Goal: Task Accomplishment & Management: Manage account settings

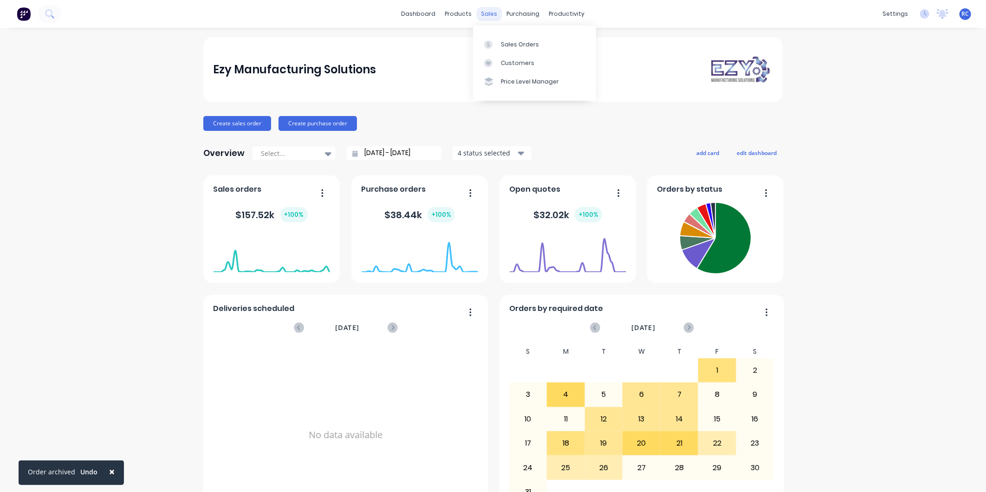
click at [484, 17] on div "sales" at bounding box center [490, 14] width 26 height 14
click at [495, 45] on div at bounding box center [491, 44] width 14 height 8
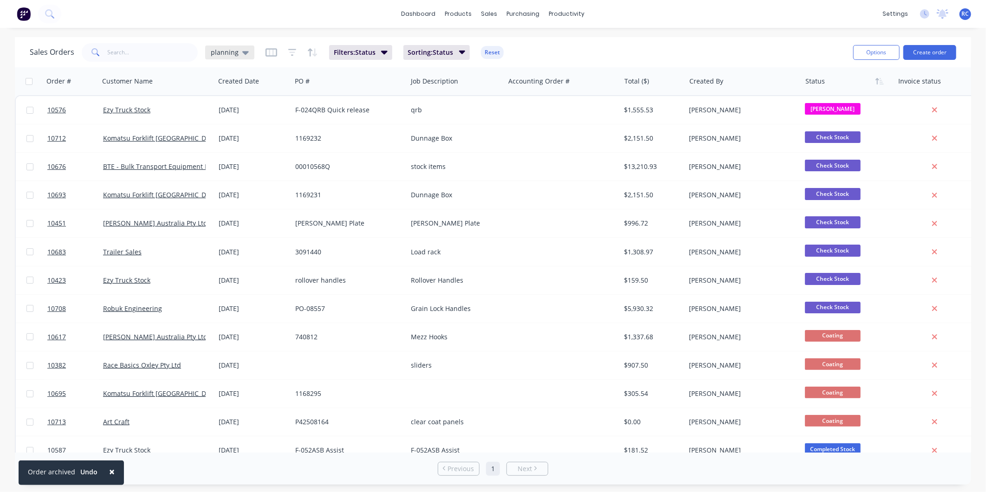
click at [245, 56] on icon at bounding box center [245, 52] width 6 height 10
click at [227, 164] on button "all jobs" at bounding box center [261, 168] width 106 height 11
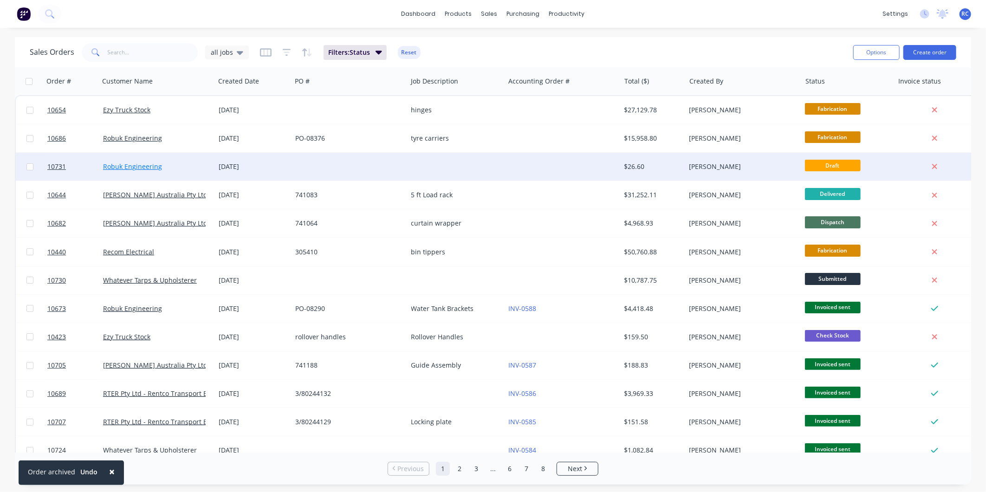
click at [123, 162] on link "Robuk Engineering" at bounding box center [132, 166] width 59 height 9
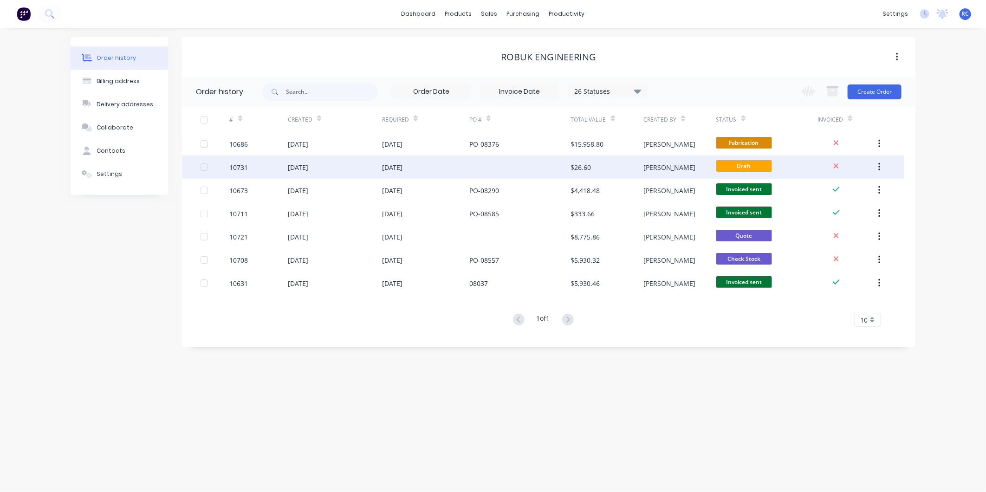
click at [286, 168] on div "10731" at bounding box center [259, 167] width 58 height 23
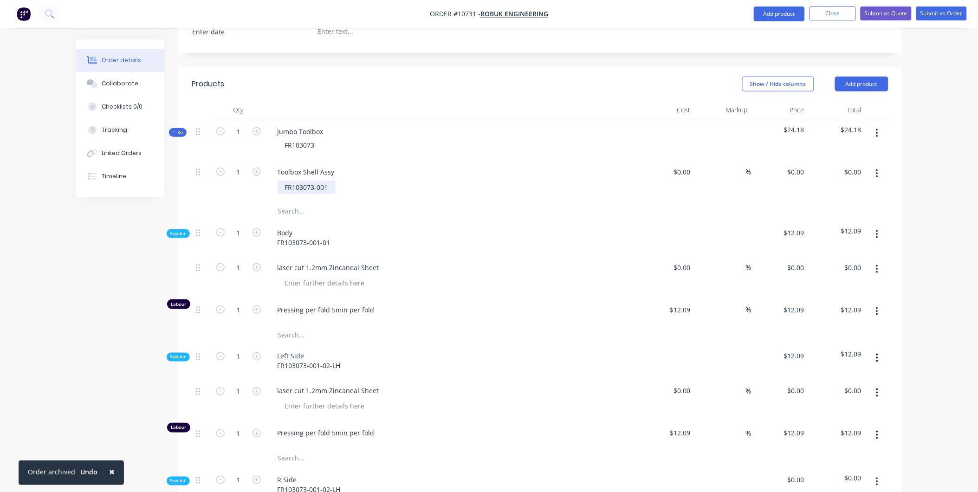
scroll to position [250, 0]
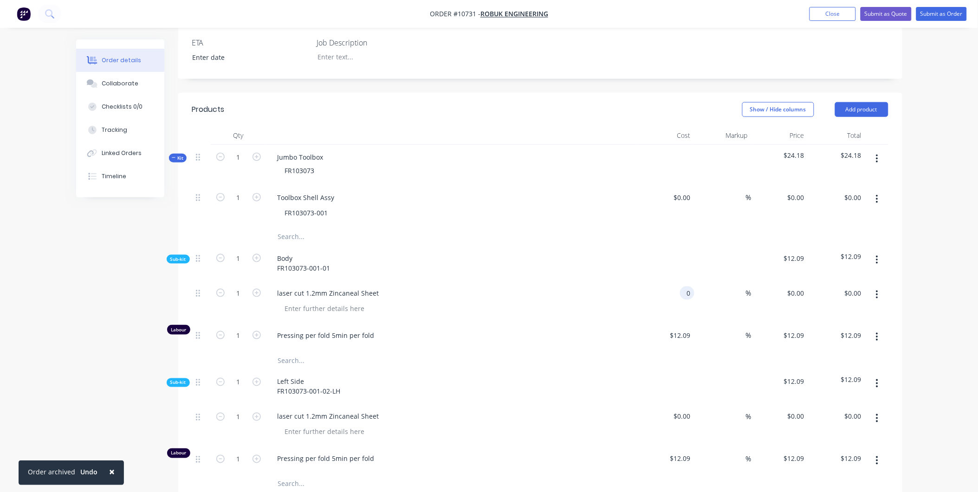
click at [689, 286] on input "0" at bounding box center [689, 292] width 11 height 13
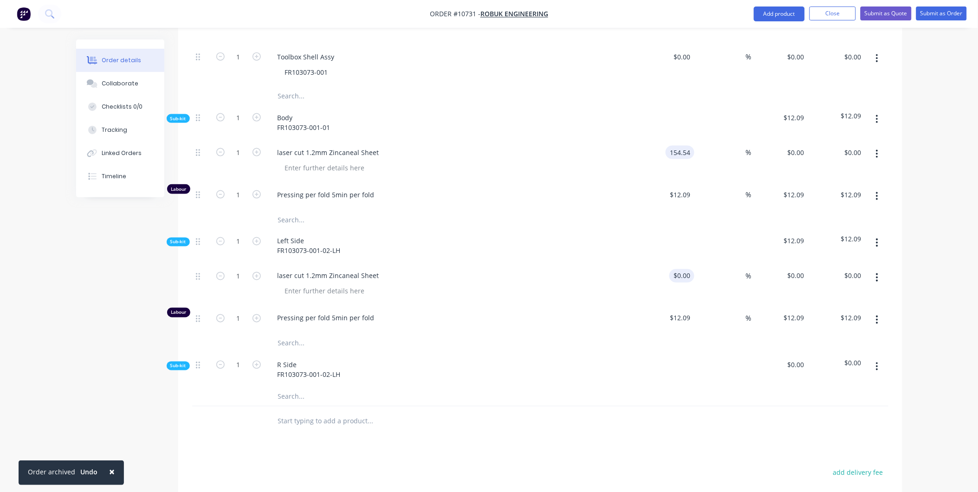
scroll to position [405, 0]
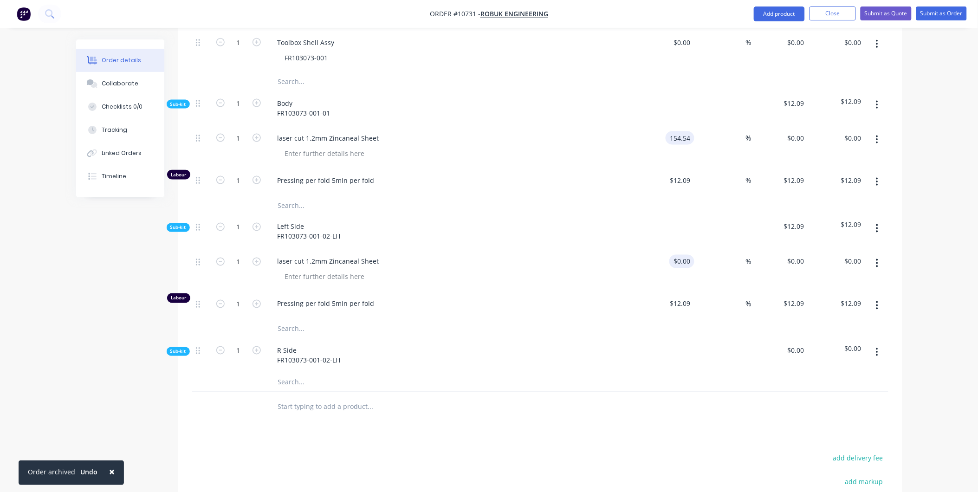
type input "$154.54"
click at [685, 255] on input "0" at bounding box center [683, 261] width 21 height 13
type input "$32.05"
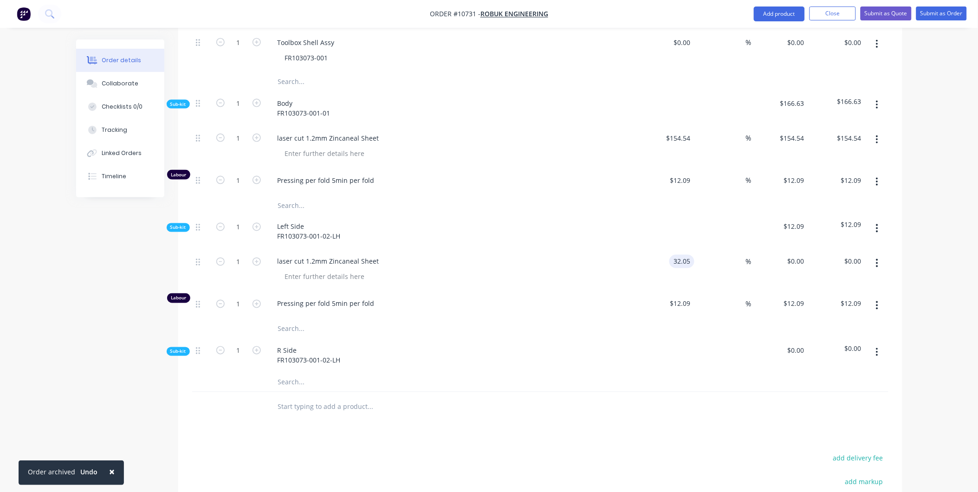
type input "$32.05"
click at [692, 338] on div at bounding box center [666, 355] width 57 height 35
click at [680, 347] on div at bounding box center [666, 355] width 57 height 35
click at [173, 348] on span "Sub-kit" at bounding box center [178, 351] width 16 height 7
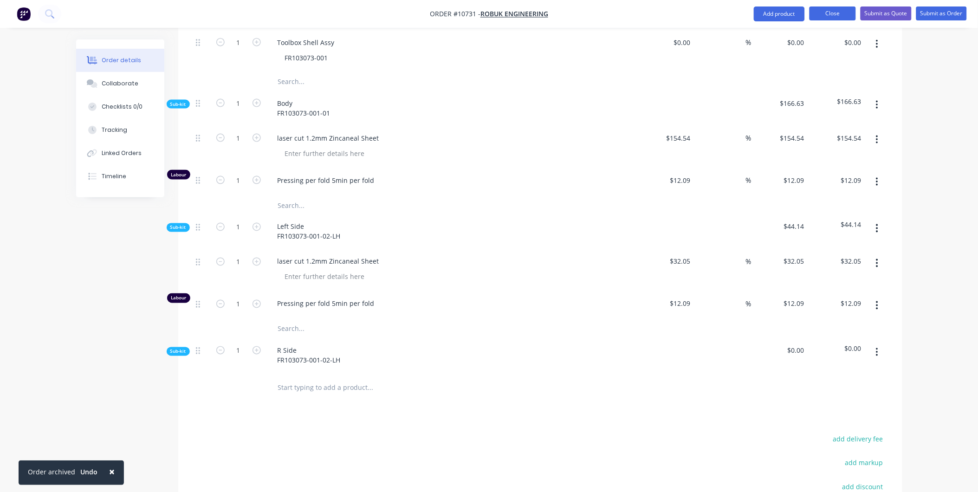
click at [832, 12] on button "Close" at bounding box center [833, 13] width 46 height 14
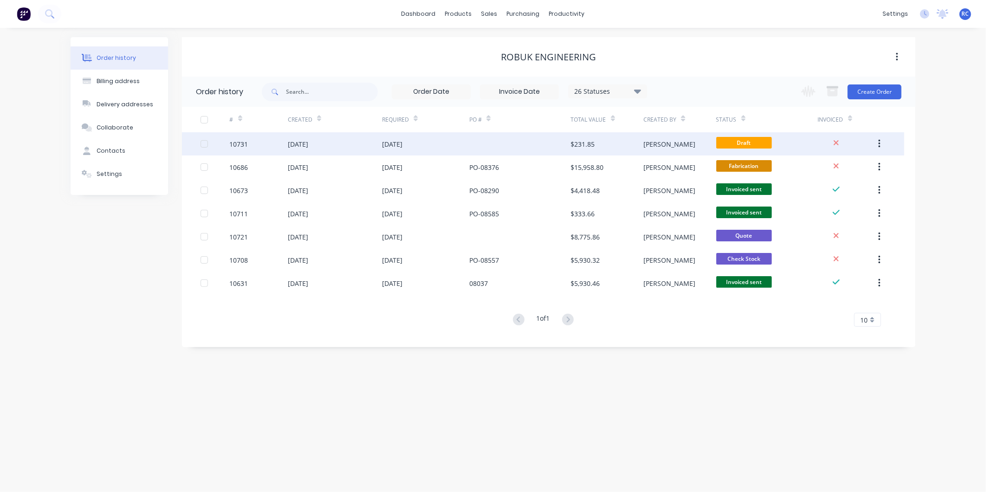
click at [517, 148] on div at bounding box center [520, 143] width 102 height 23
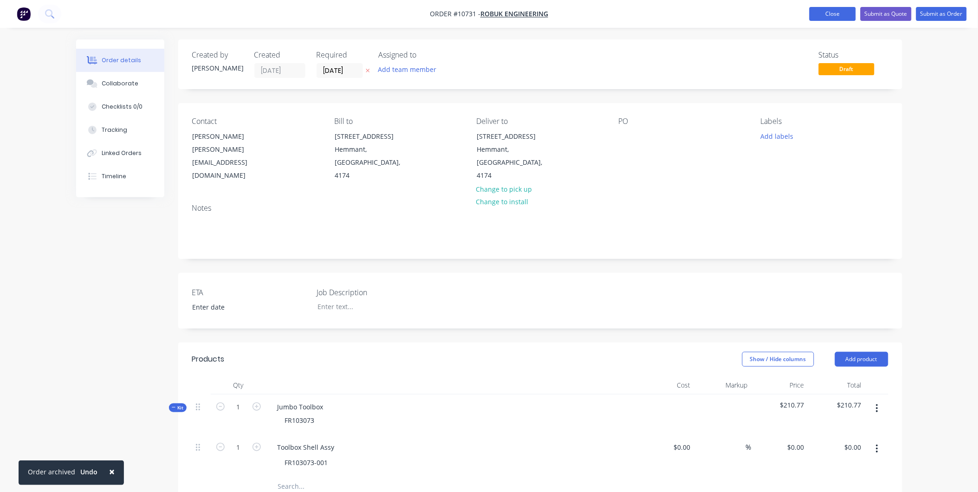
click at [811, 18] on button "Close" at bounding box center [833, 14] width 46 height 14
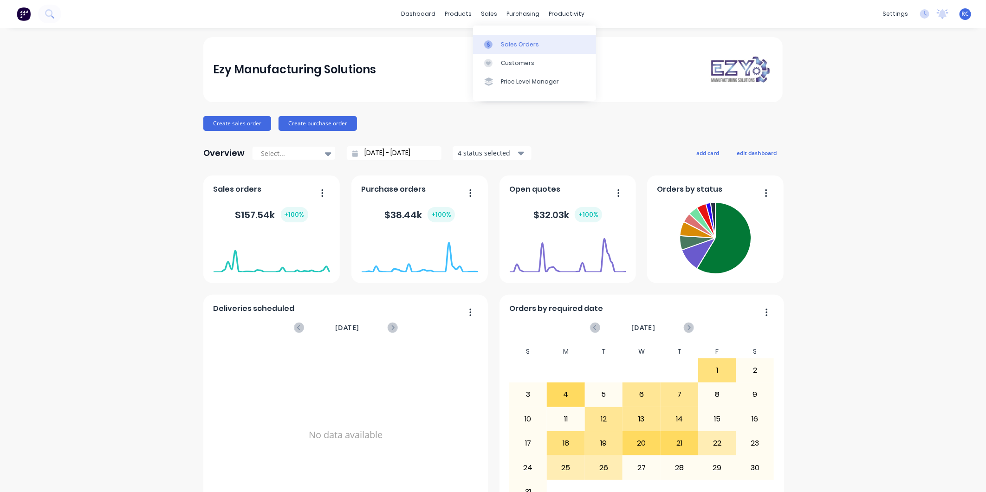
click at [501, 41] on div "Sales Orders" at bounding box center [520, 44] width 38 height 8
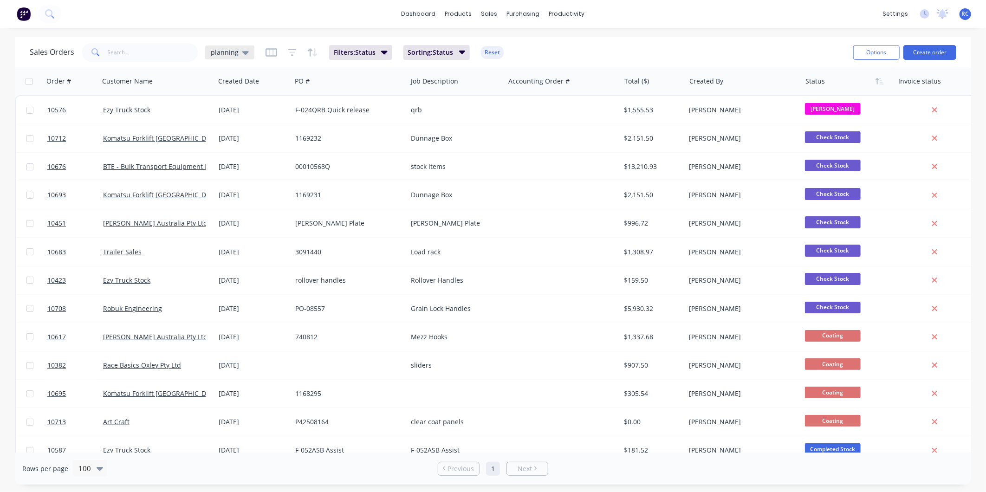
click at [243, 50] on icon at bounding box center [245, 52] width 6 height 10
click at [223, 187] on button "Completed" at bounding box center [261, 187] width 106 height 11
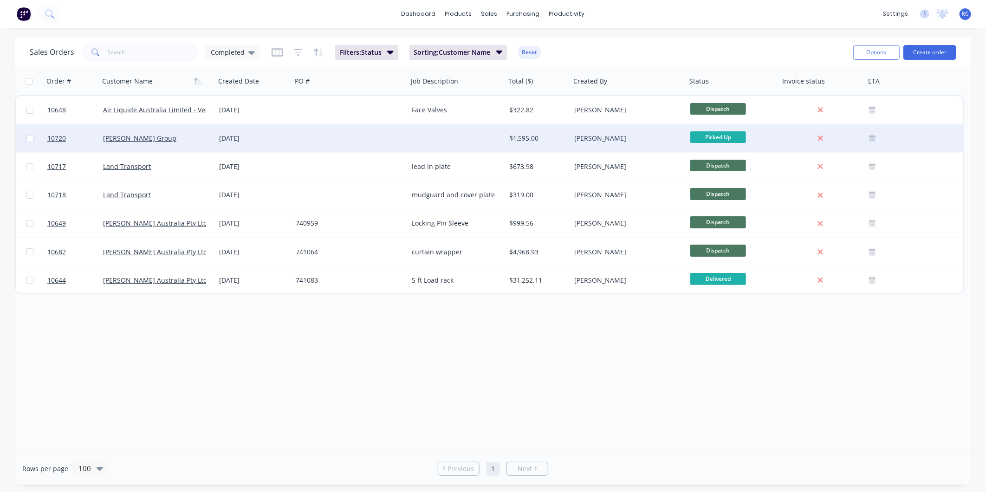
click at [307, 149] on div at bounding box center [350, 138] width 116 height 28
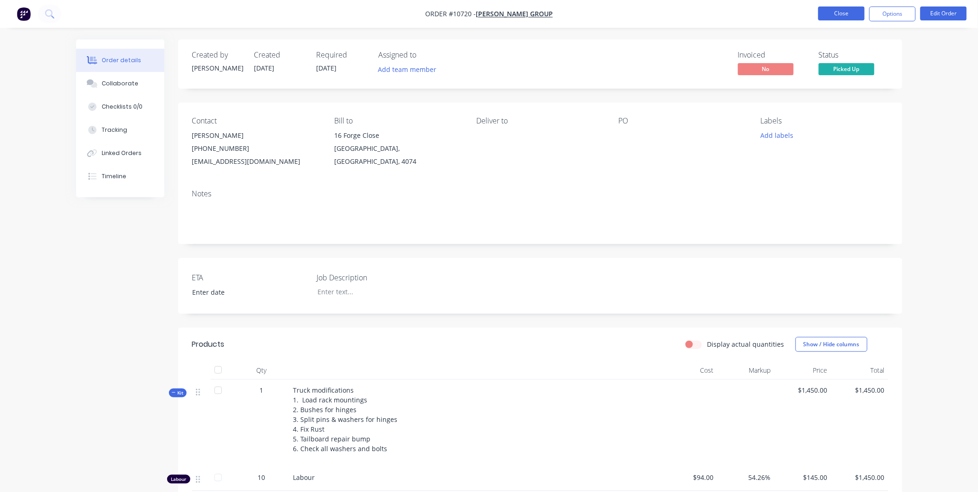
click at [846, 14] on button "Close" at bounding box center [841, 13] width 46 height 14
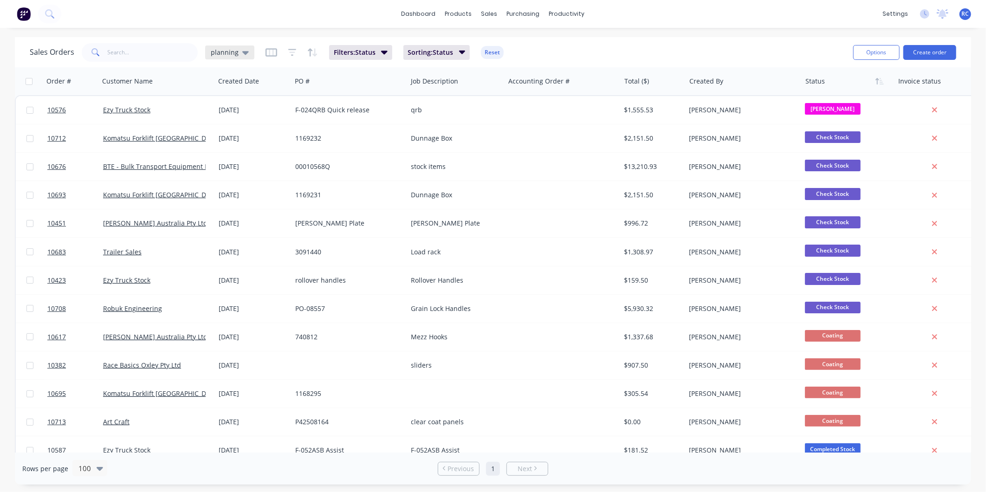
click at [226, 48] on span "planning" at bounding box center [225, 52] width 28 height 10
click at [225, 186] on button "Completed" at bounding box center [261, 187] width 106 height 11
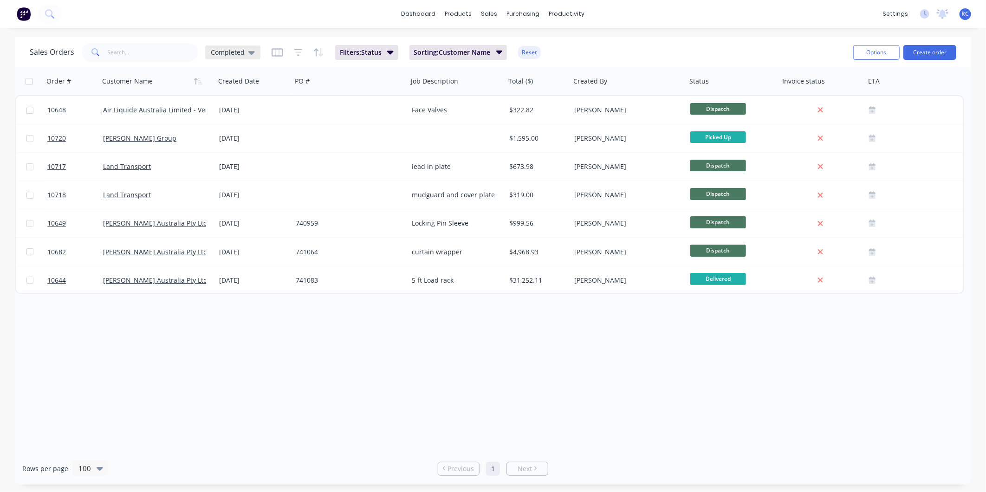
click at [239, 48] on span "Completed" at bounding box center [228, 52] width 34 height 10
click at [224, 150] on button "planning (Default)" at bounding box center [261, 149] width 106 height 11
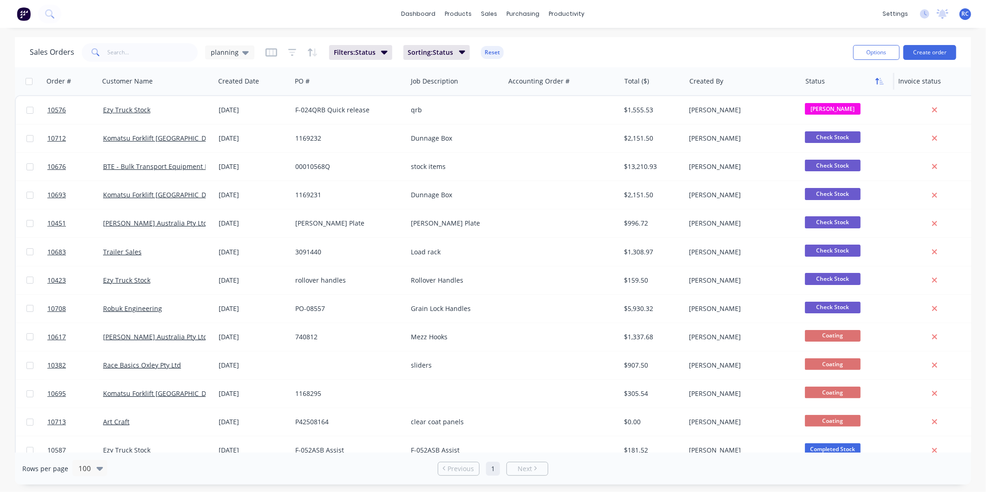
click at [874, 78] on button "button" at bounding box center [880, 81] width 14 height 14
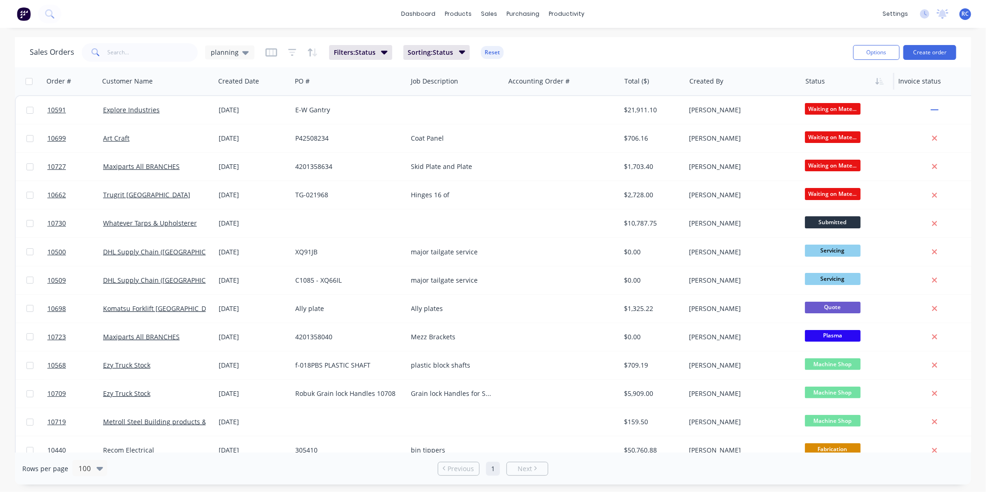
click at [874, 78] on button "button" at bounding box center [880, 81] width 14 height 14
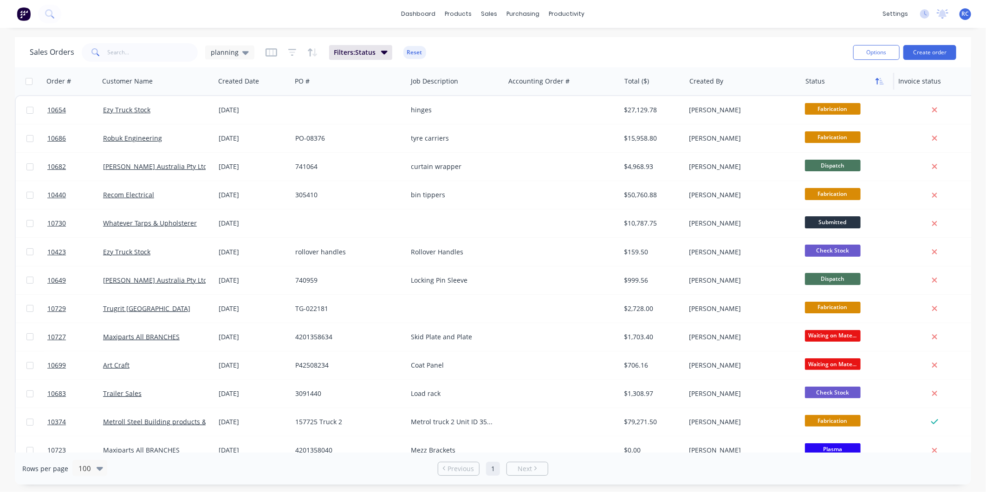
click at [875, 78] on button "button" at bounding box center [880, 81] width 14 height 14
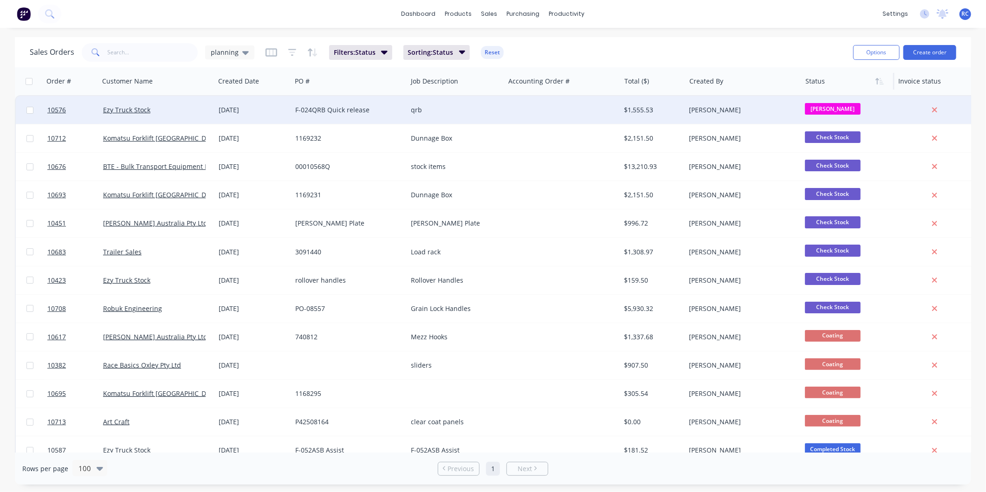
click at [309, 110] on div "F-024QRB Quick release" at bounding box center [346, 109] width 103 height 9
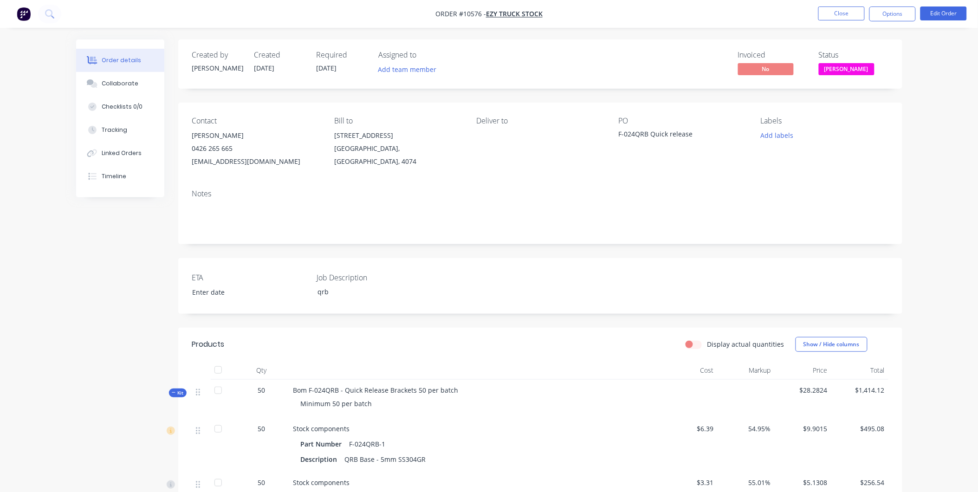
click at [215, 388] on div at bounding box center [218, 390] width 19 height 19
click at [217, 396] on div at bounding box center [218, 390] width 19 height 19
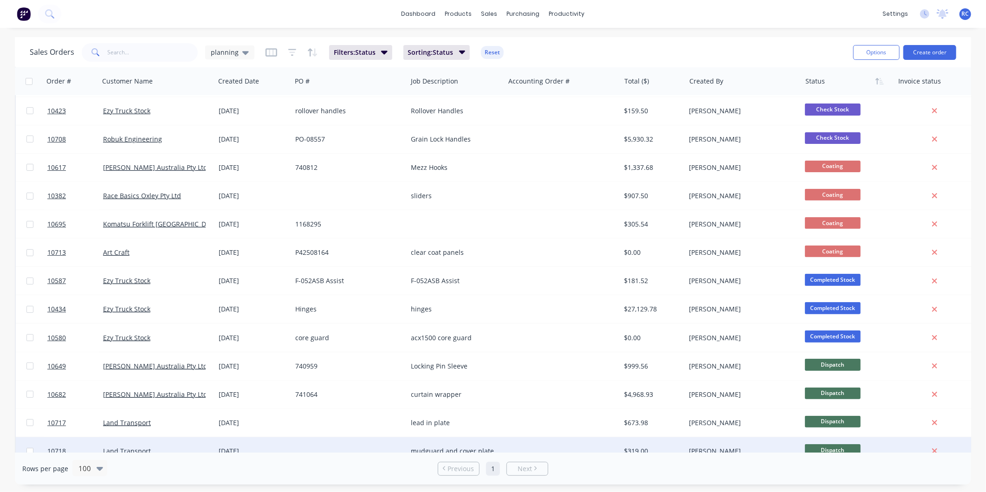
scroll to position [155, 0]
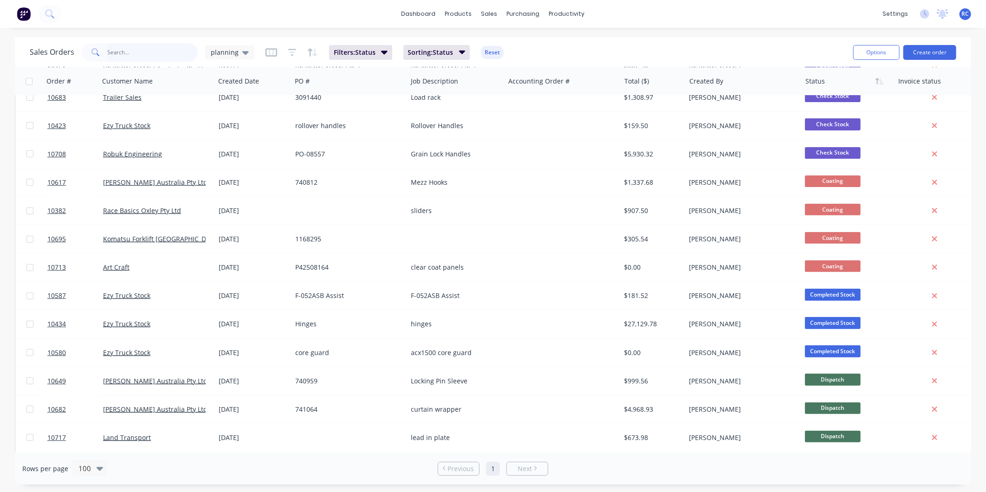
click at [161, 52] on input "text" at bounding box center [153, 52] width 91 height 19
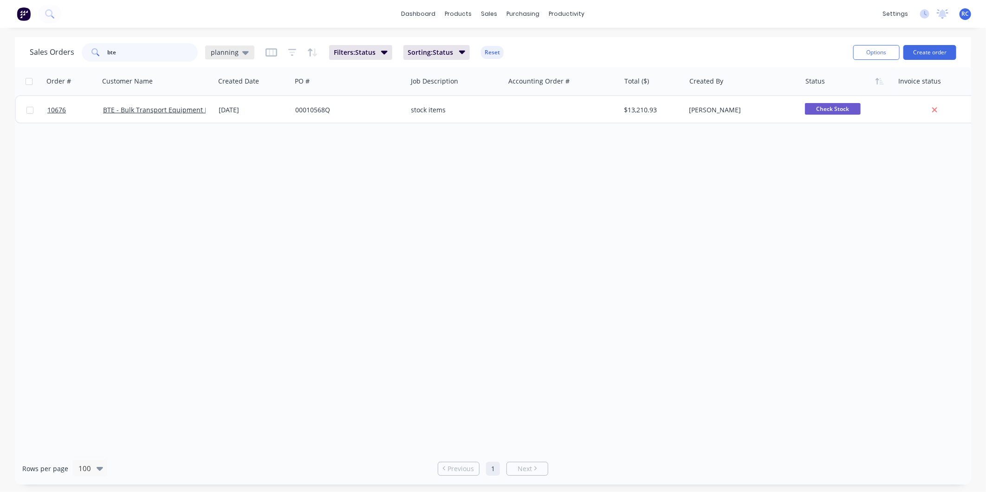
type input "bte"
click at [225, 57] on div "planning" at bounding box center [229, 52] width 49 height 14
click at [230, 169] on button "all jobs" at bounding box center [261, 168] width 106 height 11
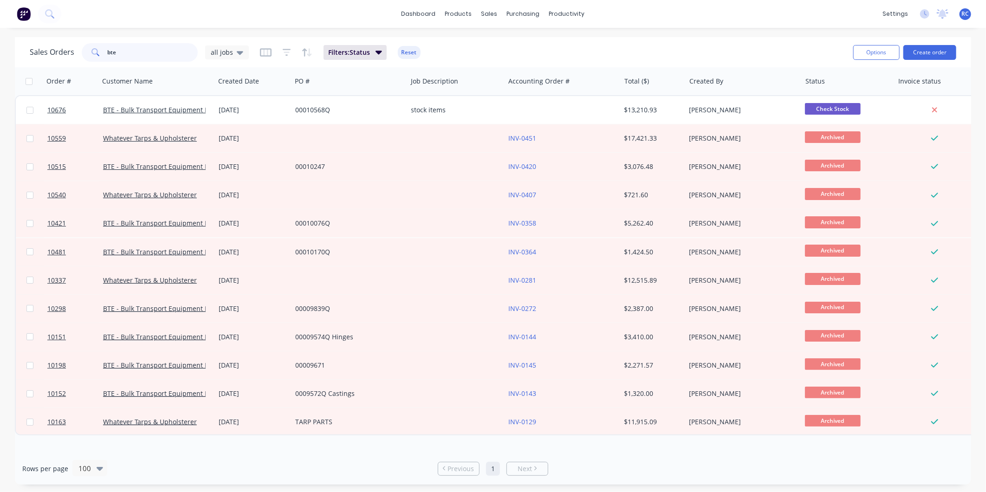
click at [160, 49] on input "bte" at bounding box center [153, 52] width 91 height 19
click at [196, 86] on button "button" at bounding box center [198, 81] width 14 height 14
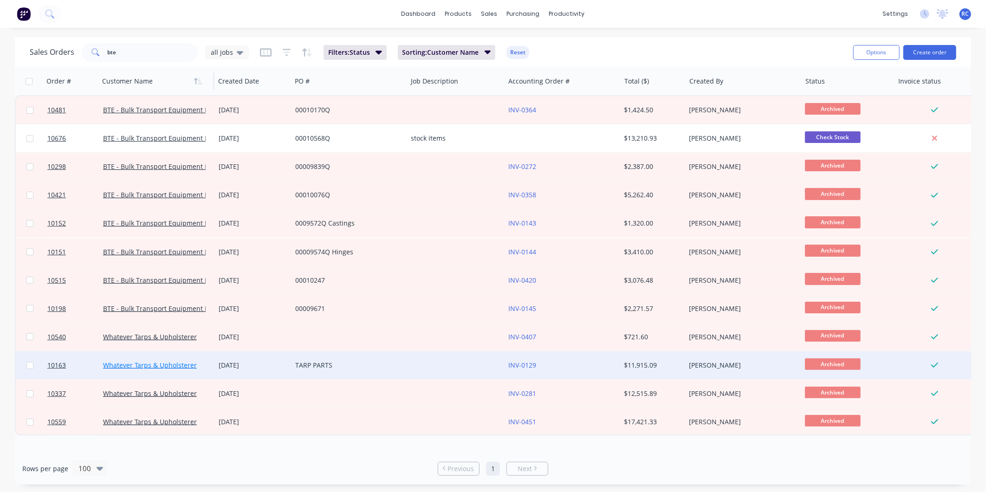
click at [130, 368] on link "Whatever Tarps & Upholsterer" at bounding box center [150, 365] width 94 height 9
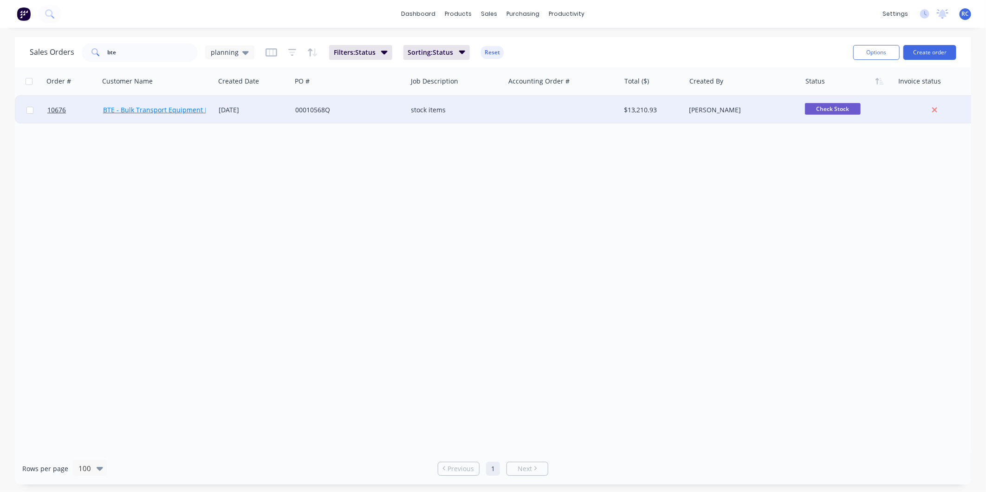
click at [117, 107] on link "BTE - Bulk Transport Equipment Pty Ltd" at bounding box center [164, 109] width 123 height 9
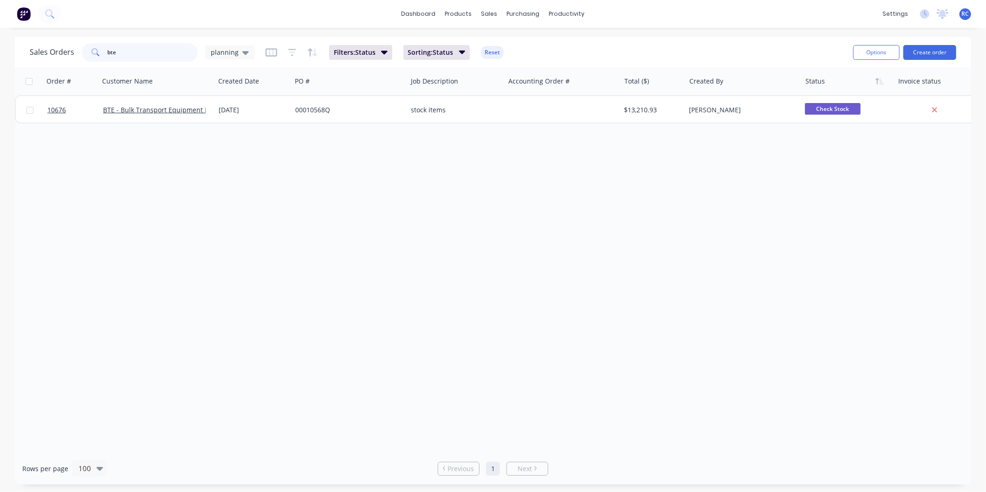
drag, startPoint x: 145, startPoint y: 58, endPoint x: 56, endPoint y: 56, distance: 89.2
click at [56, 56] on div "Sales Orders bte planning" at bounding box center [142, 52] width 225 height 19
type input "robuk"
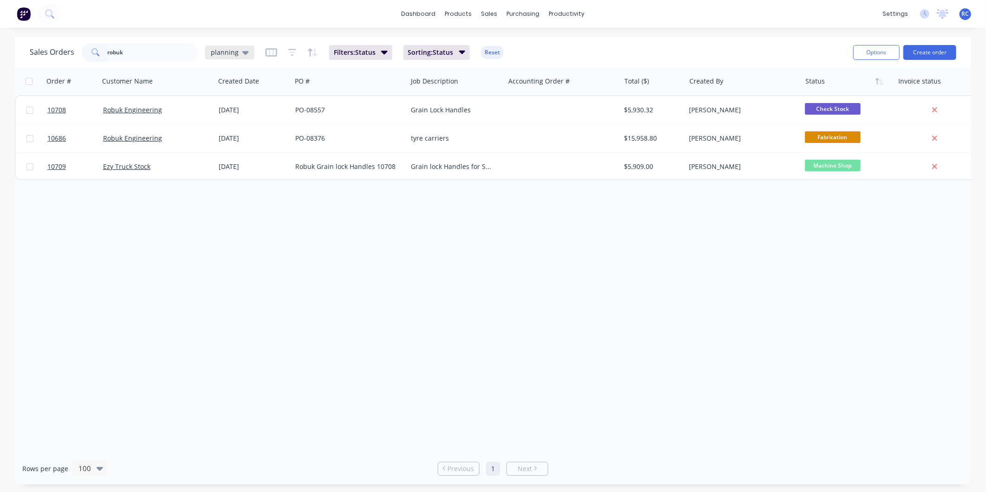
click at [211, 52] on span "planning" at bounding box center [225, 52] width 28 height 10
click at [213, 165] on button "all jobs" at bounding box center [261, 168] width 106 height 11
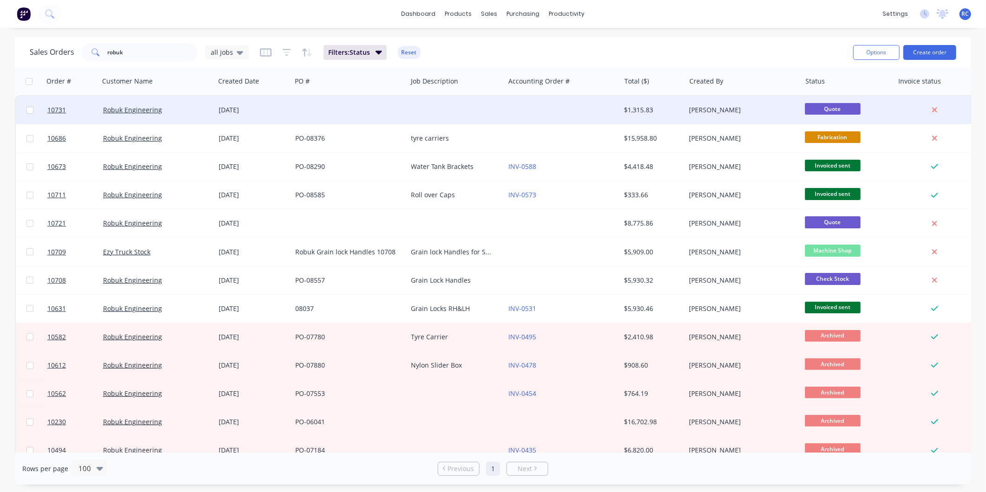
click at [539, 106] on div at bounding box center [563, 110] width 116 height 28
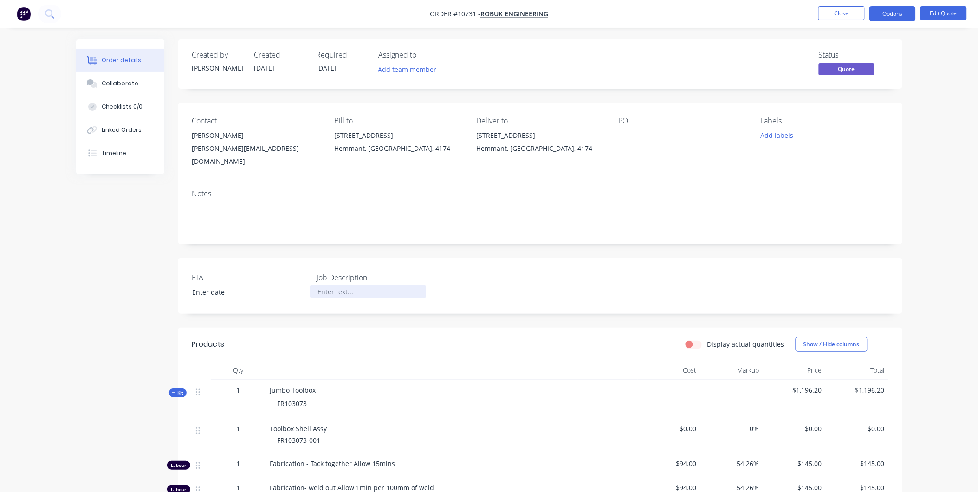
click at [345, 286] on div at bounding box center [368, 291] width 116 height 13
click at [434, 404] on div "Jumbo Toolbox FR103073" at bounding box center [451, 399] width 371 height 39
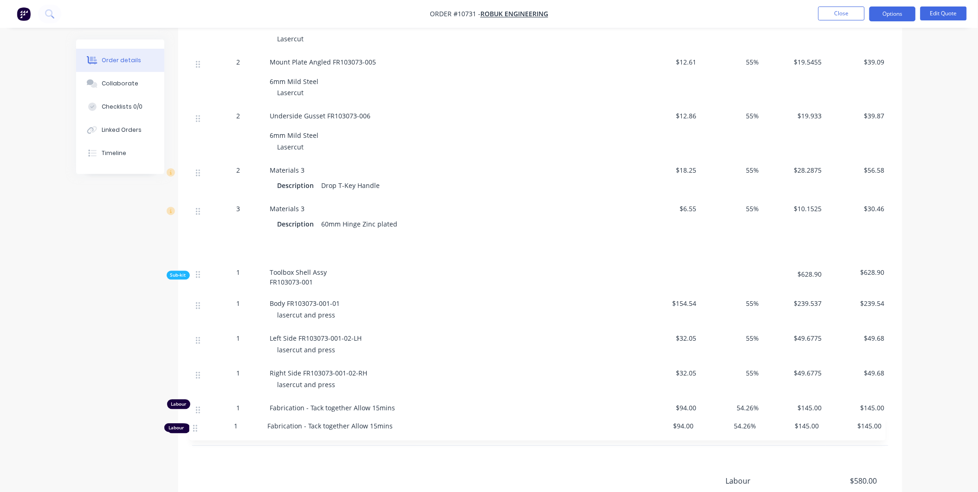
scroll to position [545, 0]
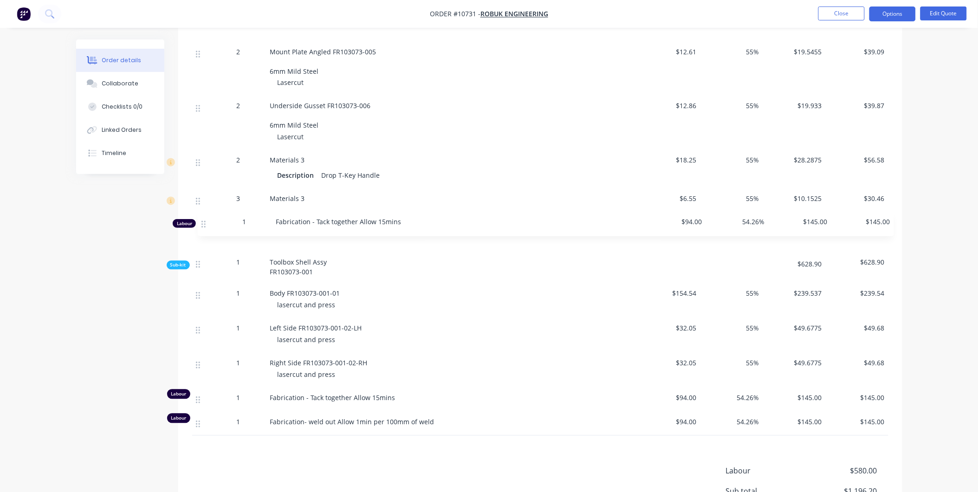
drag, startPoint x: 199, startPoint y: 150, endPoint x: 204, endPoint y: 230, distance: 80.5
click at [204, 230] on div "1 Toolbox Shell Assy FR103073-001 $0.00 0% $0.00 $0.00 Labour 1 Fabrication - T…" at bounding box center [540, 63] width 696 height 378
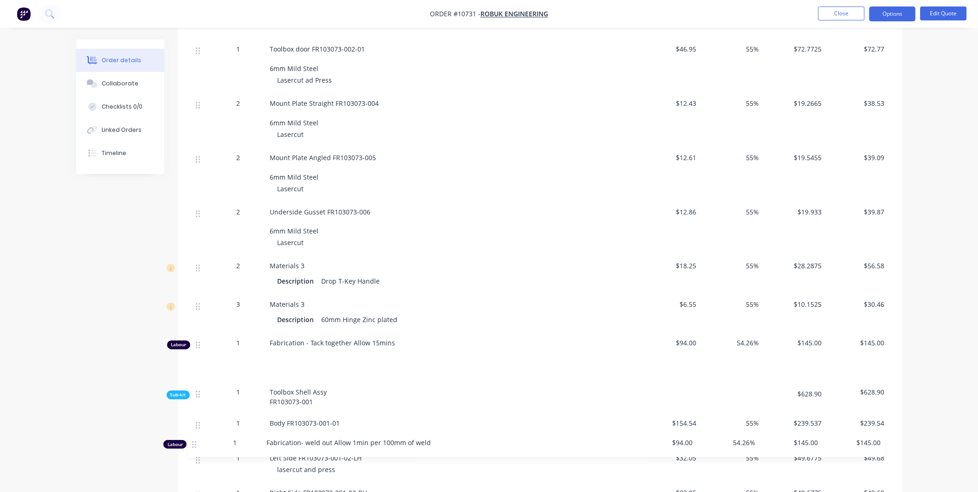
scroll to position [415, 0]
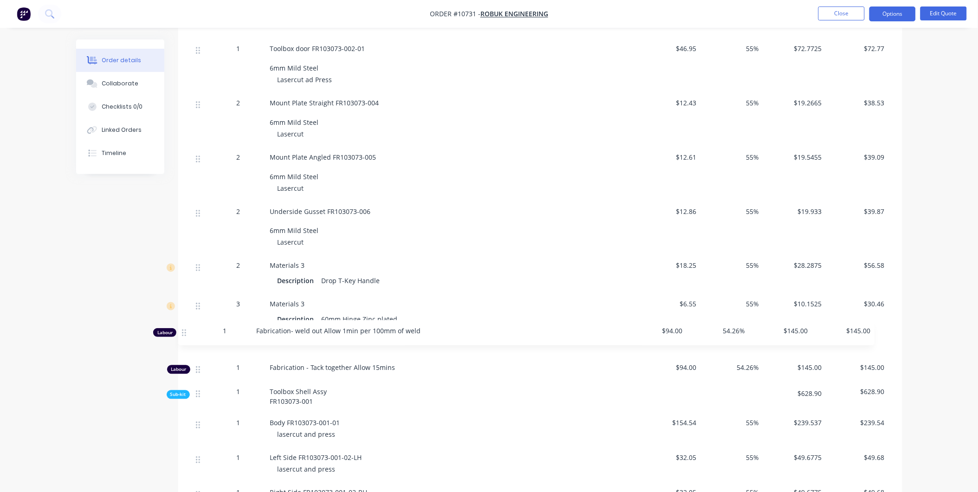
drag, startPoint x: 197, startPoint y: 459, endPoint x: 182, endPoint y: 341, distance: 118.9
click at [182, 341] on div "Qty Cost Markup Price Total Kit 1 Jumbo Toolbox FR103073 $1,196.20 $1,196.20 1 …" at bounding box center [540, 255] width 724 height 619
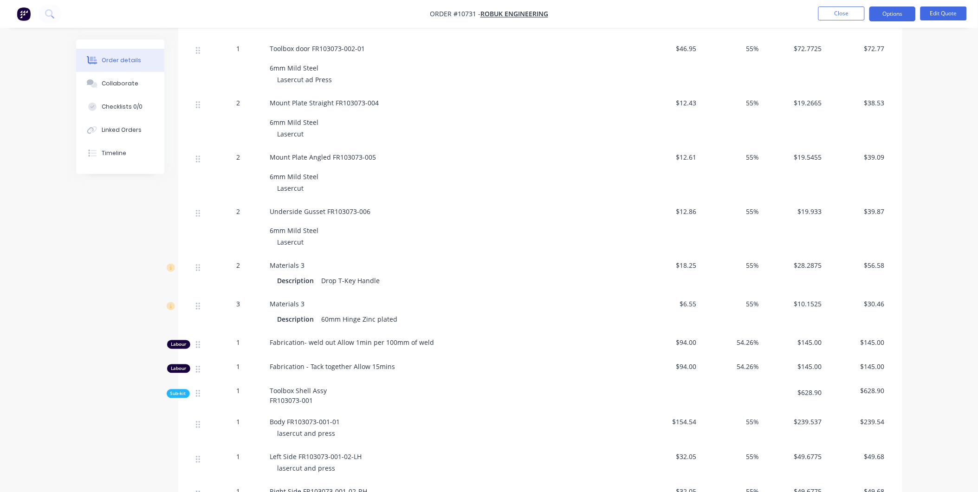
click at [292, 238] on span "Lasercut" at bounding box center [291, 242] width 26 height 9
click at [925, 22] on nav "Order #10731 - Robuk Engineering Close Options Edit Quote" at bounding box center [489, 14] width 978 height 28
click at [934, 14] on button "Edit Quote" at bounding box center [944, 13] width 46 height 14
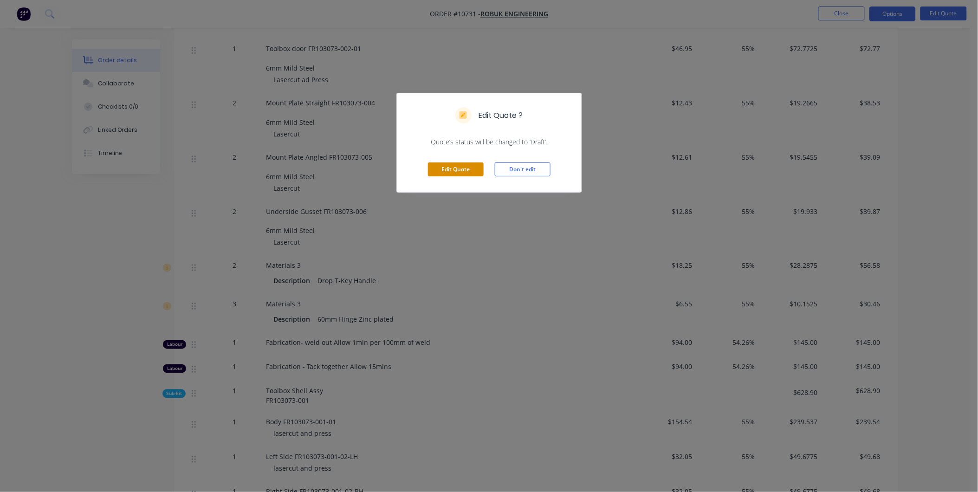
click at [444, 171] on button "Edit Quote" at bounding box center [456, 169] width 56 height 14
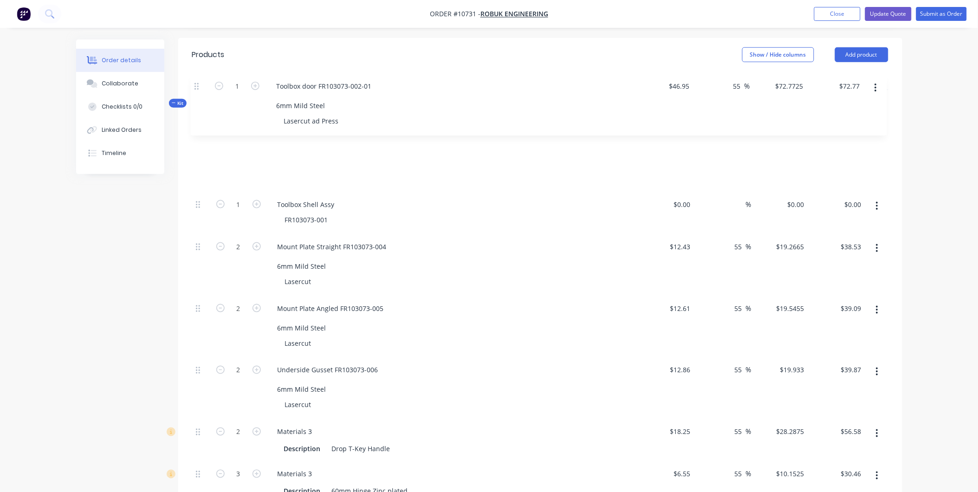
scroll to position [303, 0]
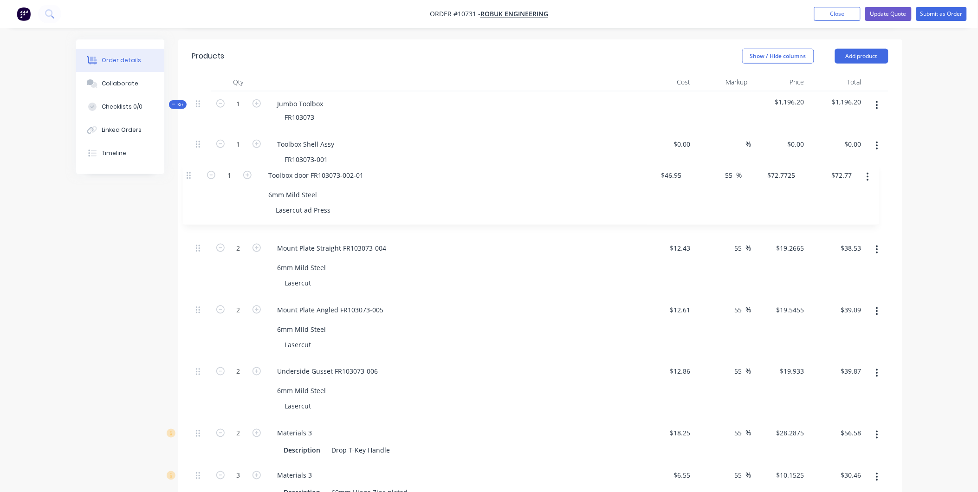
drag, startPoint x: 197, startPoint y: 170, endPoint x: 190, endPoint y: 180, distance: 12.0
click at [190, 180] on div "Qty Cost Markup Price Total Kit 1 Jumbo Toolbox FR103073 $1,196.20 $1,196.20 1 …" at bounding box center [540, 460] width 724 height 774
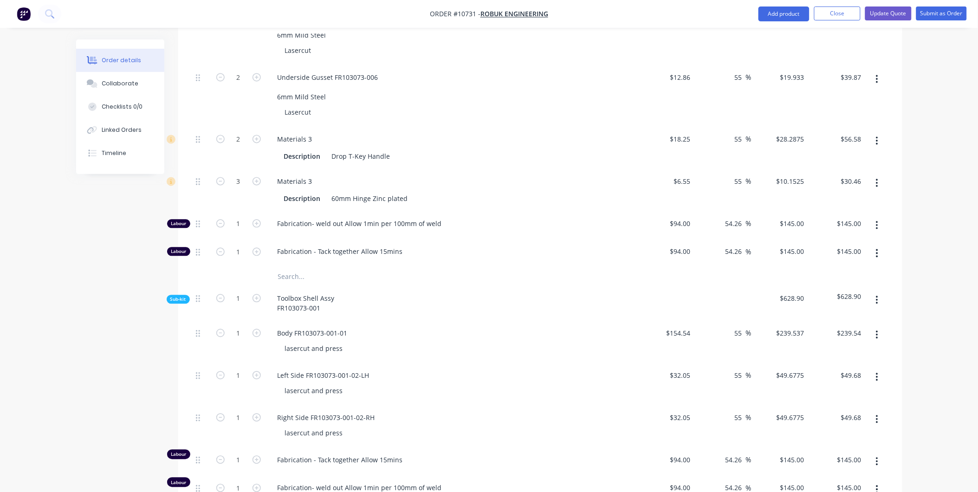
scroll to position [613, 0]
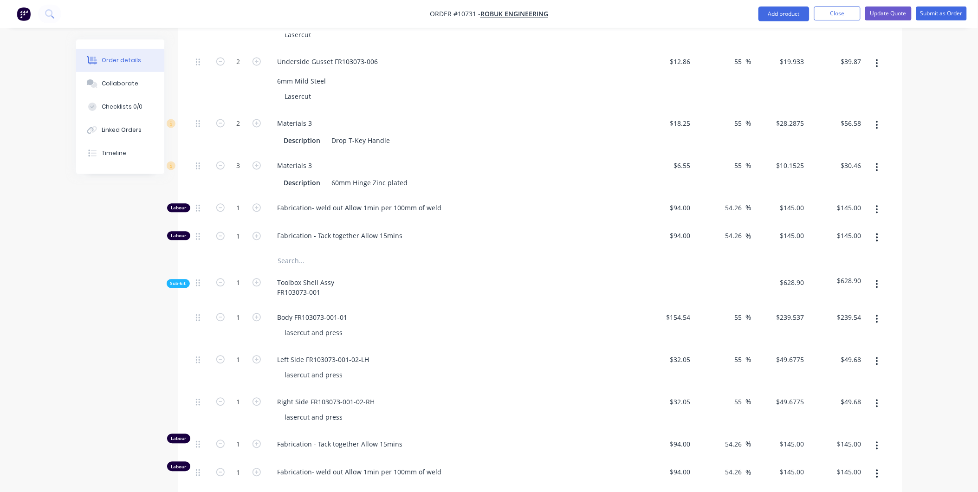
click at [179, 280] on span "Sub-kit" at bounding box center [178, 283] width 16 height 7
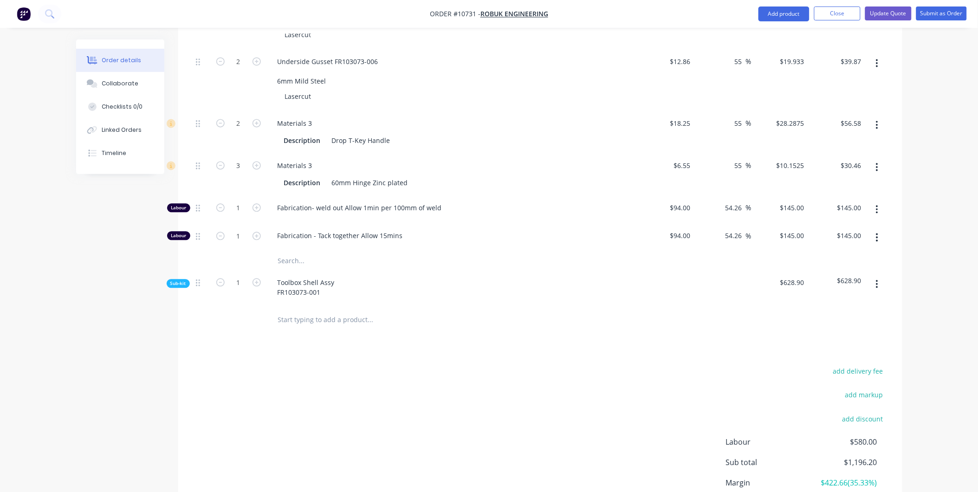
click at [179, 280] on span "Sub-kit" at bounding box center [178, 283] width 16 height 7
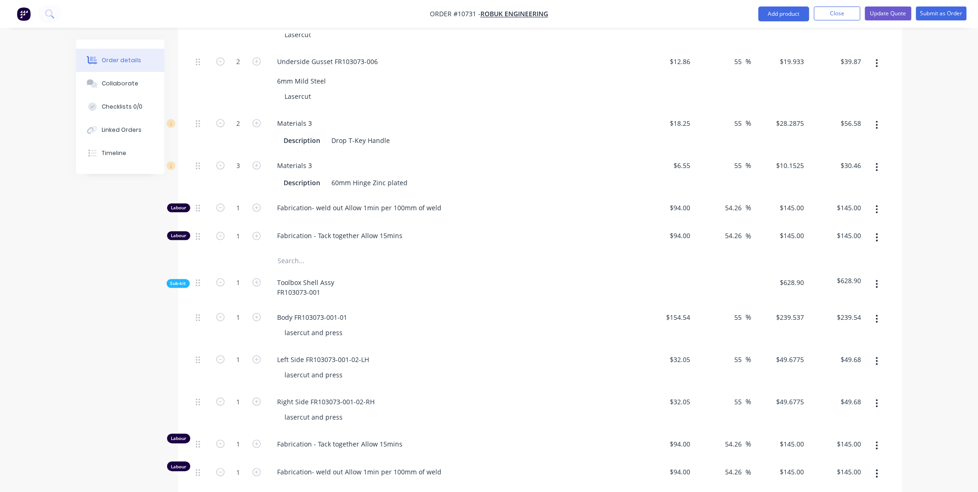
click at [178, 280] on span "Sub-kit" at bounding box center [178, 283] width 16 height 7
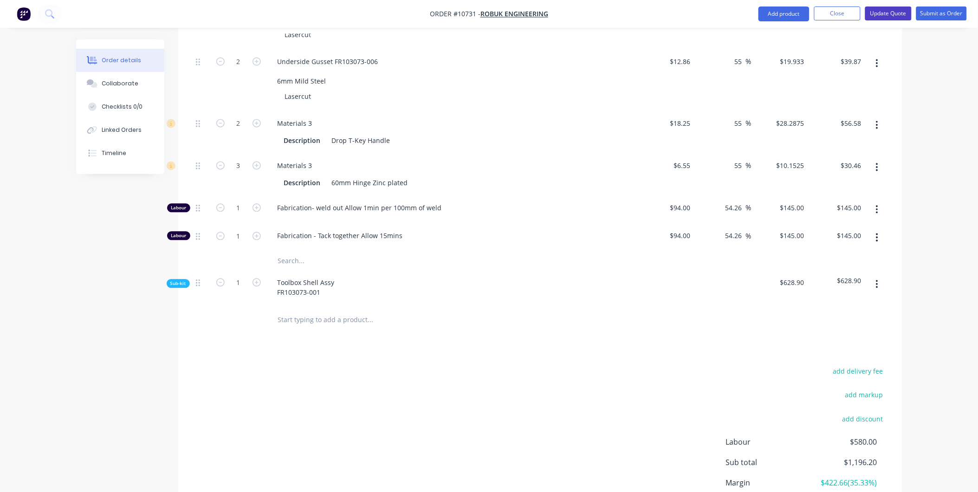
click at [887, 17] on button "Update Quote" at bounding box center [888, 13] width 46 height 14
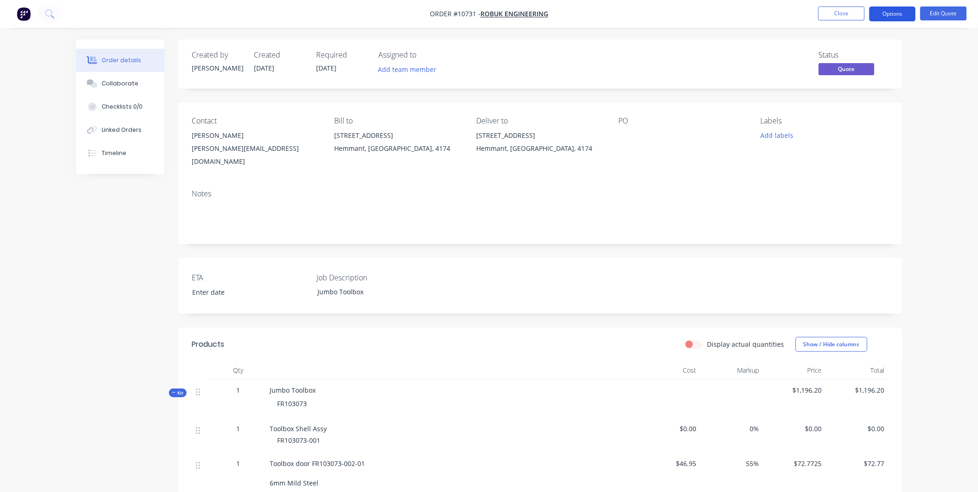
click at [895, 19] on button "Options" at bounding box center [893, 13] width 46 height 15
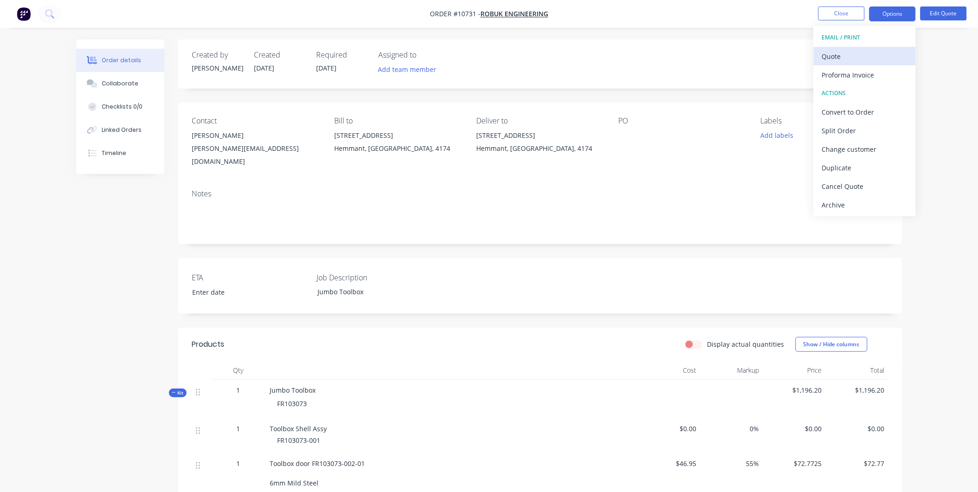
click at [869, 55] on div "Quote" at bounding box center [864, 56] width 85 height 13
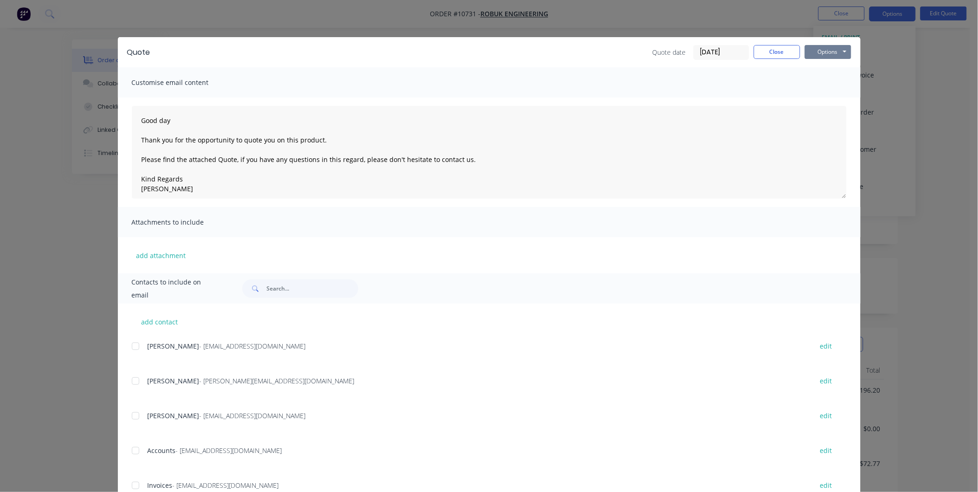
click at [820, 58] on button "Options" at bounding box center [828, 52] width 46 height 14
click at [823, 68] on button "Preview" at bounding box center [834, 68] width 59 height 15
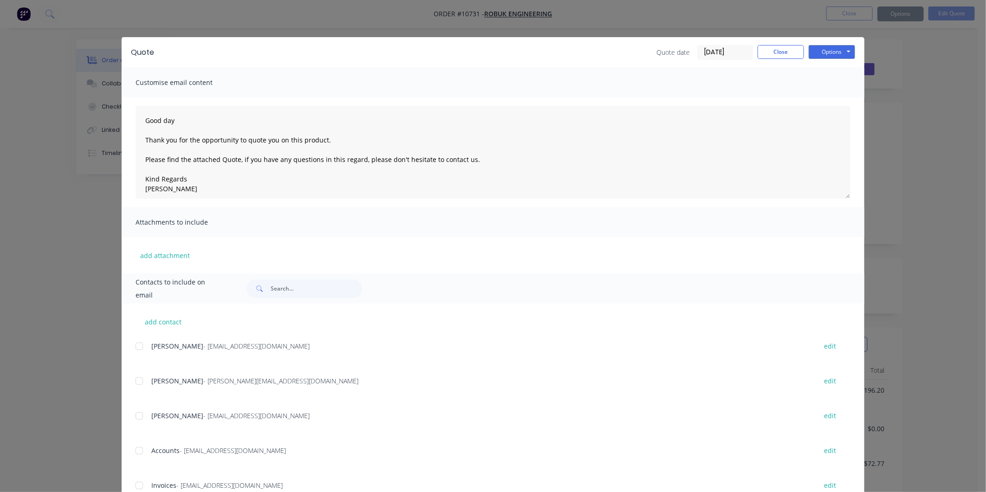
type textarea "Good day Thank you for the opportunity to quote you on this product. Please fin…"
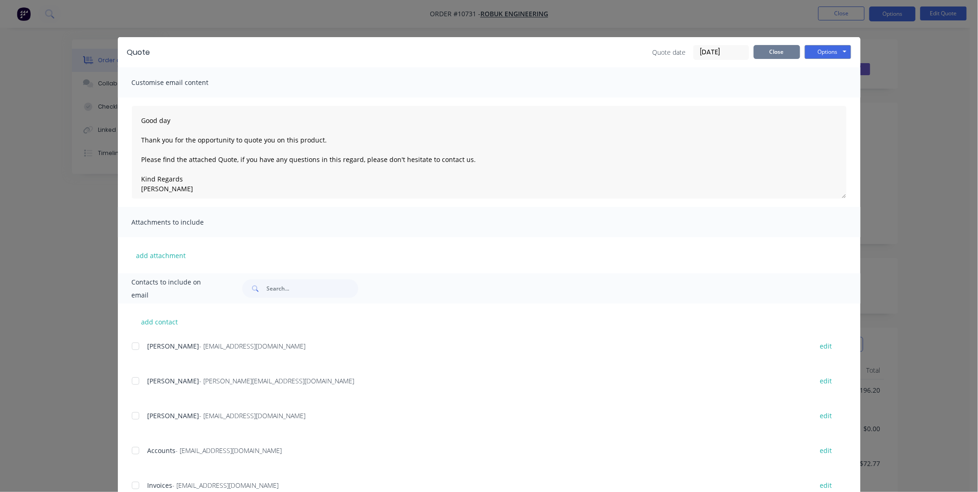
click at [778, 50] on button "Close" at bounding box center [777, 52] width 46 height 14
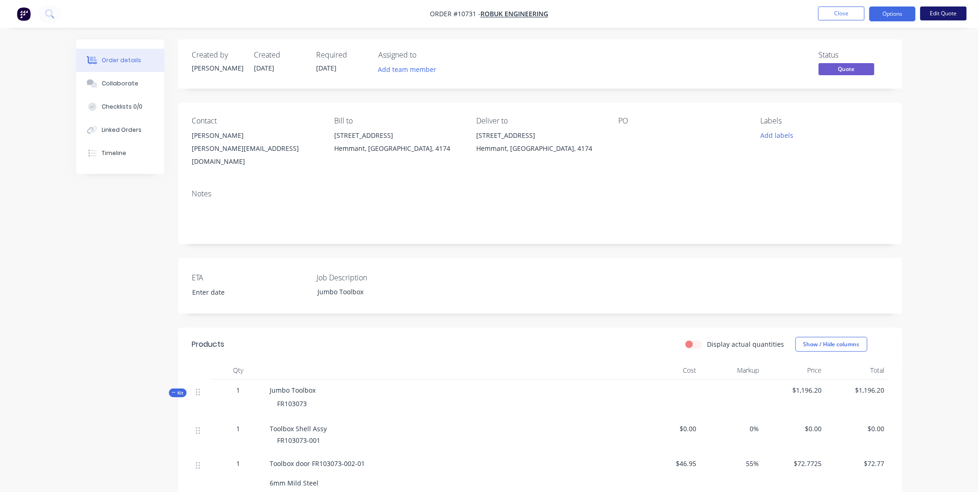
click at [957, 12] on button "Edit Quote" at bounding box center [944, 13] width 46 height 14
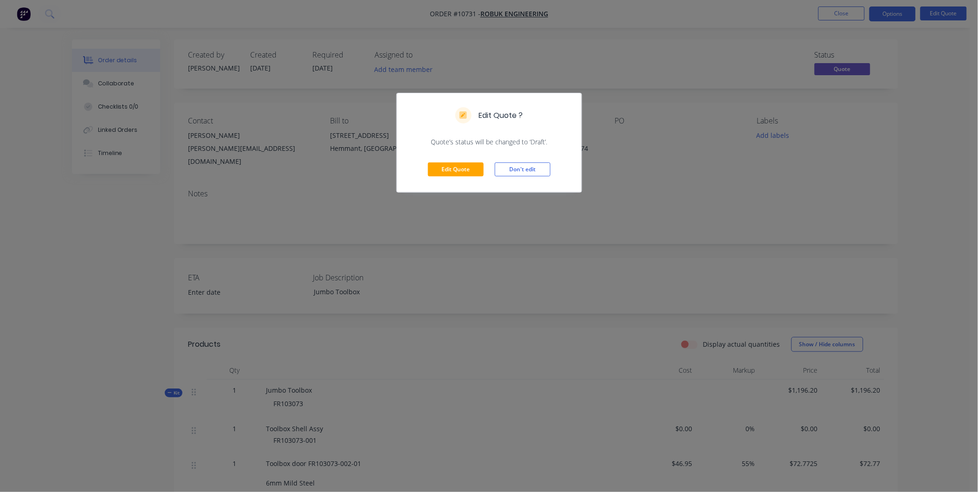
click at [475, 179] on div "Edit Quote Don't edit" at bounding box center [489, 169] width 185 height 45
click at [473, 164] on button "Edit Quote" at bounding box center [456, 169] width 56 height 14
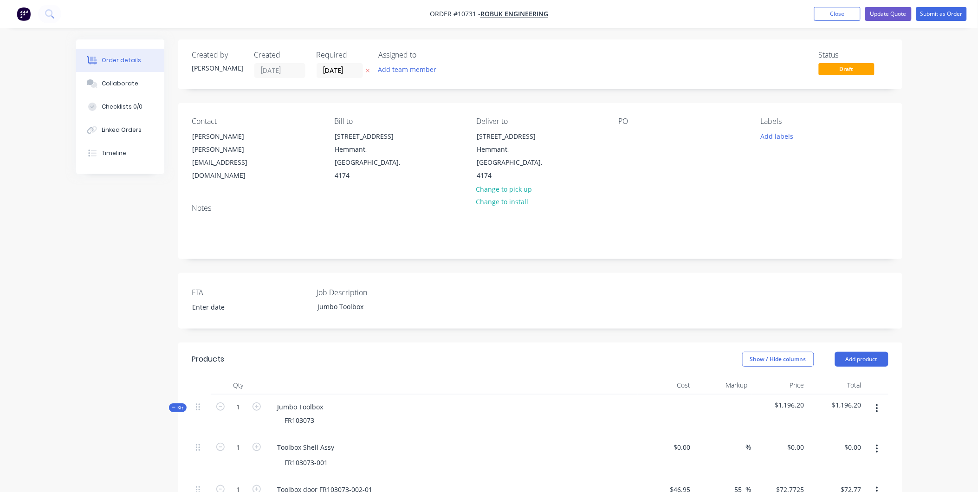
click at [881, 162] on div "Labels Add labels" at bounding box center [824, 149] width 127 height 65
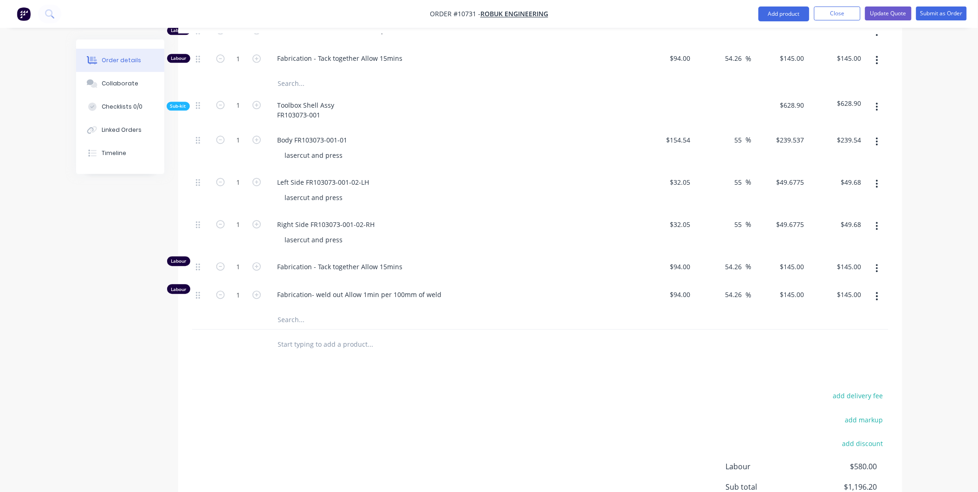
scroll to position [883, 0]
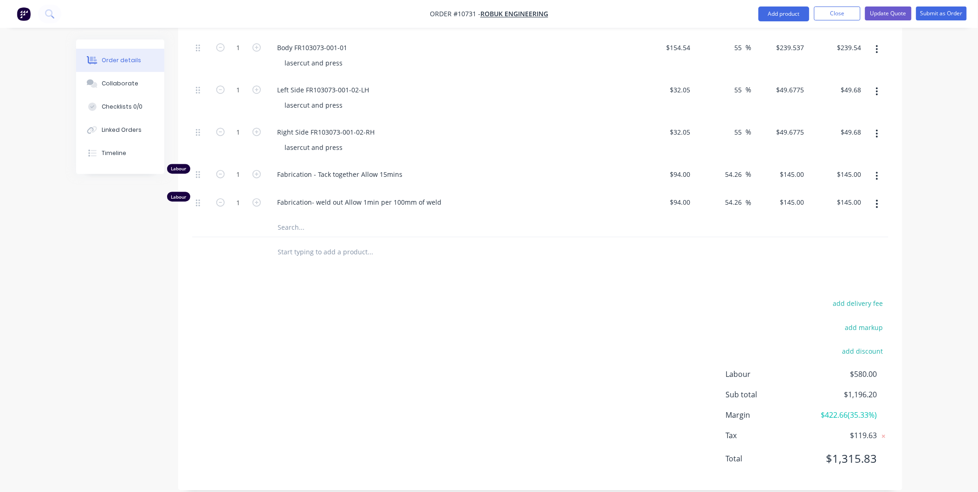
click at [303, 243] on input "text" at bounding box center [371, 252] width 186 height 19
type input "template"
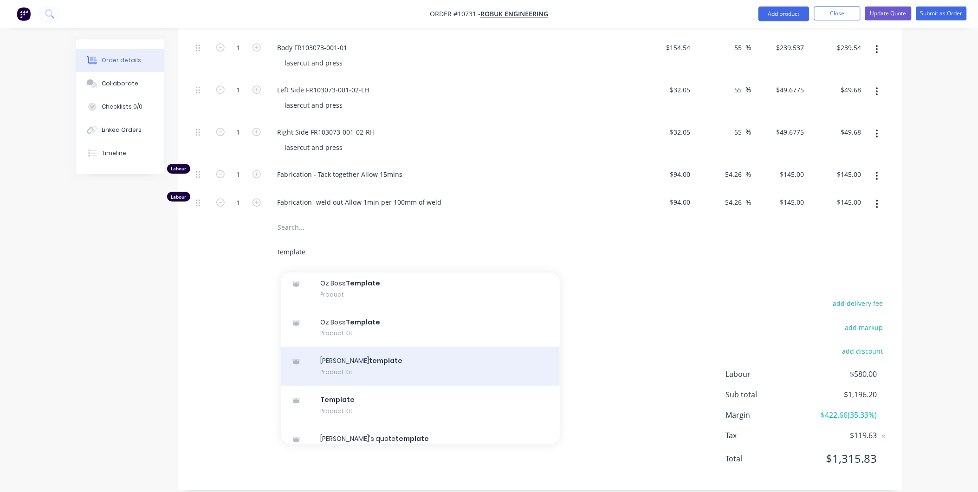
scroll to position [91, 0]
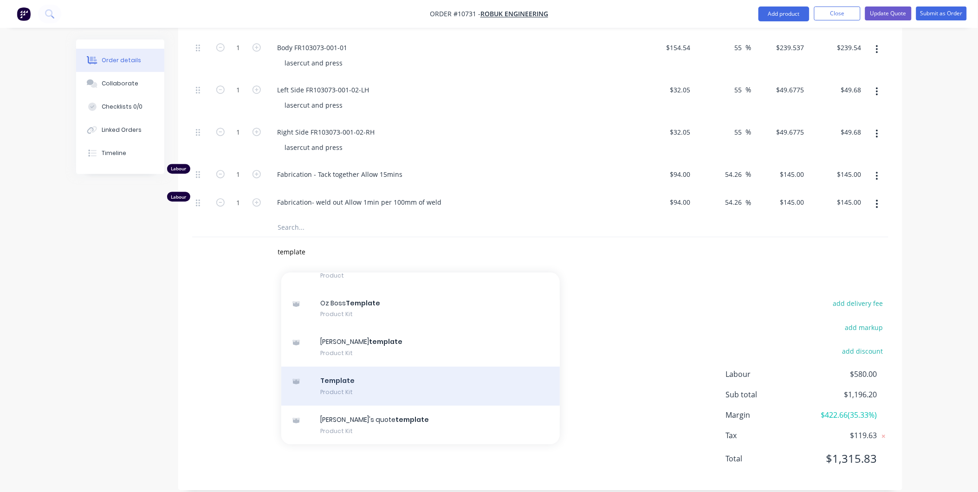
click at [423, 384] on div "Template Product Kit" at bounding box center [420, 386] width 279 height 39
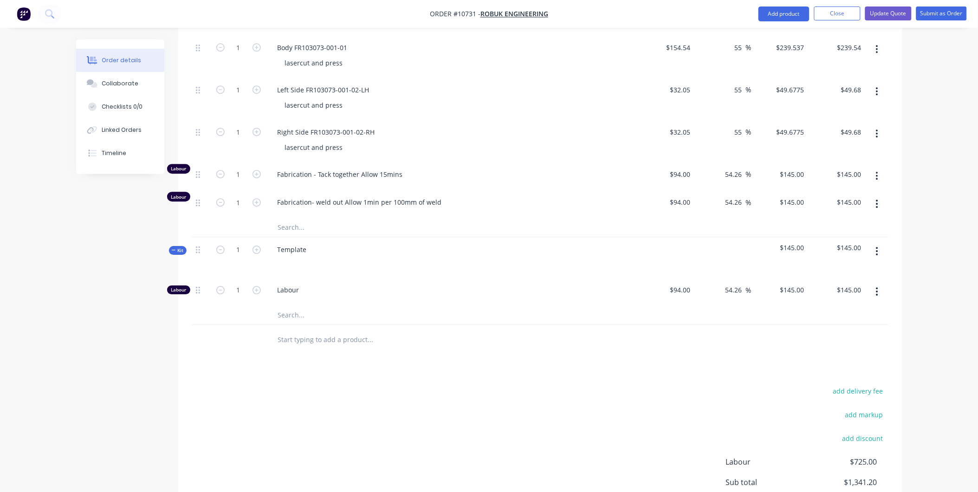
click at [874, 243] on button "button" at bounding box center [877, 251] width 22 height 17
click at [859, 269] on div "Add product to kit" at bounding box center [844, 275] width 71 height 13
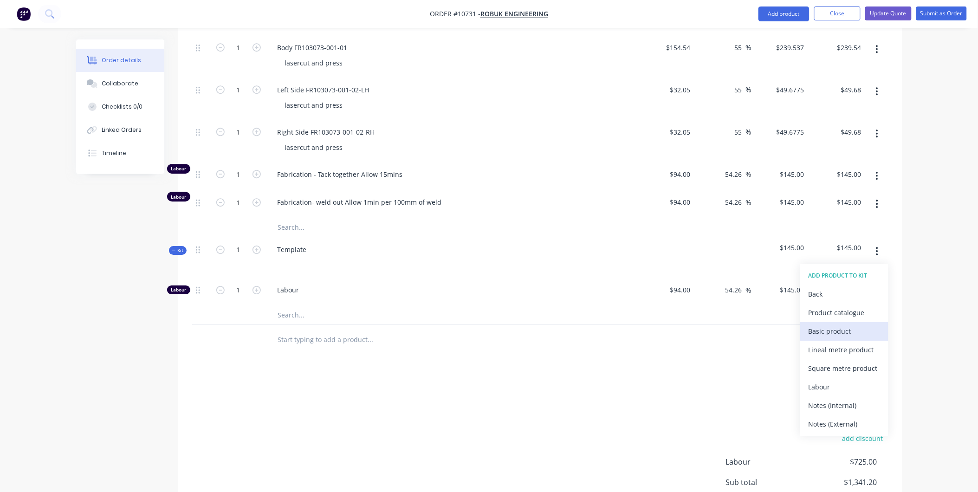
click at [813, 325] on div "Basic product" at bounding box center [844, 331] width 71 height 13
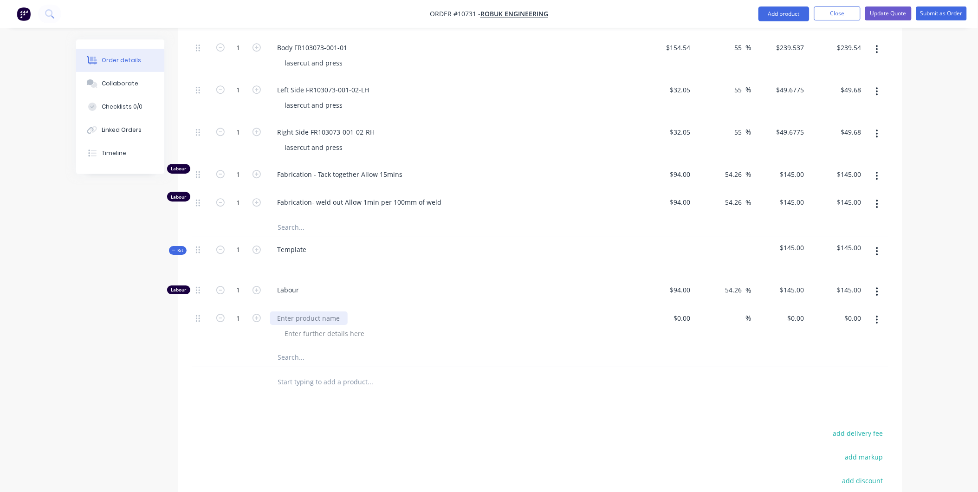
drag, startPoint x: 289, startPoint y: 305, endPoint x: 285, endPoint y: 303, distance: 5.2
click at [288, 312] on div at bounding box center [309, 318] width 78 height 13
type input "$341.39"
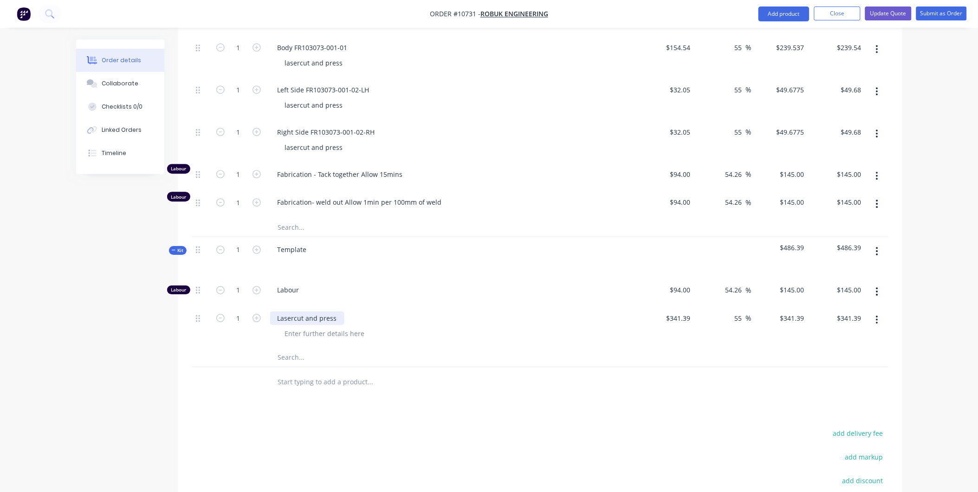
type input "55"
type input "529.1545"
type input "$529.15"
type input "$529.1545"
drag, startPoint x: 646, startPoint y: 268, endPoint x: 634, endPoint y: 274, distance: 13.5
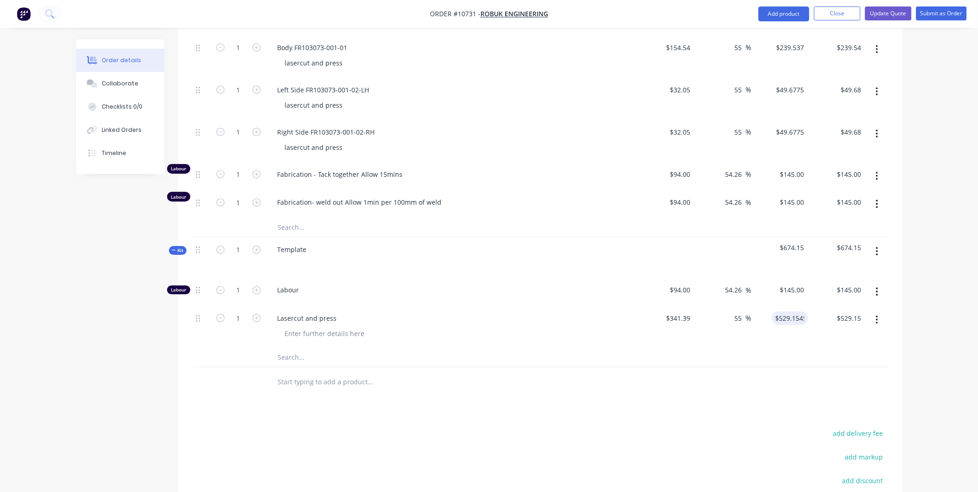
click at [644, 278] on div "$94.00 $94.00" at bounding box center [666, 292] width 57 height 28
click at [221, 286] on icon "button" at bounding box center [220, 290] width 8 height 8
type input "0"
type input "$0.00"
click at [291, 285] on span "Labour" at bounding box center [456, 290] width 357 height 10
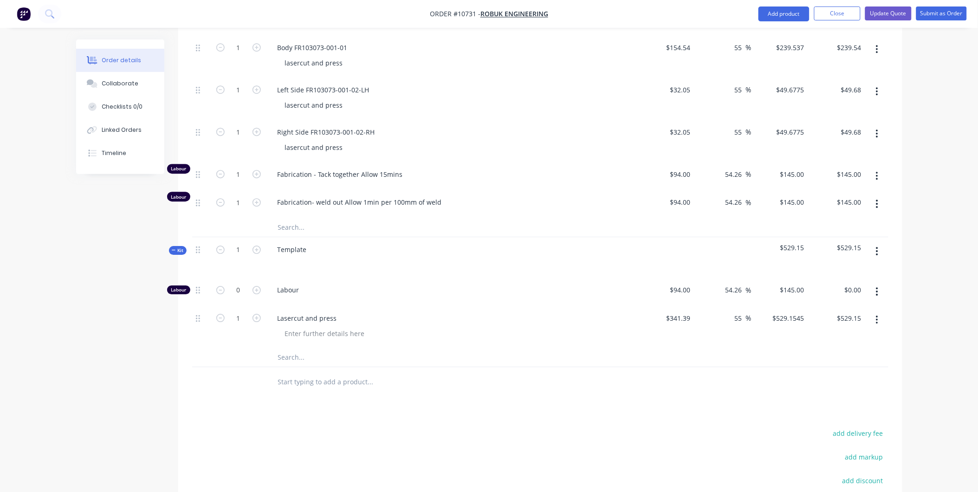
click at [876, 246] on icon "button" at bounding box center [877, 251] width 2 height 10
click at [850, 269] on div "Add product to kit" at bounding box center [844, 275] width 71 height 13
drag, startPoint x: 815, startPoint y: 312, endPoint x: 796, endPoint y: 324, distance: 22.7
click at [815, 325] on div "Basic product" at bounding box center [844, 331] width 71 height 13
click at [302, 348] on div at bounding box center [451, 369] width 371 height 42
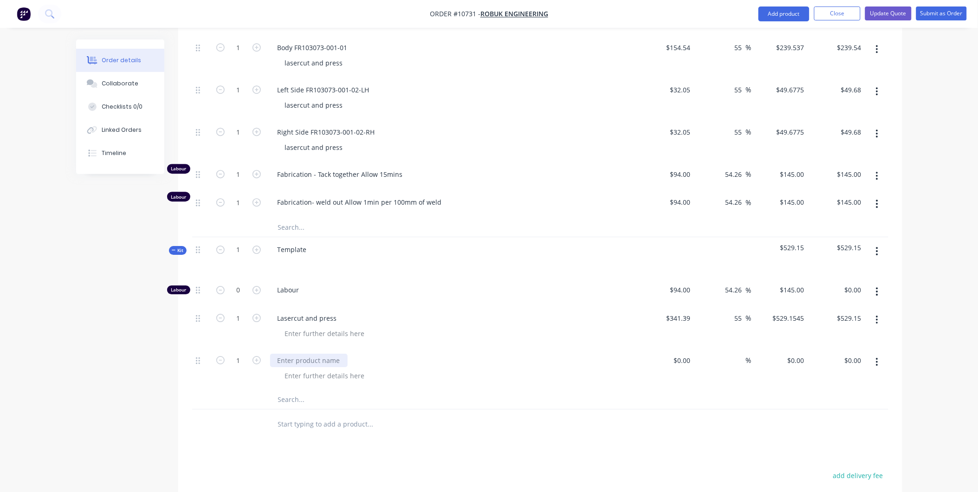
click at [299, 354] on div at bounding box center [309, 360] width 78 height 13
click at [293, 390] on input "text" at bounding box center [371, 399] width 186 height 19
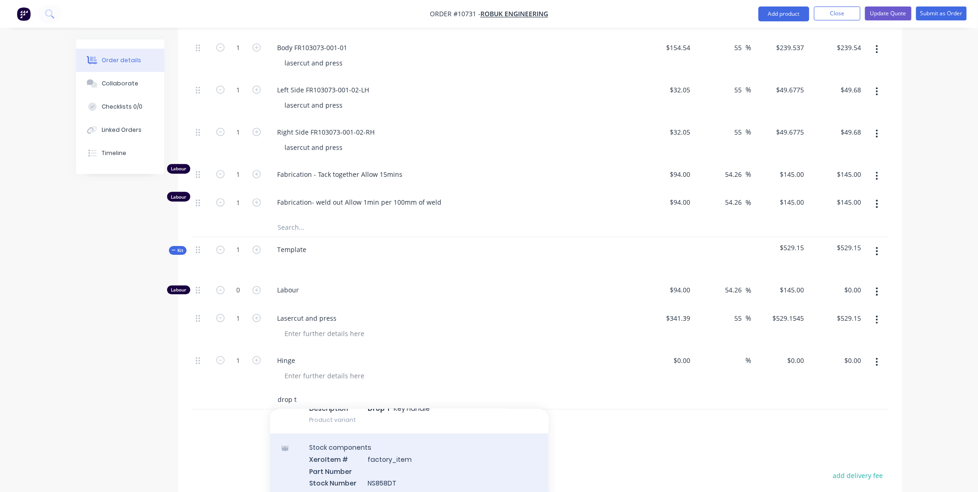
type input "drop t"
click at [414, 482] on div "Stock components Xero Item # factory_item Part Number Stock Number NS858DT Desc…" at bounding box center [409, 483] width 279 height 99
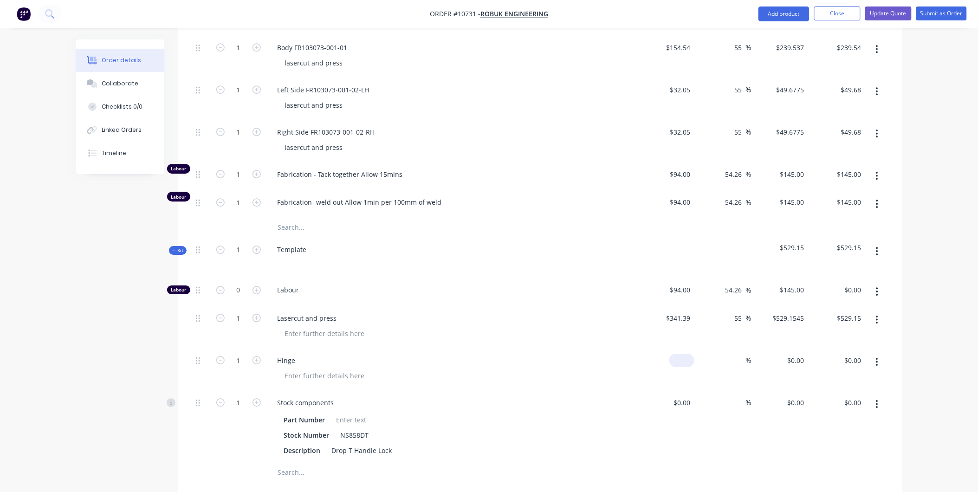
click at [680, 348] on div "$0.00" at bounding box center [666, 369] width 57 height 42
type input "$0.00"
click at [803, 354] on input "0" at bounding box center [803, 360] width 11 height 13
type input "$7.29"
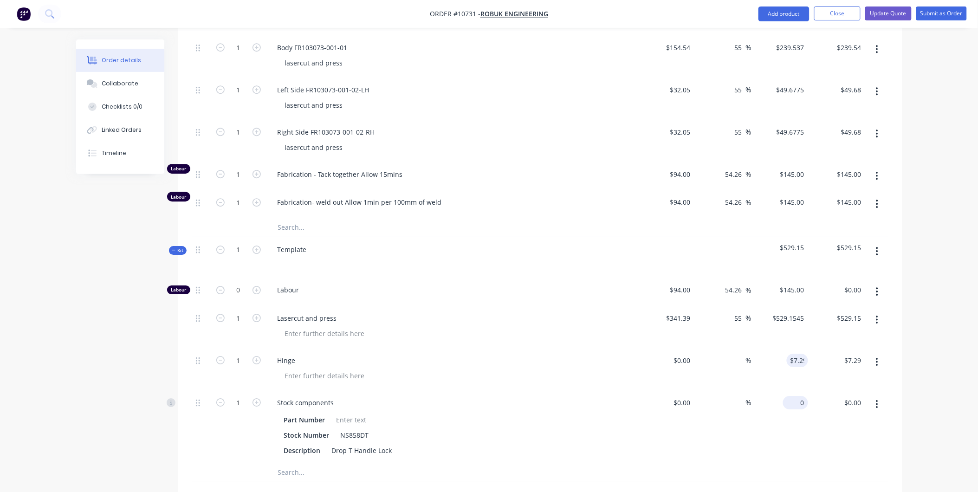
click at [795, 396] on div "0 $0.00" at bounding box center [795, 402] width 25 height 13
type input "$0.00"
click at [254, 353] on form "1" at bounding box center [238, 360] width 48 height 14
click at [256, 356] on icon "button" at bounding box center [257, 360] width 8 height 8
type input "2"
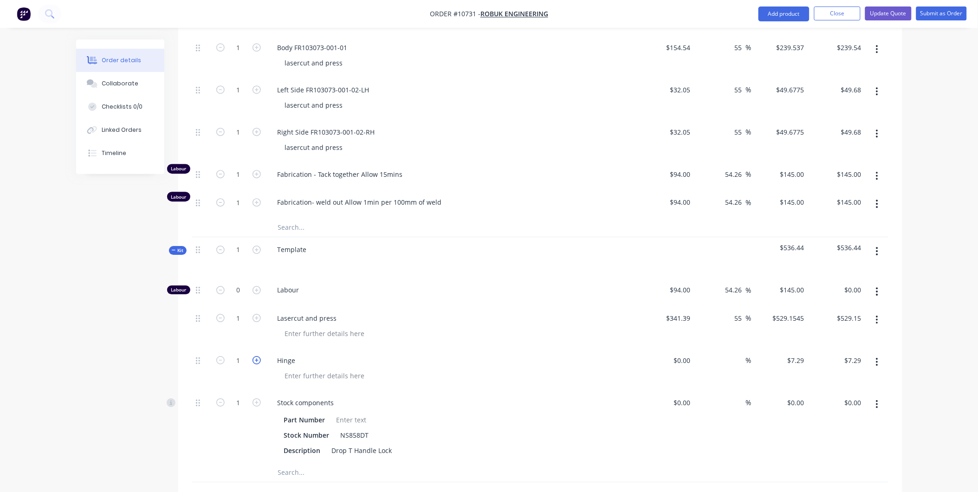
type input "$14.58"
click at [256, 356] on icon "button" at bounding box center [257, 360] width 8 height 8
type input "3"
type input "$21.87"
type input "0"
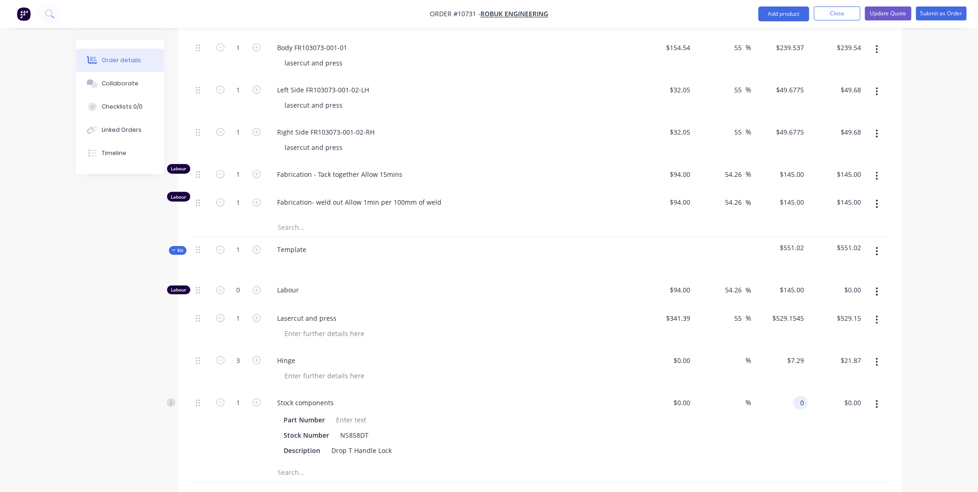
click at [804, 396] on input "0" at bounding box center [803, 402] width 11 height 13
type input "$0.00"
click at [689, 396] on input at bounding box center [683, 402] width 21 height 13
type input "$14.00"
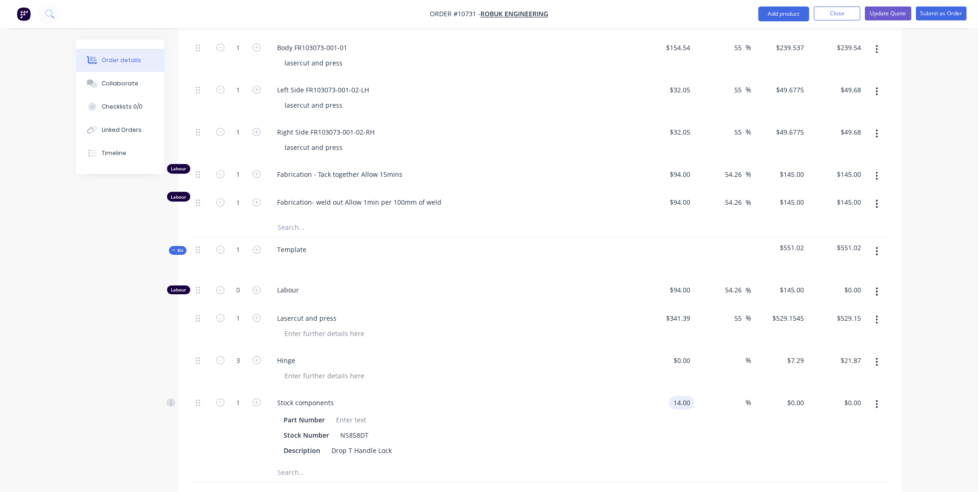
type input "$14.00"
type input "55"
type input "$21.70"
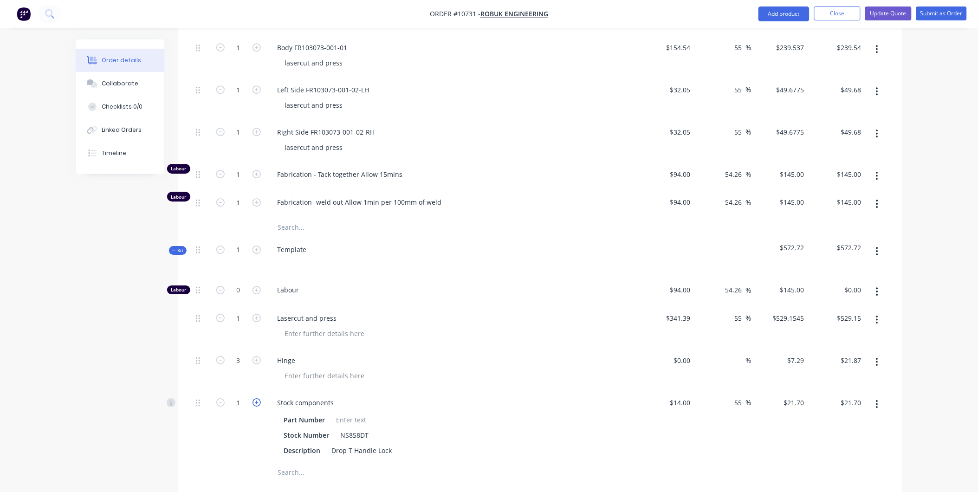
click at [256, 398] on icon "button" at bounding box center [257, 402] width 8 height 8
type input "2"
type input "$43.40"
click at [672, 390] on div "14 $14.00" at bounding box center [666, 426] width 57 height 73
type input "$14.00"
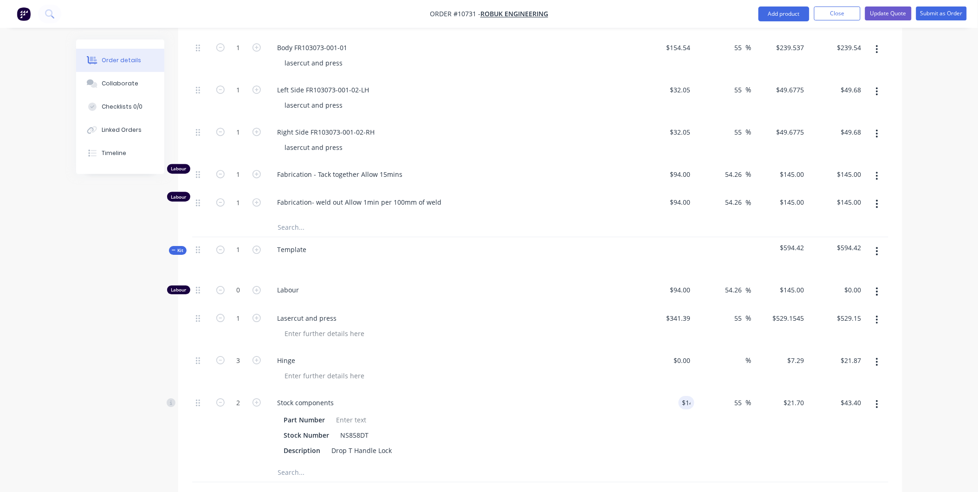
click at [620, 396] on div "Stock components" at bounding box center [452, 402] width 364 height 13
click at [746, 397] on span "%" at bounding box center [749, 402] width 6 height 11
drag, startPoint x: 742, startPoint y: 389, endPoint x: 722, endPoint y: 387, distance: 19.6
click at [726, 390] on div "55 55 %" at bounding box center [722, 426] width 57 height 73
type input "60"
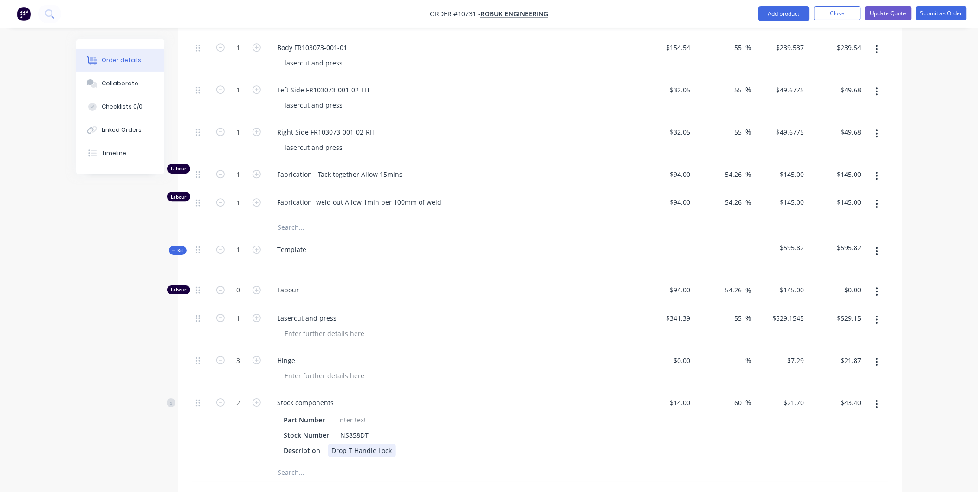
type input "$22.40"
type input "$44.80"
click at [534, 444] on div "Description Drop T Handle Lock" at bounding box center [450, 450] width 340 height 13
click at [875, 247] on div at bounding box center [876, 257] width 23 height 40
click at [316, 463] on input "text" at bounding box center [371, 472] width 186 height 19
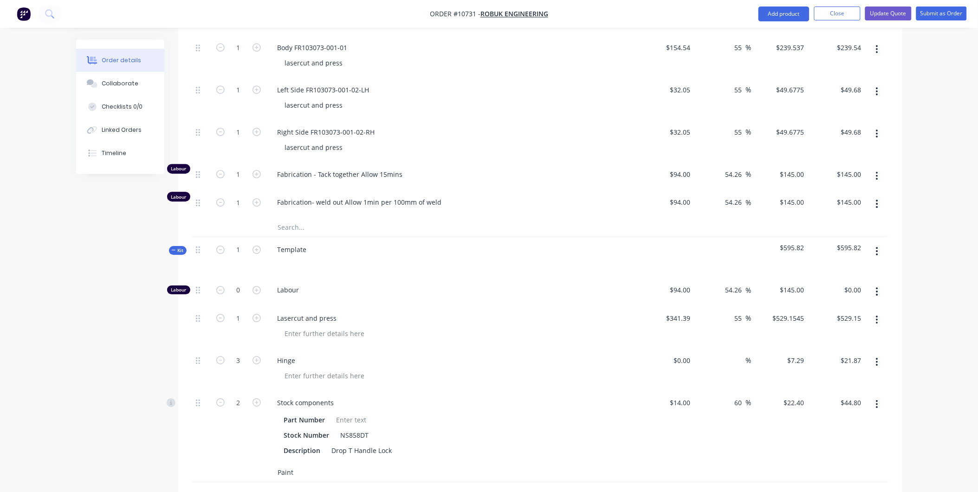
type input "Paint"
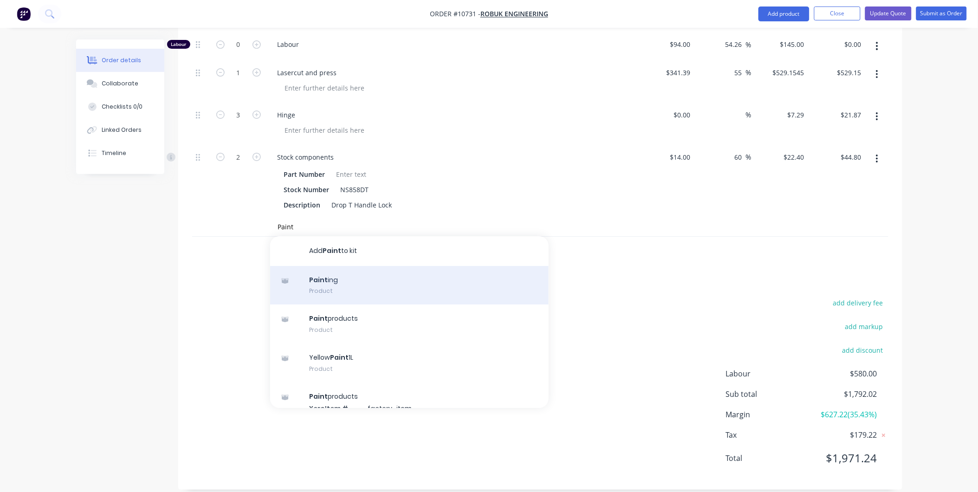
click at [331, 279] on div "Paint ing Product" at bounding box center [409, 285] width 279 height 39
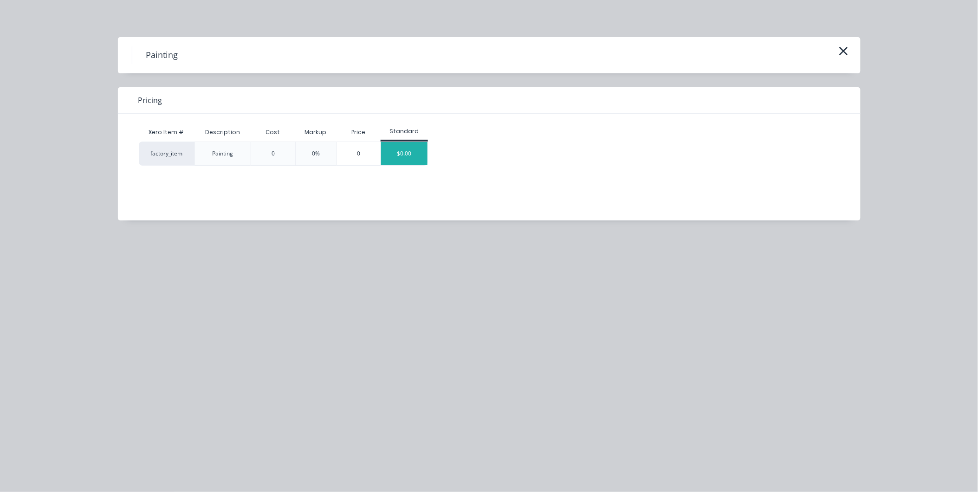
click at [401, 159] on div "$0.00" at bounding box center [404, 153] width 46 height 23
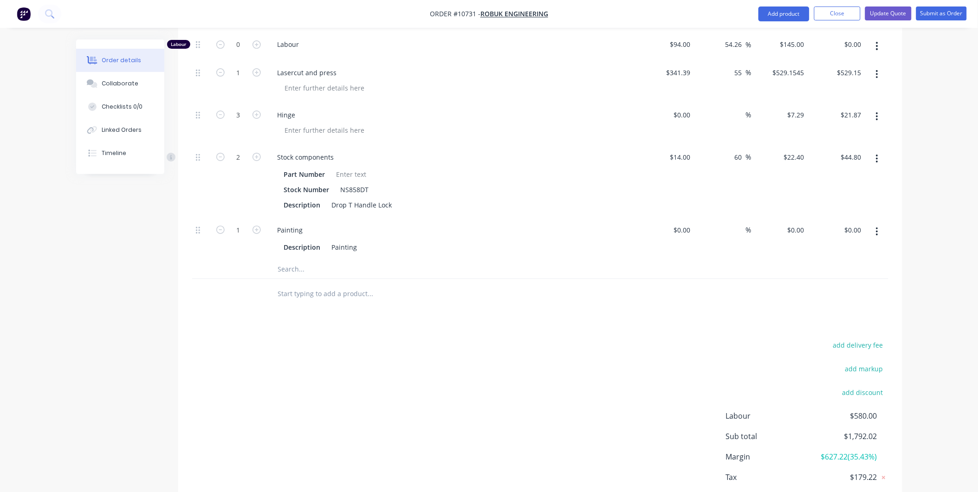
click at [296, 260] on input "text" at bounding box center [371, 269] width 186 height 19
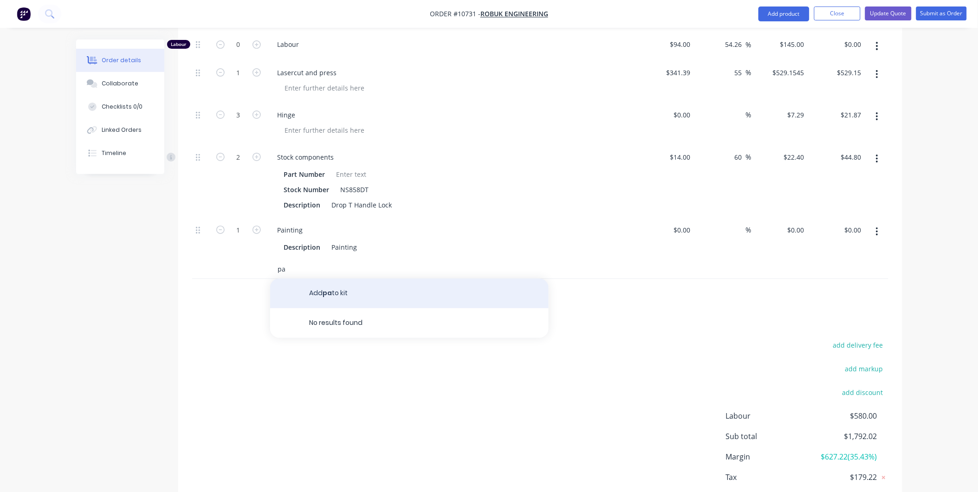
type input "p"
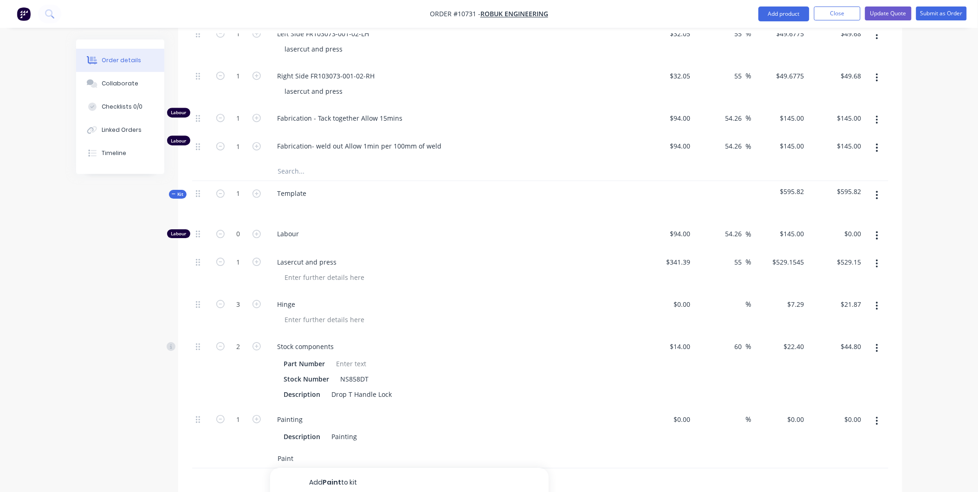
scroll to position [974, 0]
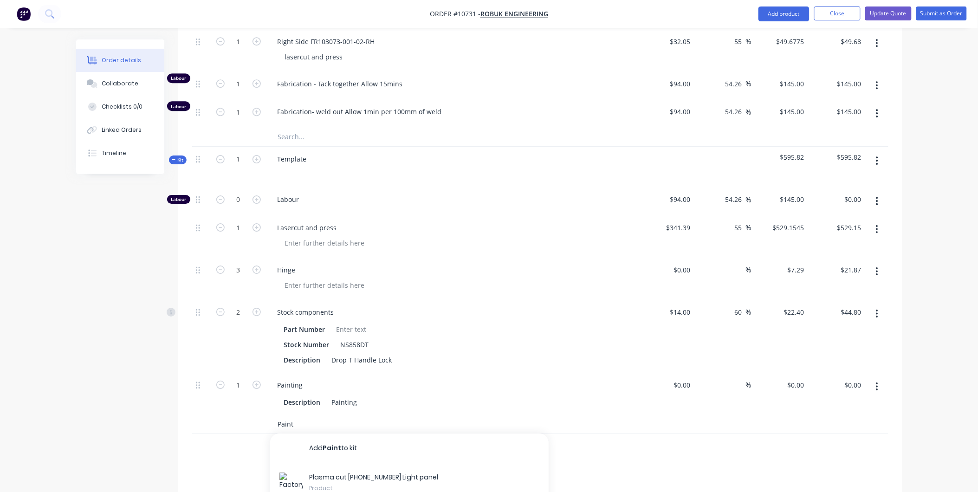
type input "Paint"
drag, startPoint x: 217, startPoint y: 463, endPoint x: 217, endPoint y: 451, distance: 11.6
click at [216, 463] on div "Products Show / Hide columns Add product Qty Cost Markup Price Total Kit 1 Jumb…" at bounding box center [540, 28] width 724 height 1318
click at [681, 373] on div "$0.00" at bounding box center [666, 394] width 57 height 42
type input "$0.00"
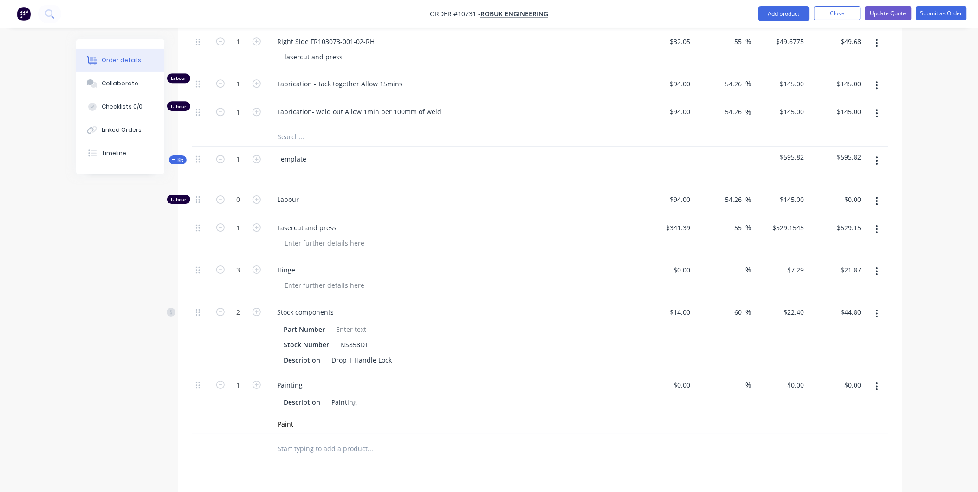
click at [669, 373] on div "$0.00 $0.00" at bounding box center [666, 394] width 57 height 42
click at [793, 374] on div "0 $0.00" at bounding box center [780, 394] width 57 height 42
type input "$0.00"
click at [735, 263] on input at bounding box center [740, 269] width 11 height 13
type input "55"
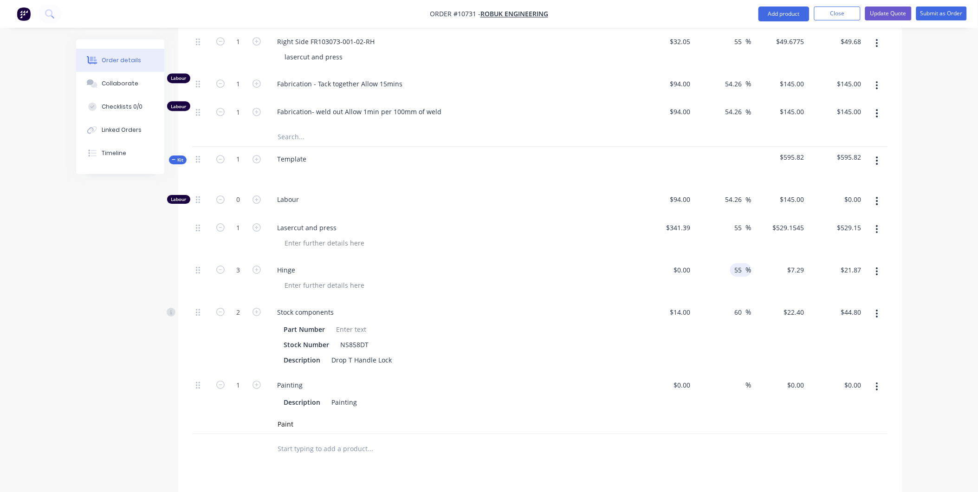
type input "0"
type input "$0.00"
click at [679, 263] on div "0 $0.00" at bounding box center [666, 279] width 57 height 42
type input "$0.00"
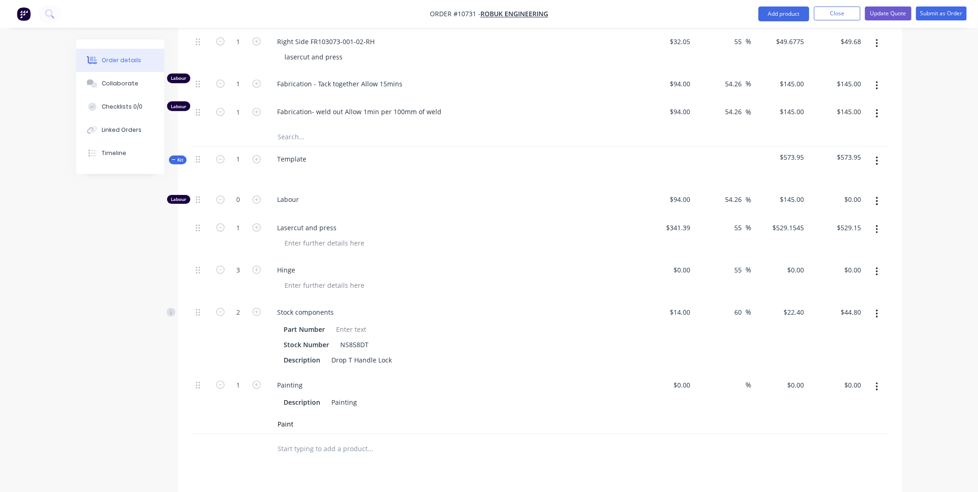
click at [676, 300] on div "$14.00 $14.00" at bounding box center [666, 336] width 57 height 73
click at [704, 311] on div "60 60 %" at bounding box center [722, 336] width 57 height 73
click at [795, 378] on div "0 $0.00" at bounding box center [795, 384] width 25 height 13
type input "$120.00"
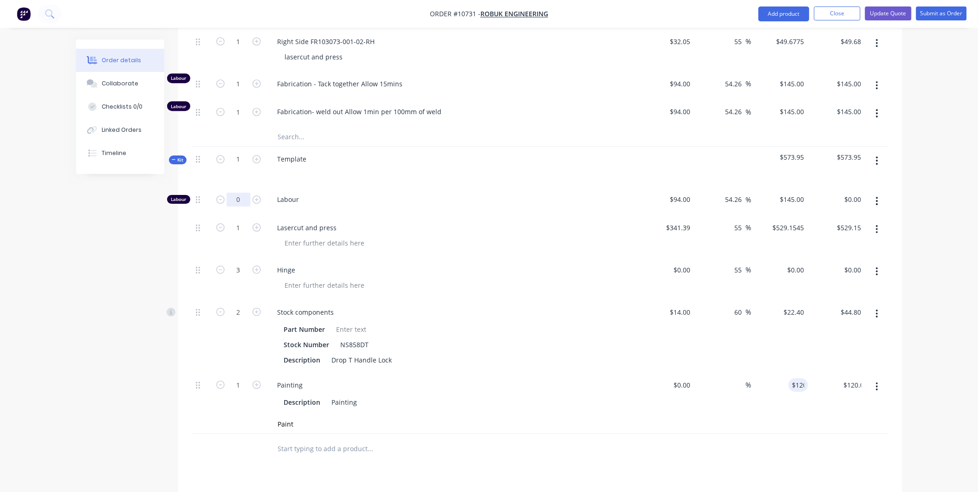
type input "4"
click at [384, 415] on input "Paint" at bounding box center [371, 424] width 186 height 19
type input "$580.00"
drag, startPoint x: 303, startPoint y: 415, endPoint x: 251, endPoint y: 403, distance: 53.3
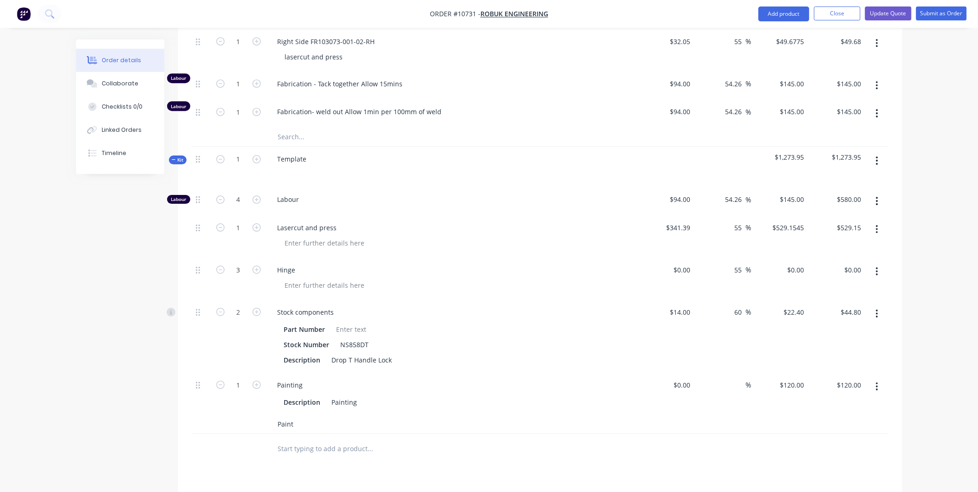
click at [251, 415] on div "Paint" at bounding box center [540, 424] width 696 height 19
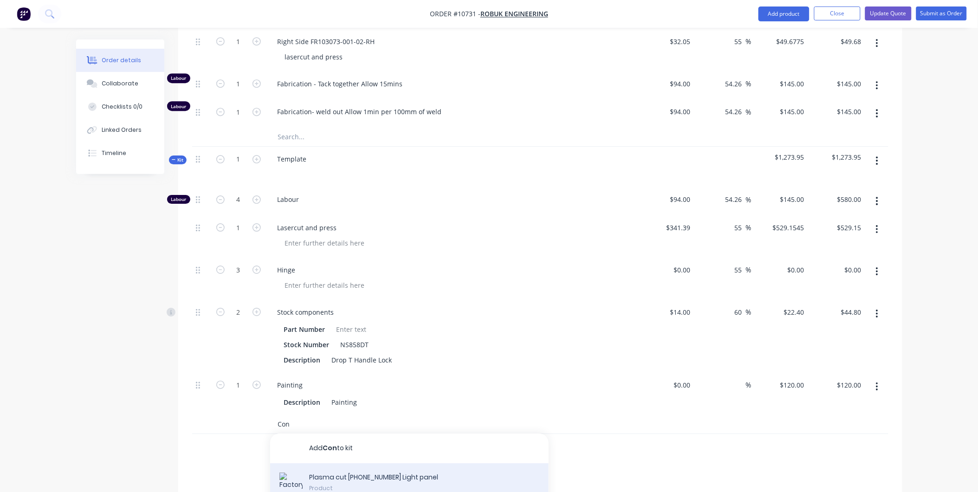
type input "Con"
click at [400, 463] on div "Plasma cut [PHONE_NUMBER] Light panel Product" at bounding box center [409, 484] width 279 height 42
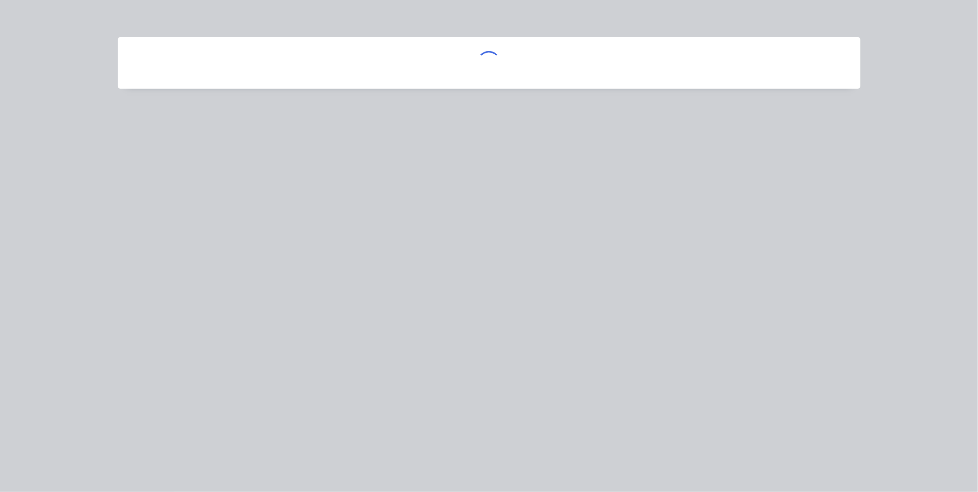
scroll to position [707, 0]
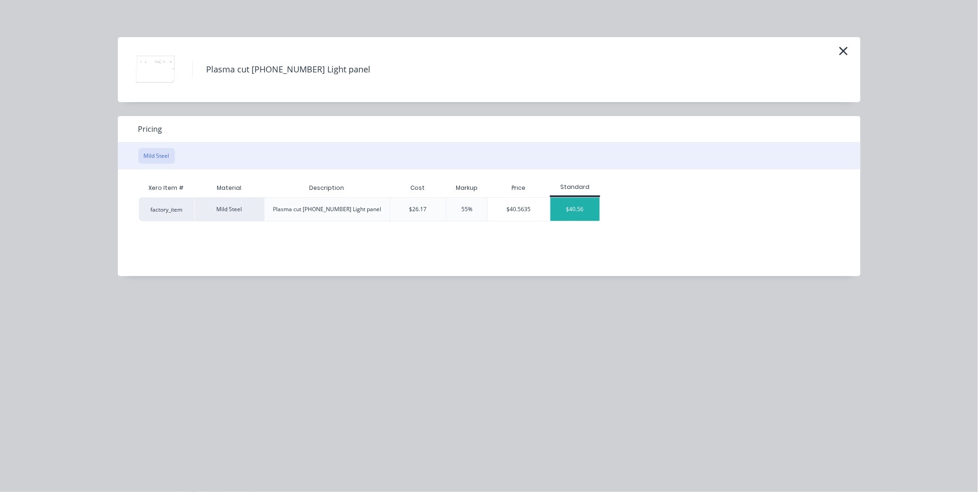
click at [593, 206] on div "$40.56" at bounding box center [576, 209] width 50 height 23
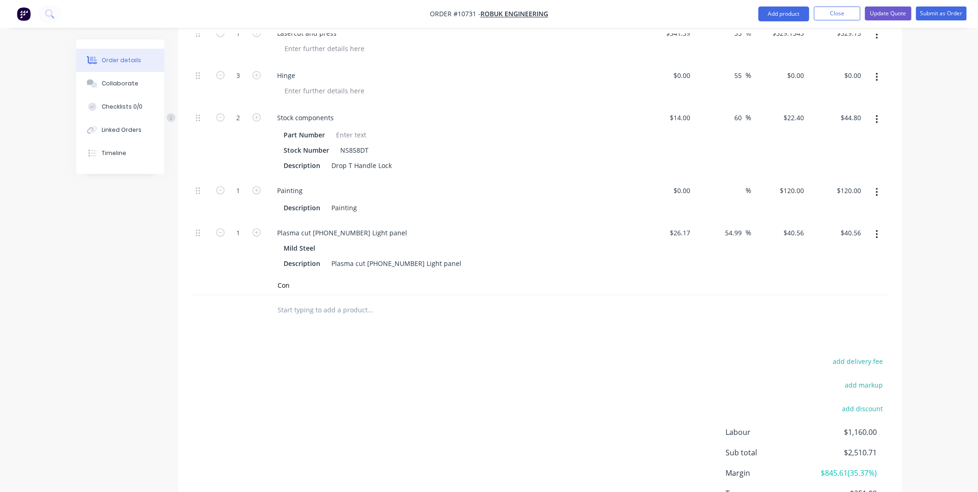
scroll to position [1171, 0]
click at [875, 223] on button "button" at bounding box center [877, 231] width 22 height 17
click at [829, 286] on div "Delete" at bounding box center [844, 292] width 71 height 13
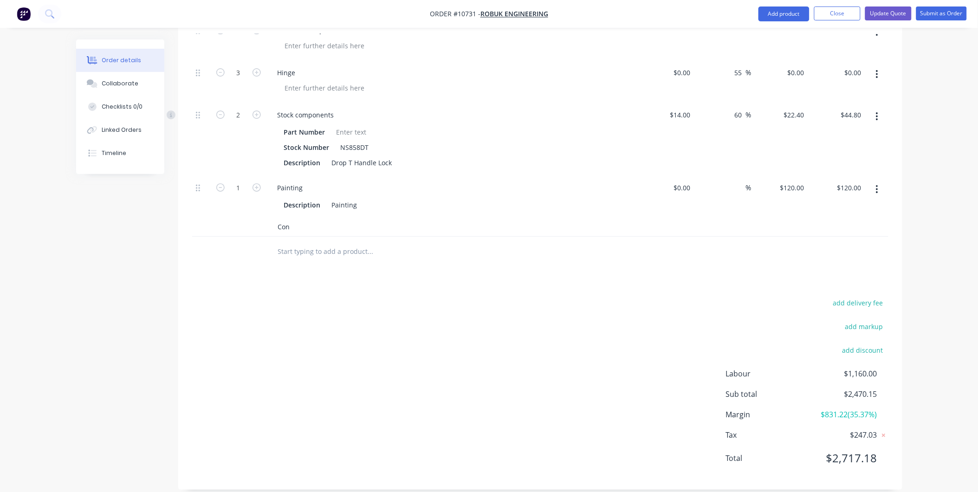
click at [297, 218] on input "Con" at bounding box center [371, 227] width 186 height 19
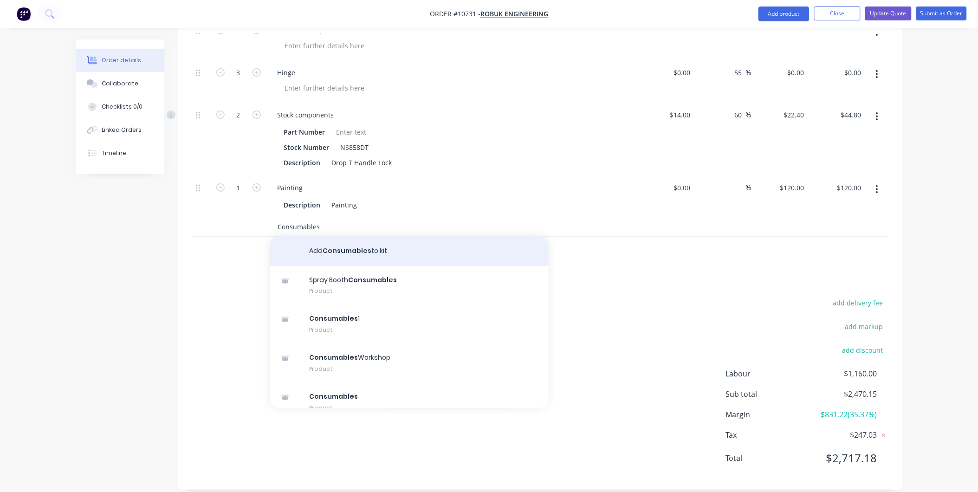
type input "Consumables"
click at [333, 244] on button "Add Consumables to kit" at bounding box center [409, 251] width 279 height 30
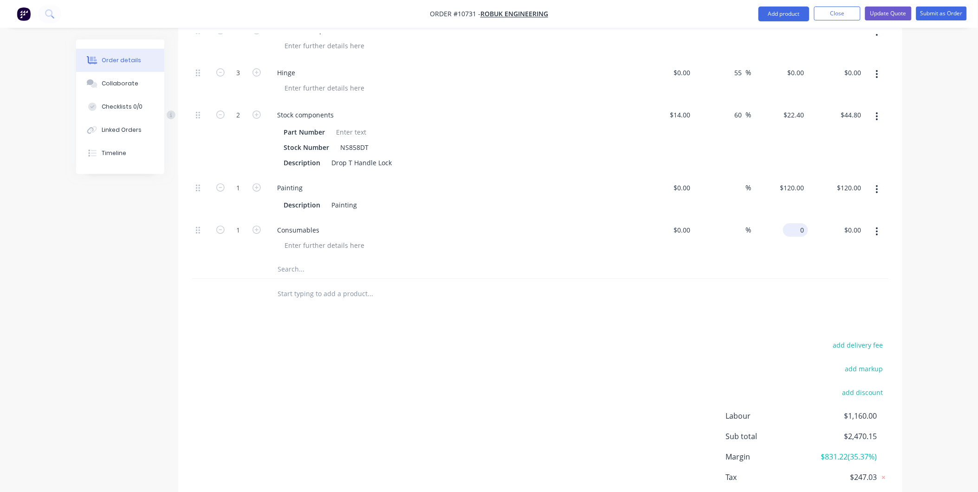
click at [801, 223] on input "0" at bounding box center [797, 229] width 21 height 13
click at [810, 188] on div "$120.00 $120.00" at bounding box center [836, 196] width 57 height 42
type input "$100.00"
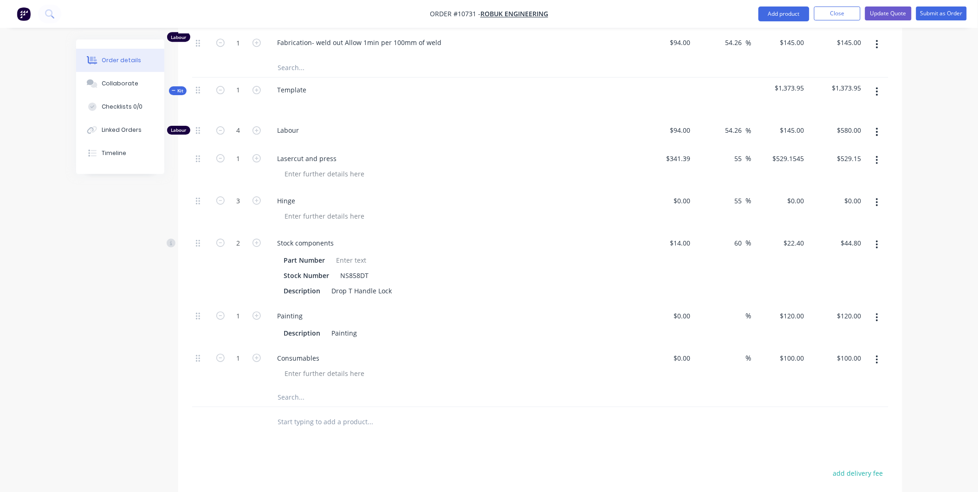
scroll to position [1016, 0]
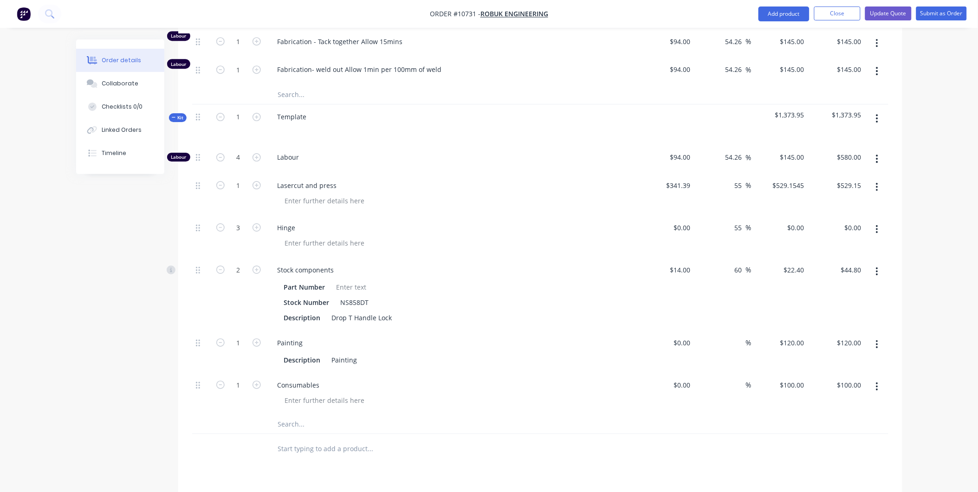
click at [874, 378] on button "button" at bounding box center [877, 386] width 22 height 17
click at [843, 460] on div "Delete" at bounding box center [844, 466] width 71 height 13
click at [683, 373] on div at bounding box center [540, 382] width 696 height 19
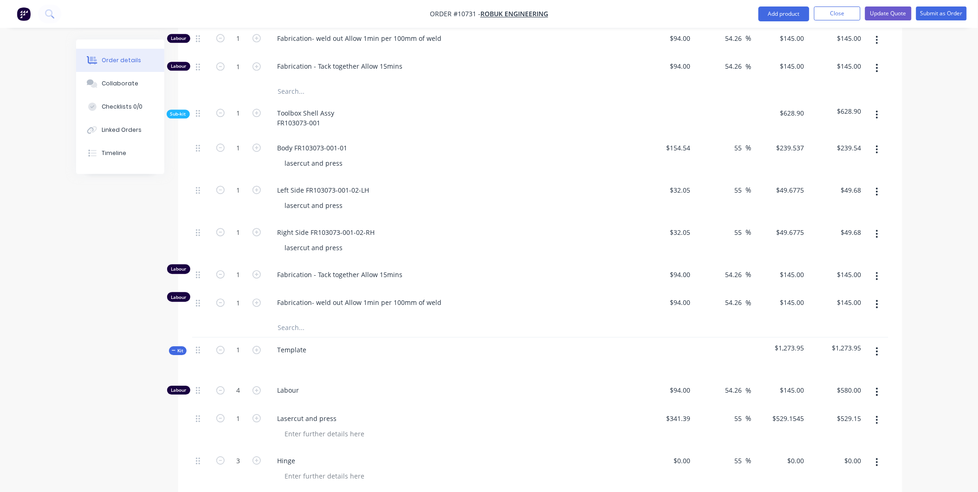
scroll to position [861, 0]
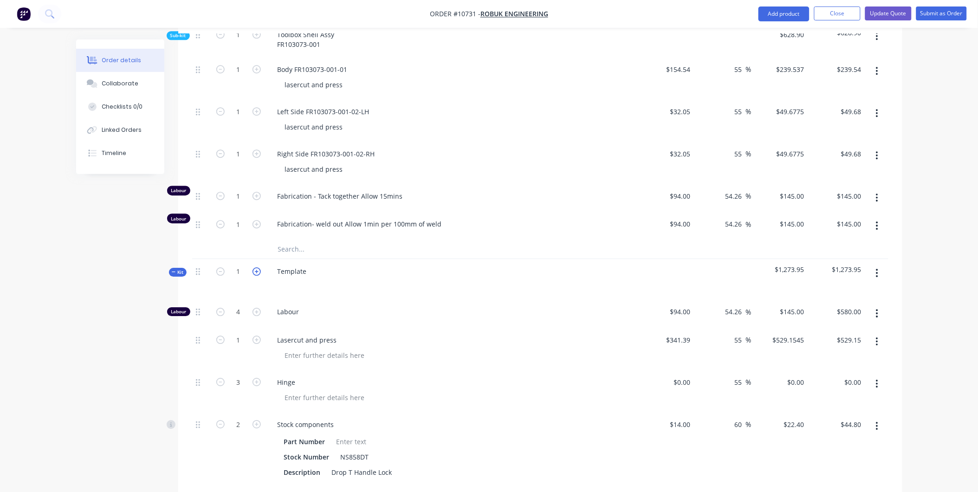
click at [259, 267] on icon "button" at bounding box center [257, 271] width 8 height 8
type input "2"
type input "8"
type input "$1,160.00"
type input "2"
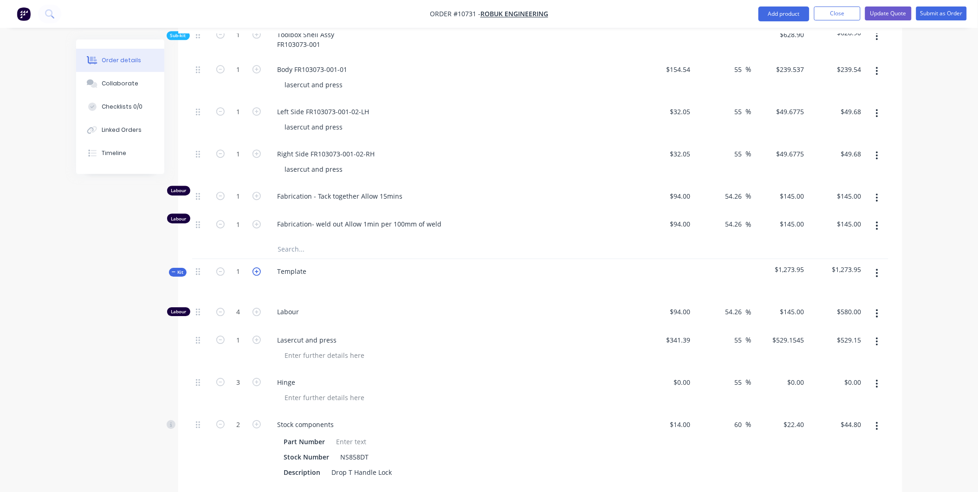
type input "$1,058.31"
type input "6"
type input "4"
type input "$89.60"
type input "2"
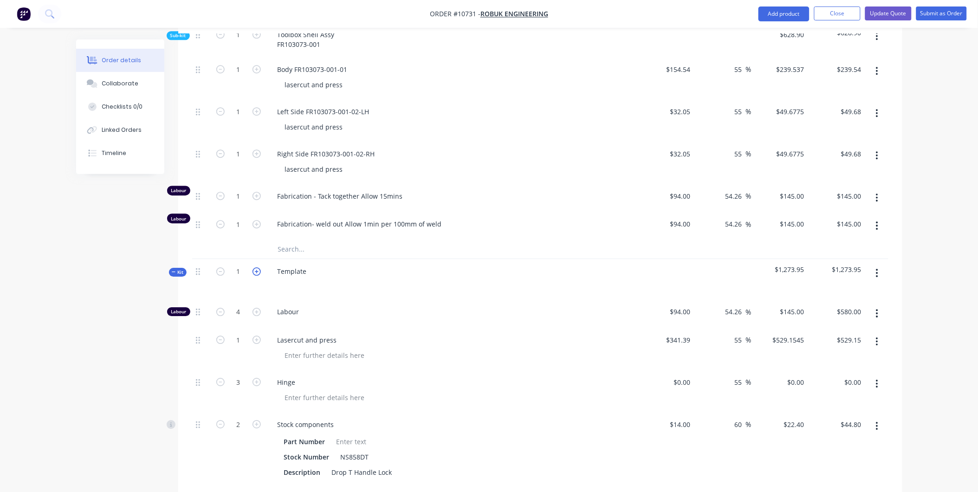
type input "$240.00"
click at [259, 267] on icon "button" at bounding box center [257, 271] width 8 height 8
type input "3"
type input "12"
type input "$1,740.00"
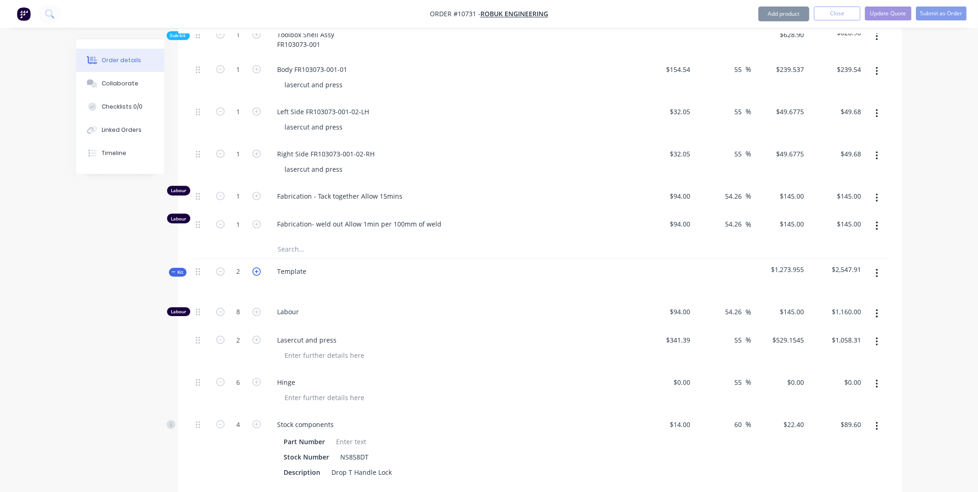
type input "3"
type input "$1,587.46"
type input "9"
type input "6"
type input "$134.40"
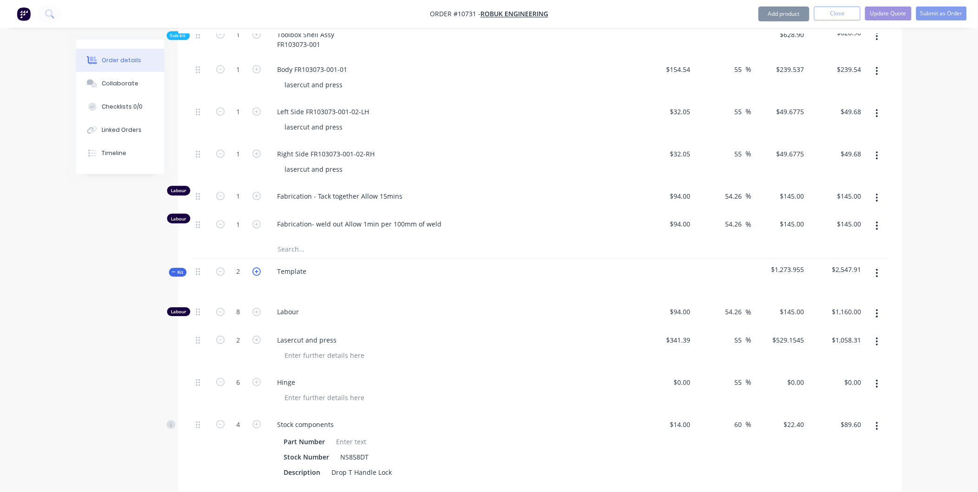
type input "3"
type input "$360.00"
click at [259, 267] on icon "button" at bounding box center [257, 271] width 8 height 8
type input "4"
type input "16"
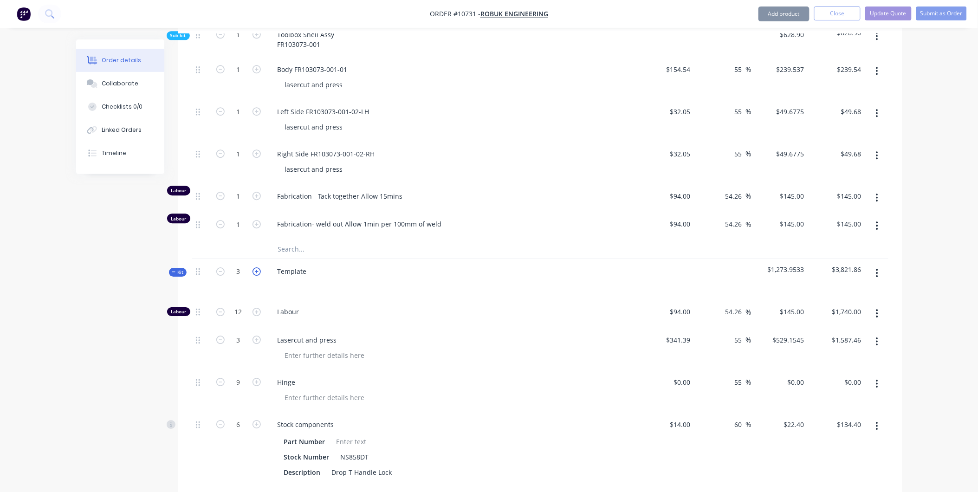
type input "$2,320.00"
type input "4"
type input "$2,116.62"
type input "12"
type input "8"
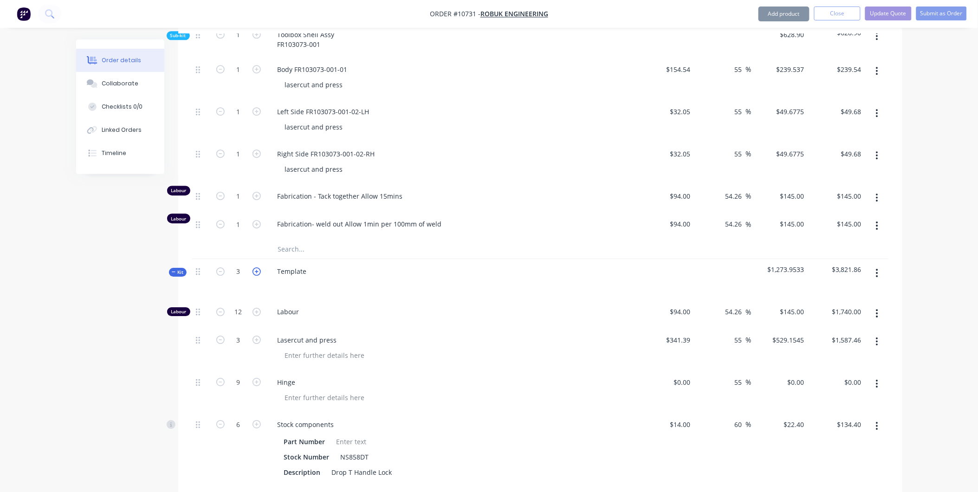
type input "$179.20"
type input "4"
type input "$480.00"
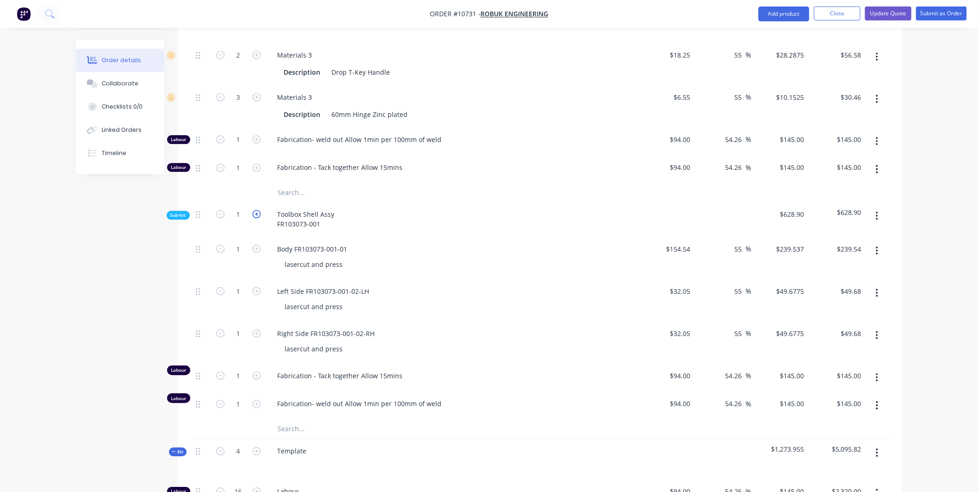
scroll to position [707, 0]
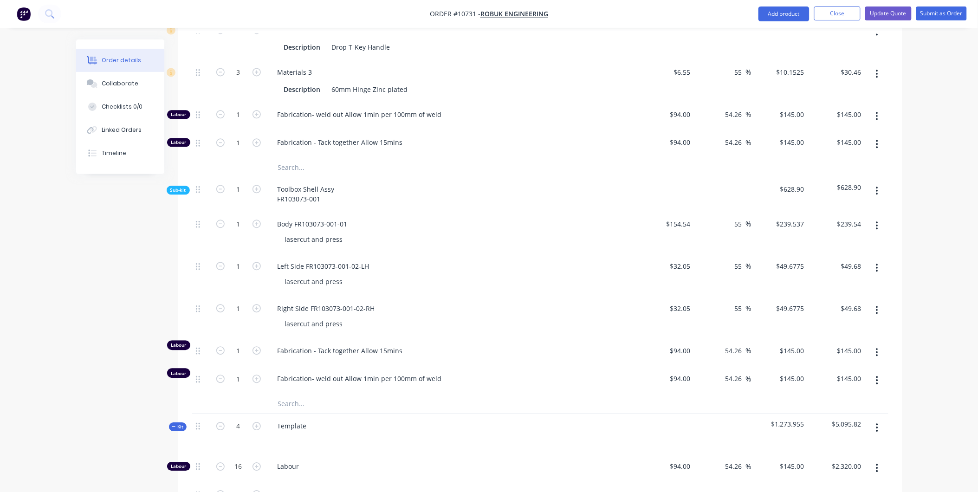
click at [301, 441] on div "Template" at bounding box center [451, 434] width 371 height 40
click at [302, 419] on div "Template" at bounding box center [292, 425] width 44 height 13
drag, startPoint x: 311, startPoint y: 412, endPoint x: 279, endPoint y: 403, distance: 32.9
click at [279, 414] on div "Template" at bounding box center [451, 434] width 371 height 40
click at [292, 414] on div "Template" at bounding box center [451, 434] width 371 height 40
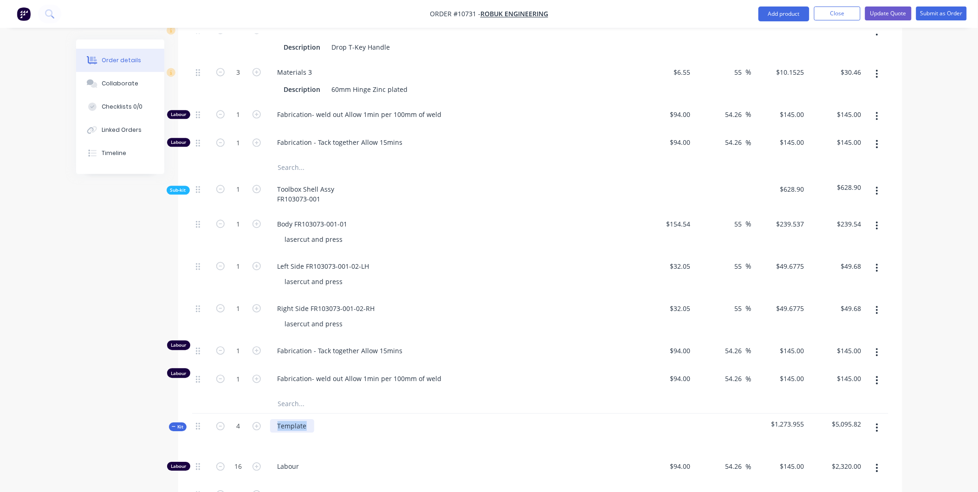
drag, startPoint x: 310, startPoint y: 417, endPoint x: 259, endPoint y: 407, distance: 52.0
click at [259, 414] on div "Kit 4 Template $1,273.955 $5,095.82" at bounding box center [540, 434] width 696 height 40
click at [636, 469] on div "Labour" at bounding box center [451, 468] width 371 height 28
click at [466, 415] on div "Jumbo Toolbox" at bounding box center [451, 434] width 371 height 40
click at [341, 414] on div "Jumbo Toolbox" at bounding box center [451, 434] width 371 height 40
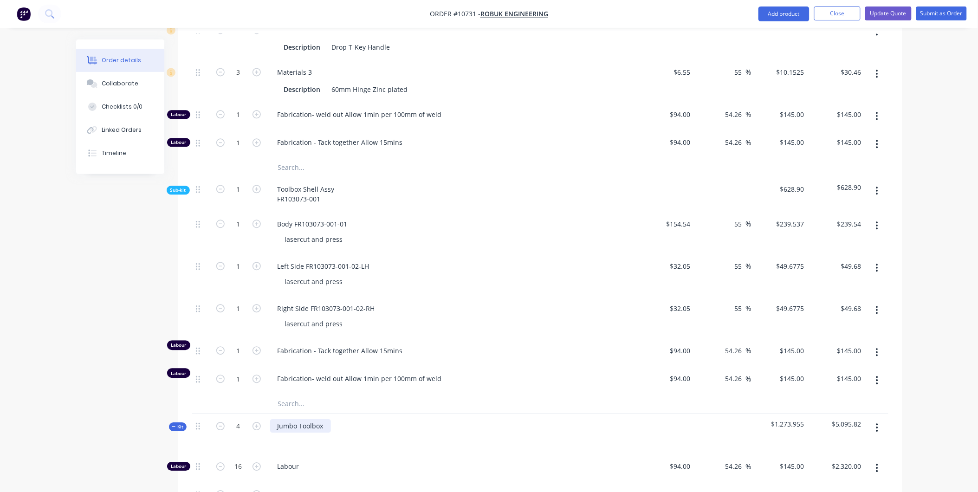
click at [327, 419] on div "Jumbo Toolbox" at bounding box center [300, 425] width 61 height 13
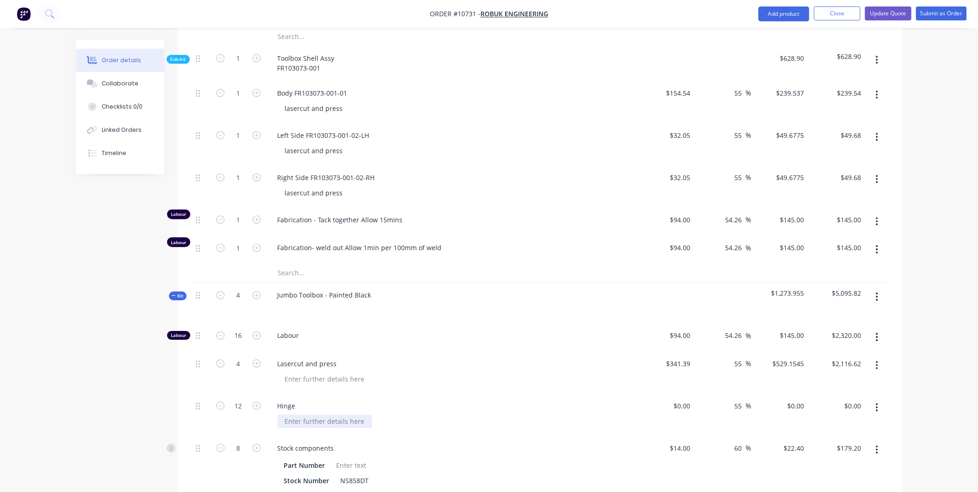
scroll to position [861, 0]
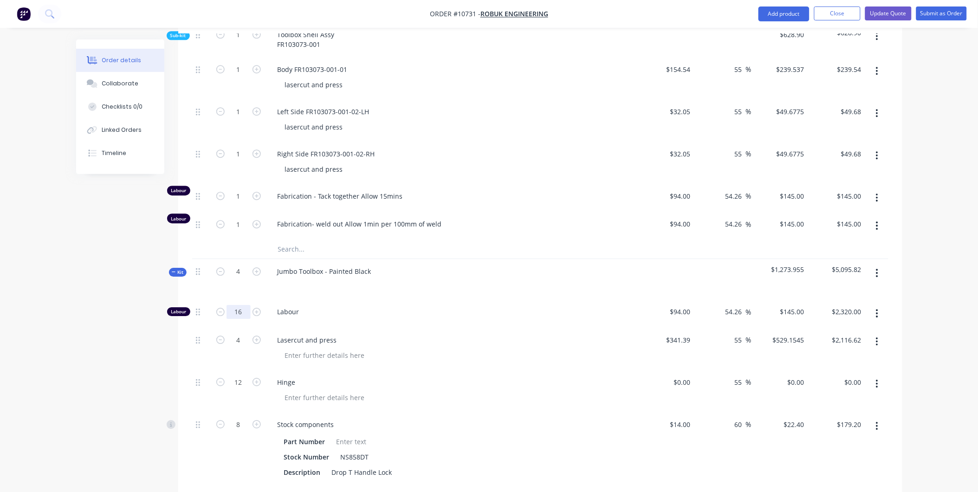
drag, startPoint x: 242, startPoint y: 299, endPoint x: 246, endPoint y: 302, distance: 5.3
type input "16.25"
type input "$2,356.25"
click at [350, 351] on div "Lasercut and press" at bounding box center [451, 349] width 371 height 42
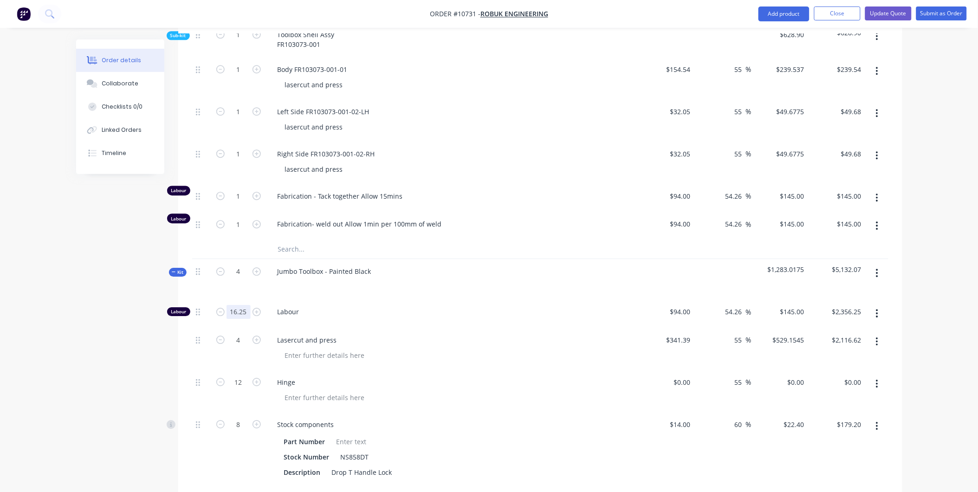
type input "16.5"
type input "$2,392.50"
click at [347, 307] on span "Labour" at bounding box center [456, 312] width 357 height 10
click at [247, 308] on div "16.5" at bounding box center [239, 313] width 56 height 28
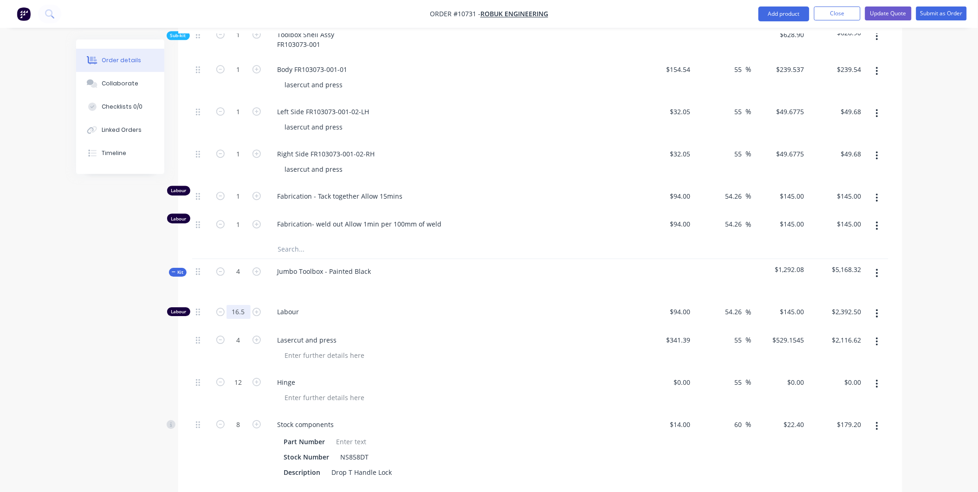
type input "16.8"
type input "$2,436.00"
click at [437, 391] on div at bounding box center [456, 397] width 357 height 13
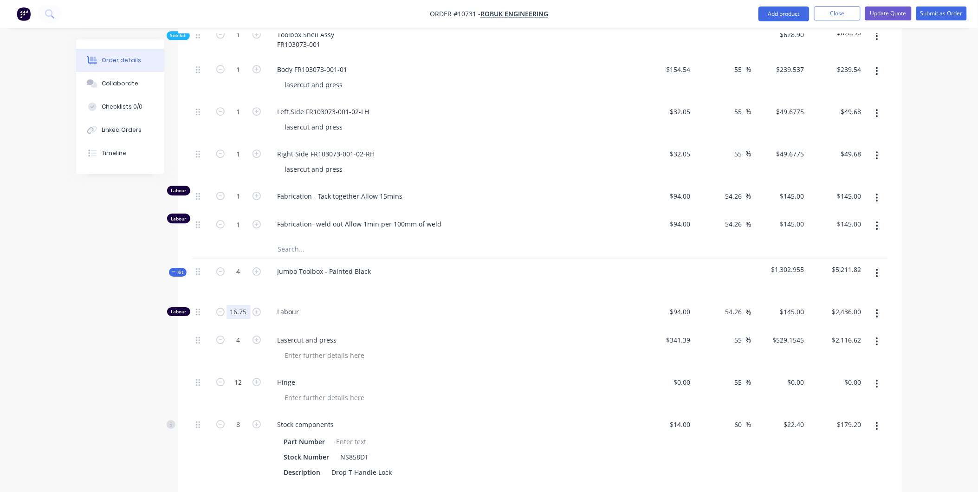
type input "16.75"
type input "$2,428.75"
click at [388, 309] on div "Labour" at bounding box center [451, 313] width 371 height 28
type input "16.5"
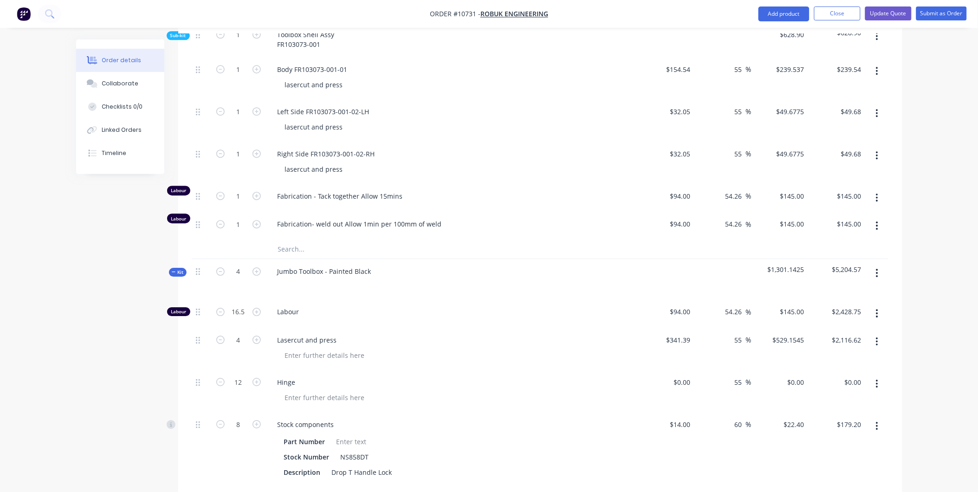
type input "$2,392.50"
click at [377, 283] on div "Jumbo Toolbox - Painted Black" at bounding box center [451, 279] width 371 height 40
type input "0.00"
click at [859, 376] on input "0.00" at bounding box center [854, 382] width 21 height 13
type input "0"
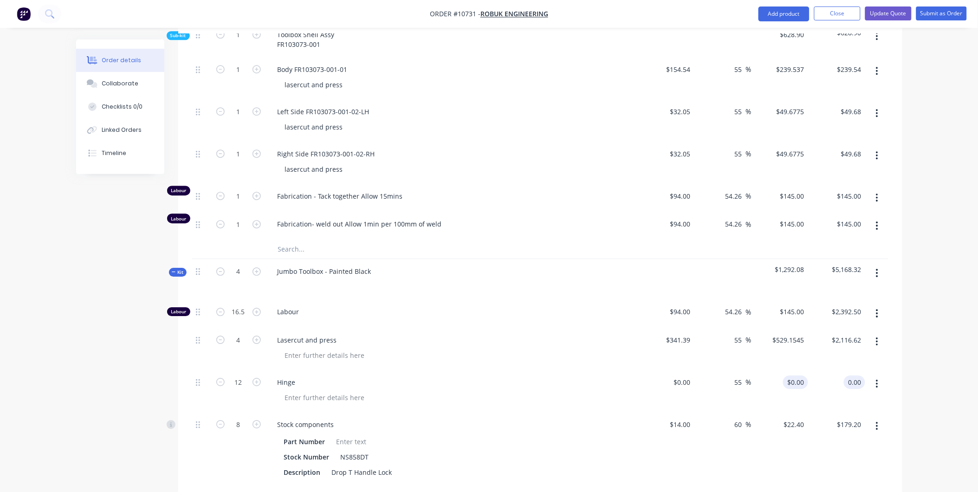
type input "$0.00"
click at [799, 376] on input "0" at bounding box center [797, 382] width 21 height 13
type input "$14.00"
type input "$168.00"
click at [453, 412] on div "Stock components Part Number Stock Number NS858DT Description Drop T Handle Lock" at bounding box center [451, 448] width 371 height 73
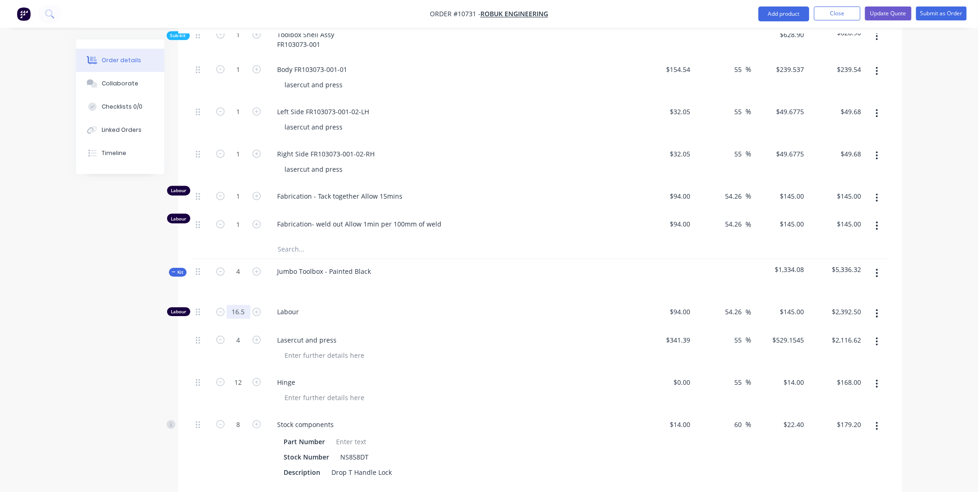
type input "16"
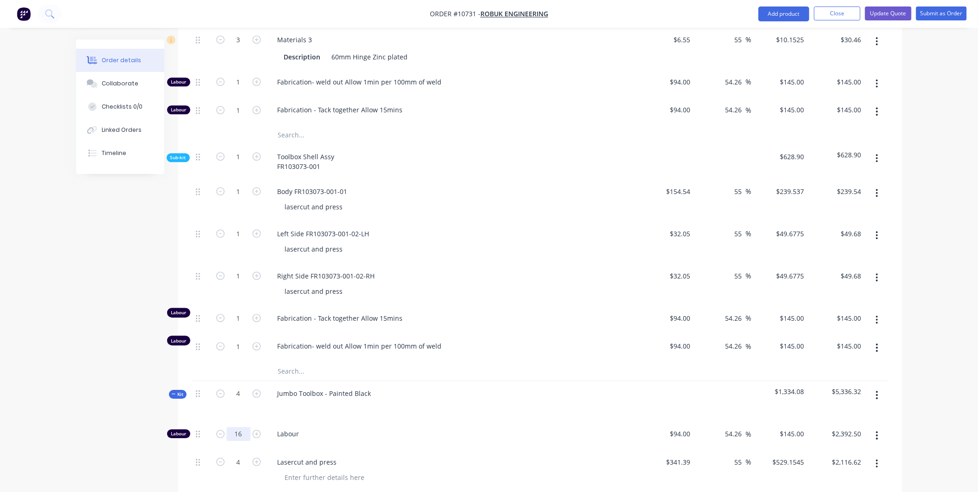
scroll to position [707, 0]
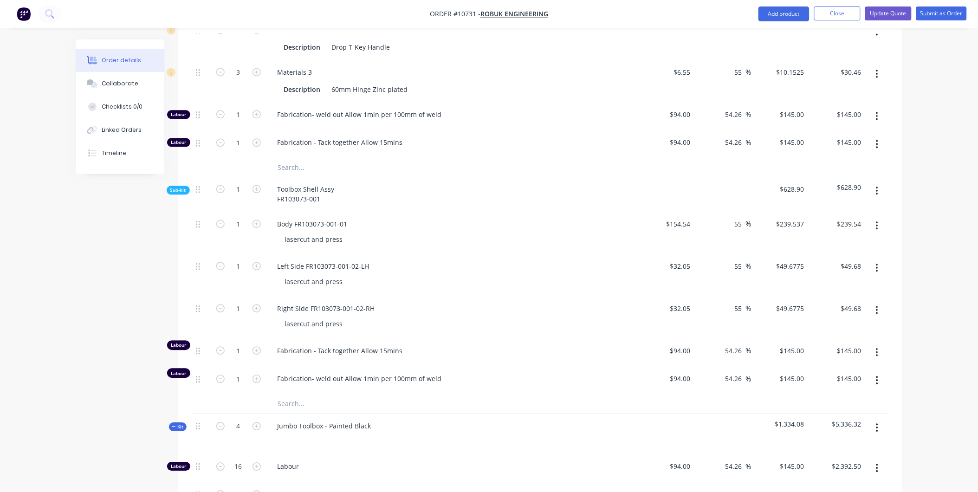
type input "$2,320.00"
click at [502, 395] on div at bounding box center [409, 404] width 279 height 19
click at [640, 430] on div at bounding box center [666, 434] width 57 height 40
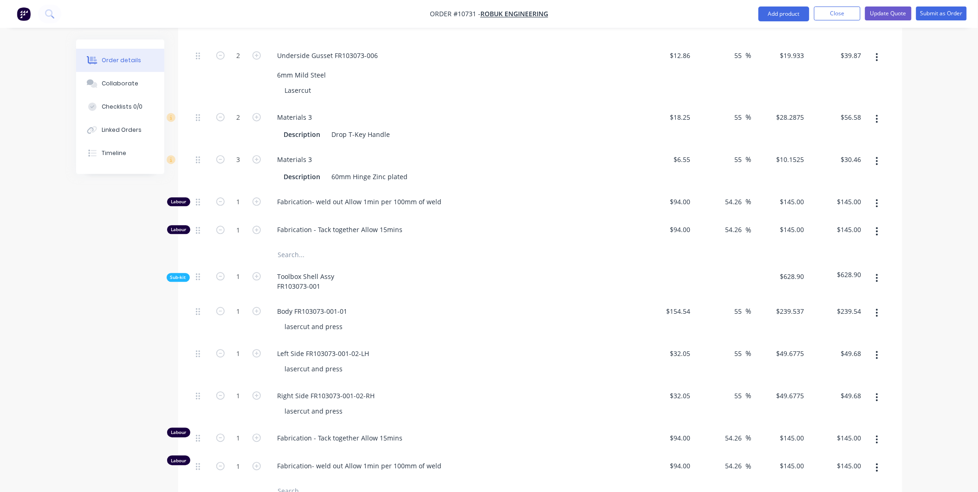
scroll to position [242, 0]
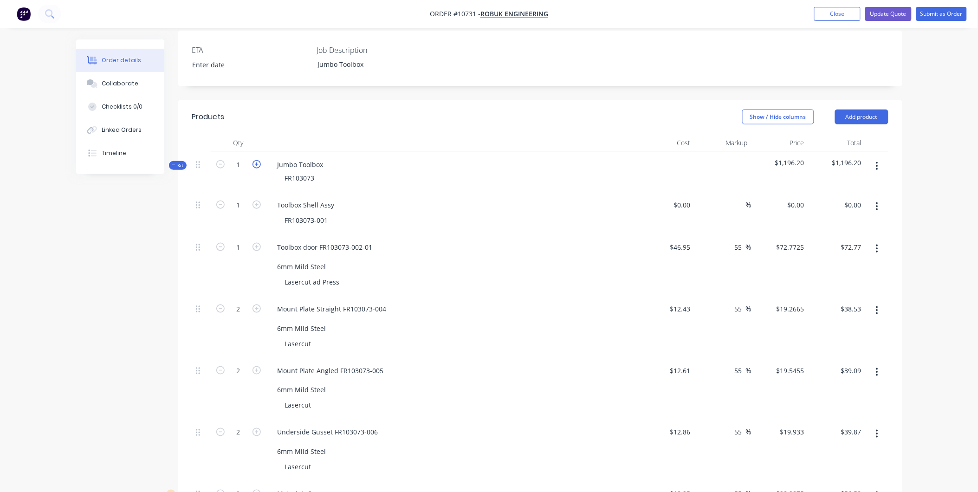
click at [254, 160] on icon "button" at bounding box center [257, 164] width 8 height 8
type input "2"
type input "$145.55"
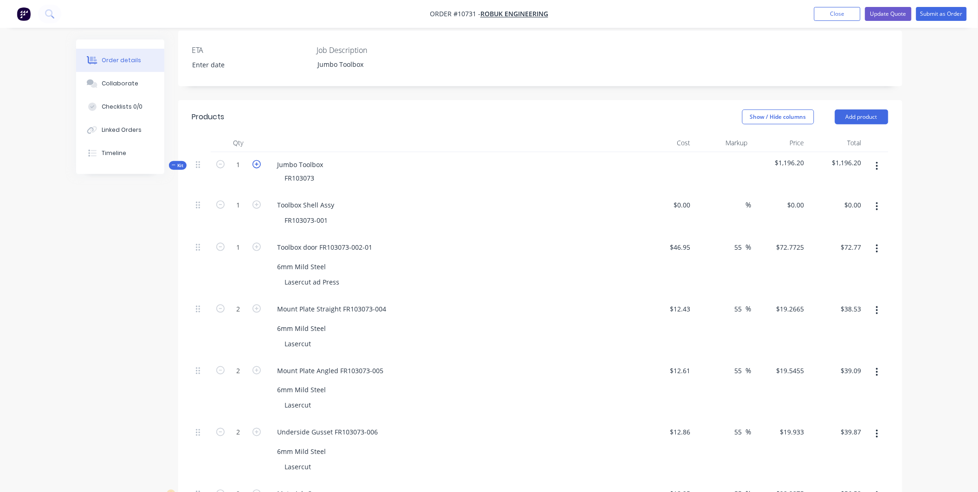
type input "4"
type input "$77.07"
type input "4"
type input "$78.18"
type input "4"
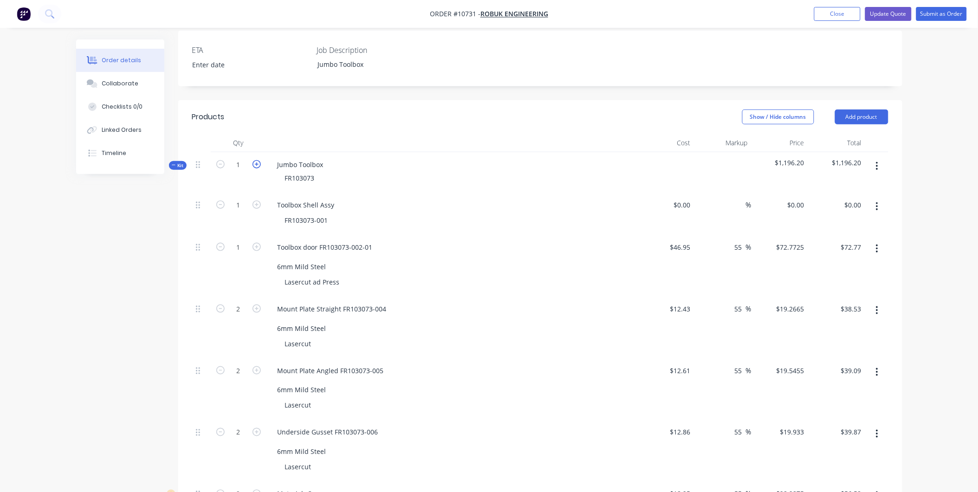
type input "$79.73"
type input "4"
type input "$113.15"
type input "6"
type input "$60.92"
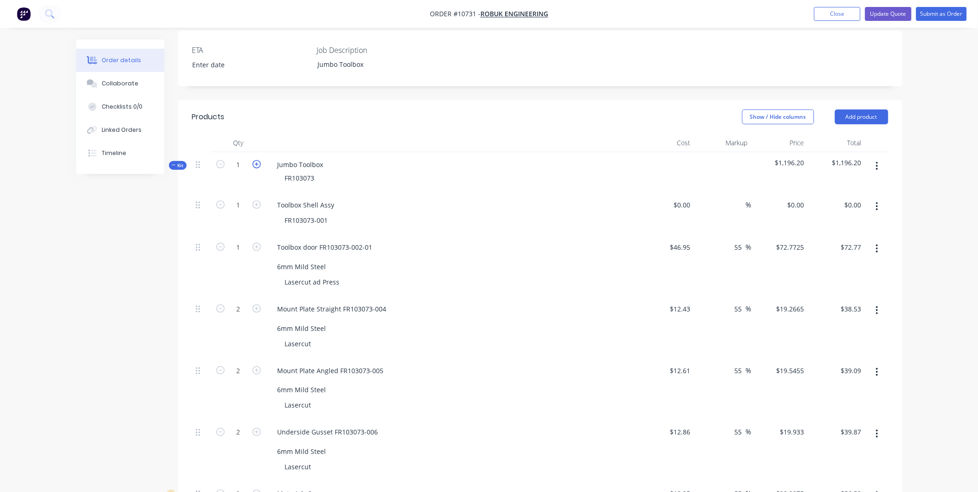
type input "2"
type input "$290.00"
type input "2"
type input "$290.00"
type input "2"
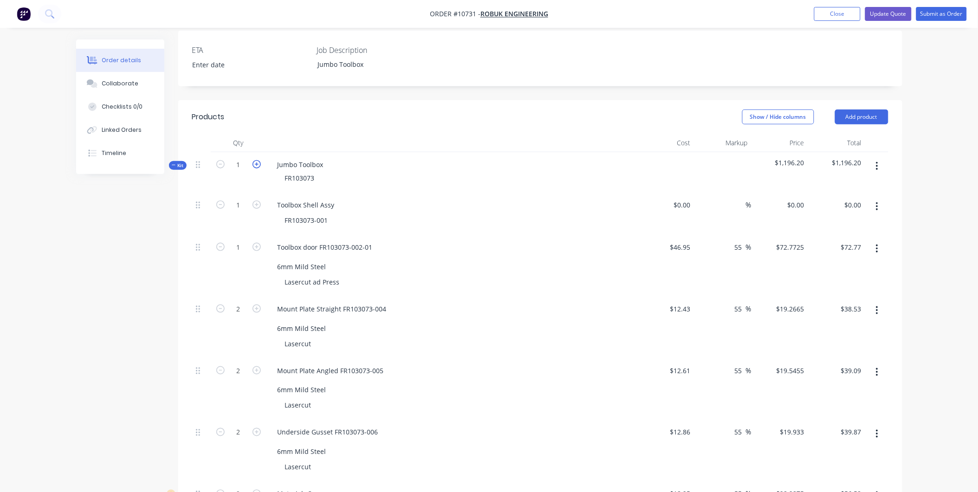
type input "2"
type input "$479.07"
type input "2"
type input "$99.36"
type input "2"
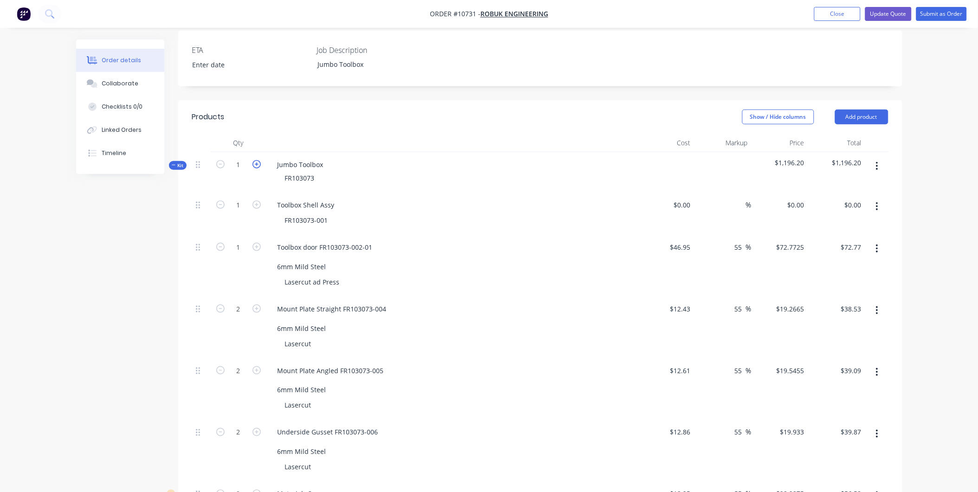
type input "$99.36"
type input "2"
type input "$290.00"
type input "2"
type input "$290.00"
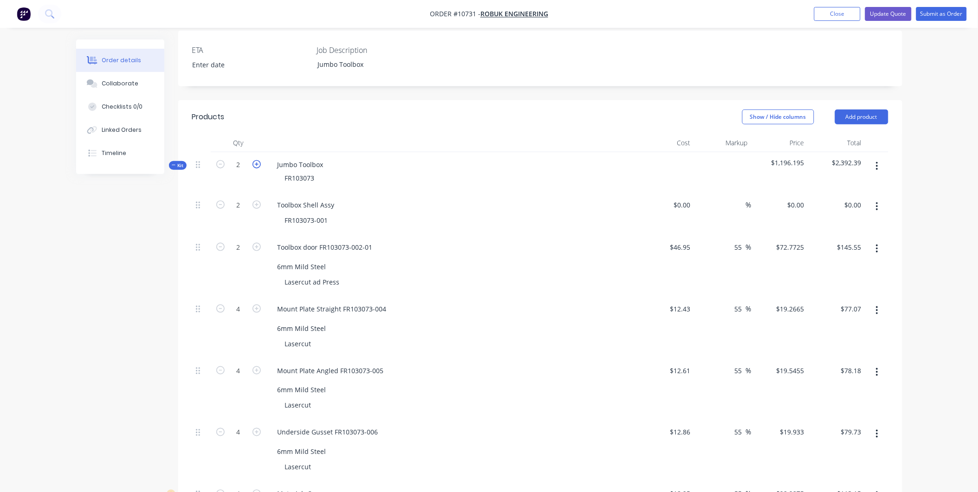
click at [254, 160] on icon "button" at bounding box center [257, 164] width 8 height 8
type input "3"
type input "$218.32"
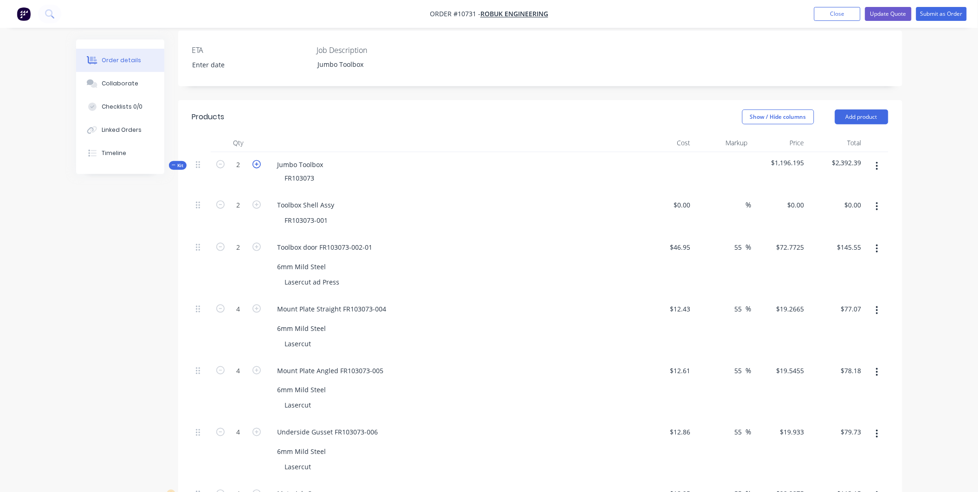
type input "6"
type input "$115.60"
type input "6"
type input "$117.27"
type input "6"
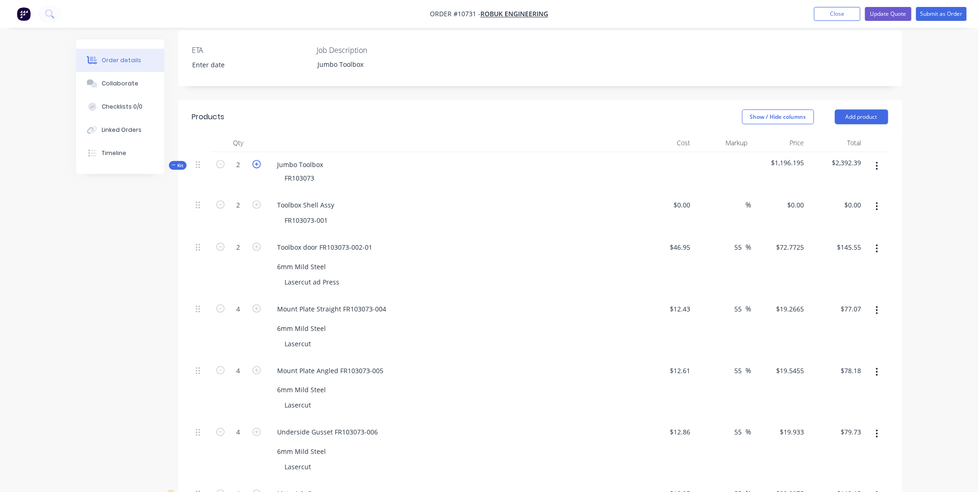
type input "$119.60"
type input "6"
type input "$169.73"
type input "9"
type input "$91.37"
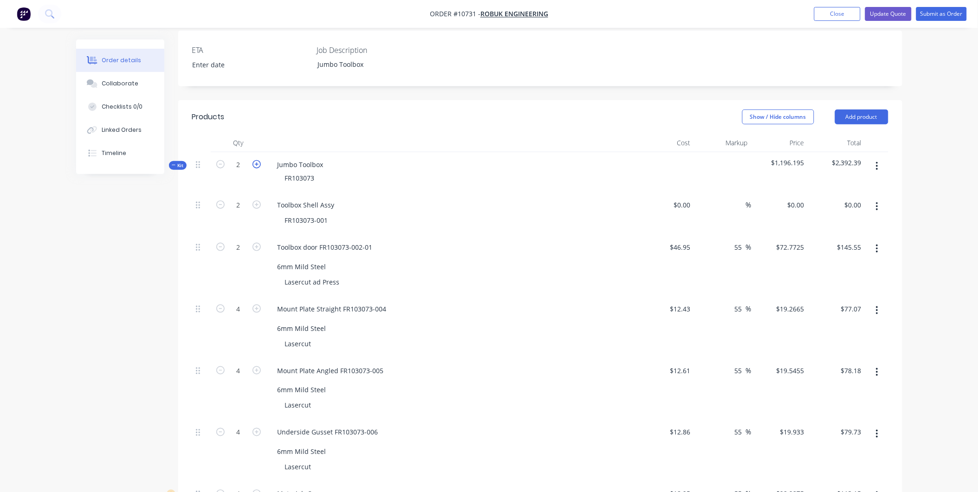
type input "3"
type input "$435.00"
type input "3"
type input "$435.00"
type input "3"
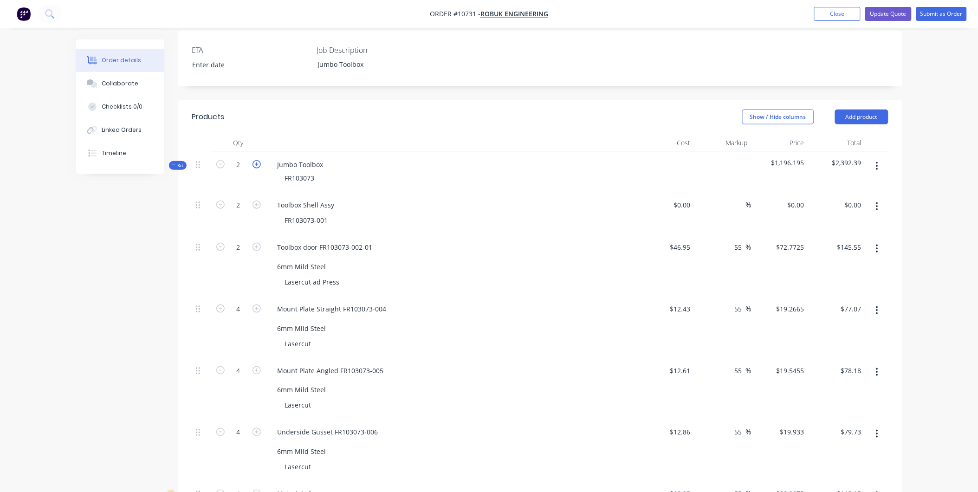
type input "3"
type input "$718.61"
type input "3"
type input "$149.03"
type input "3"
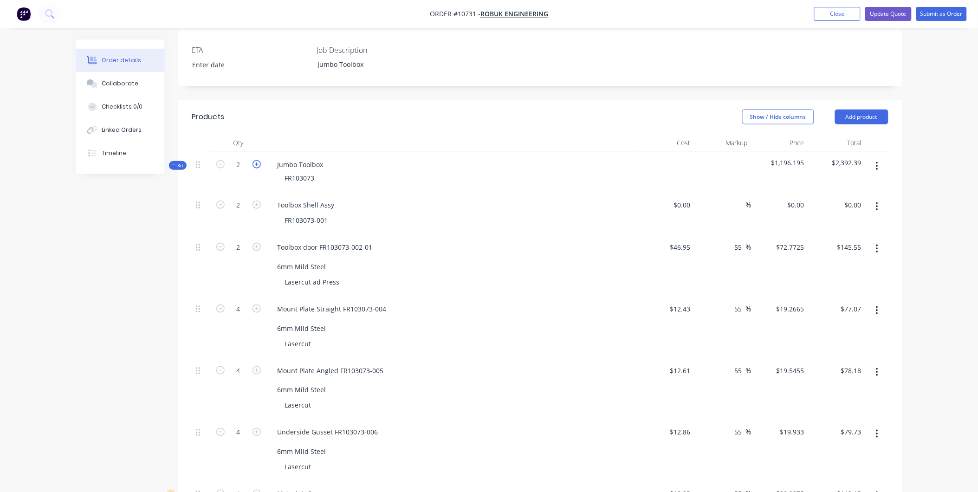
type input "$149.03"
type input "3"
type input "$435.00"
type input "3"
type input "$435.00"
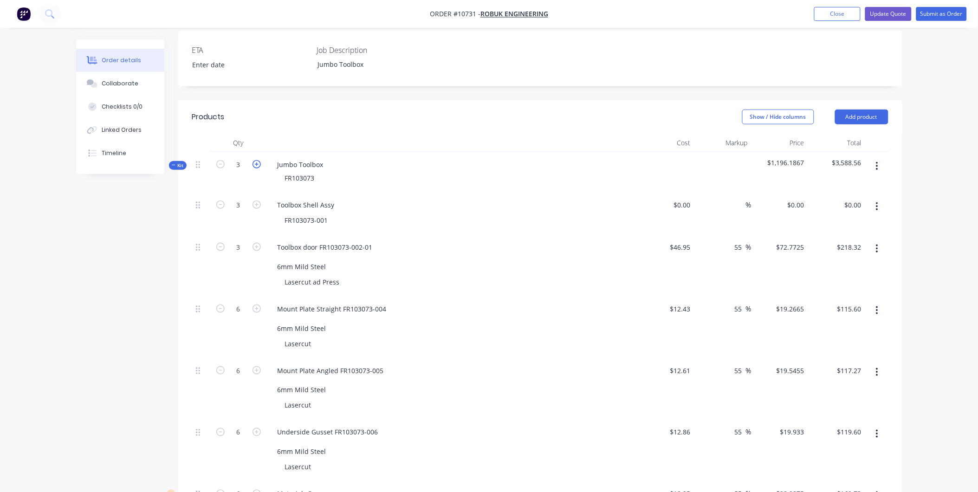
click at [253, 160] on icon "button" at bounding box center [257, 164] width 8 height 8
type input "4"
type input "$291.09"
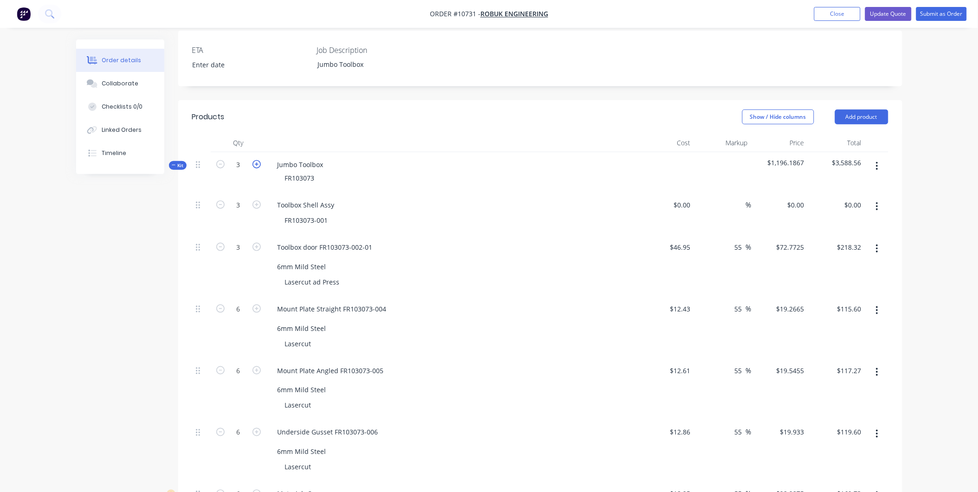
type input "8"
type input "$154.13"
type input "8"
type input "$156.36"
type input "8"
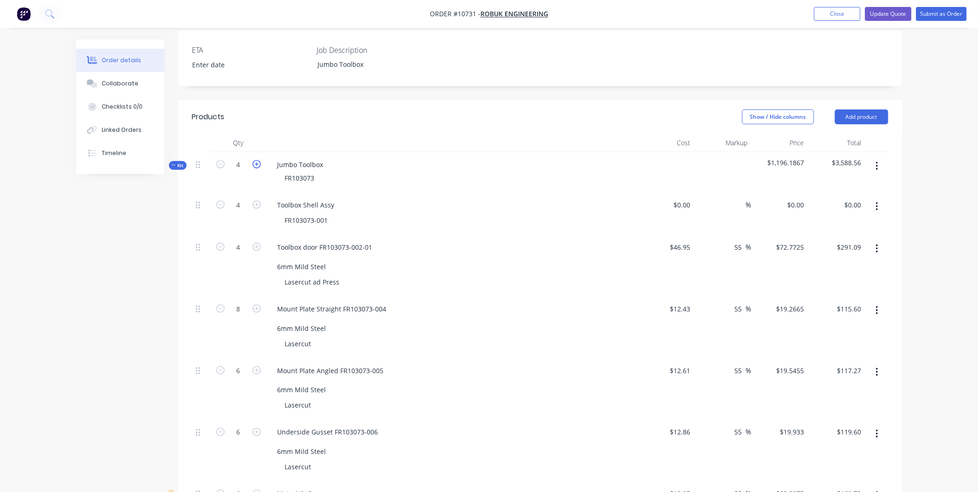
type input "$159.46"
type input "8"
type input "$226.30"
type input "12"
type input "$121.83"
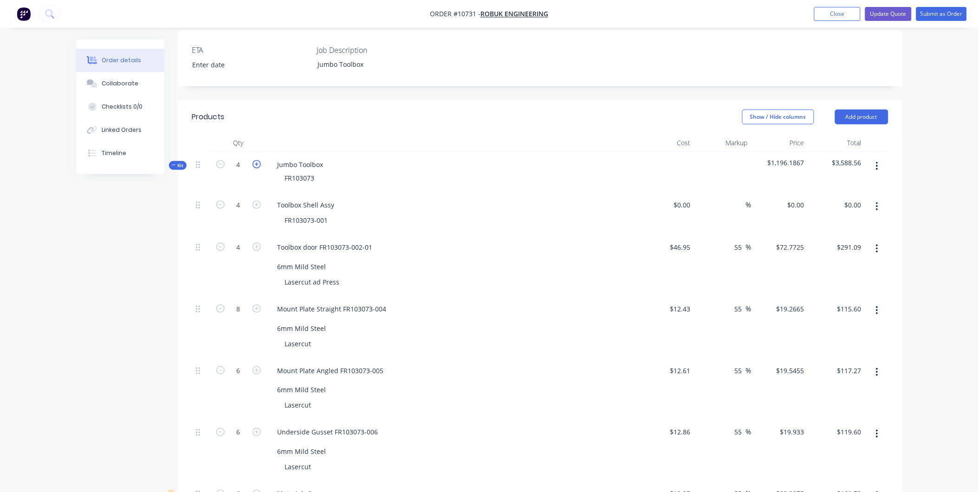
type input "4"
type input "$580.00"
type input "4"
type input "$580.00"
type input "4"
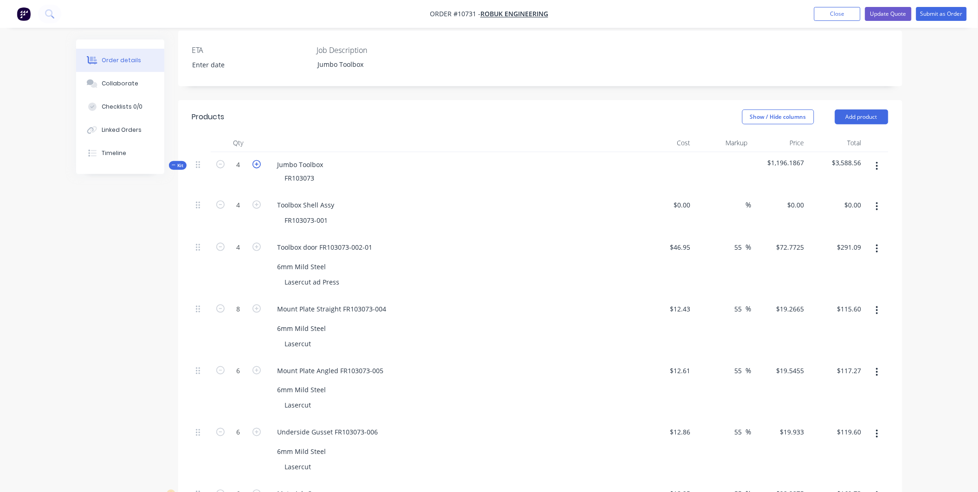
type input "4"
type input "$958.15"
type input "4"
type input "$198.71"
type input "4"
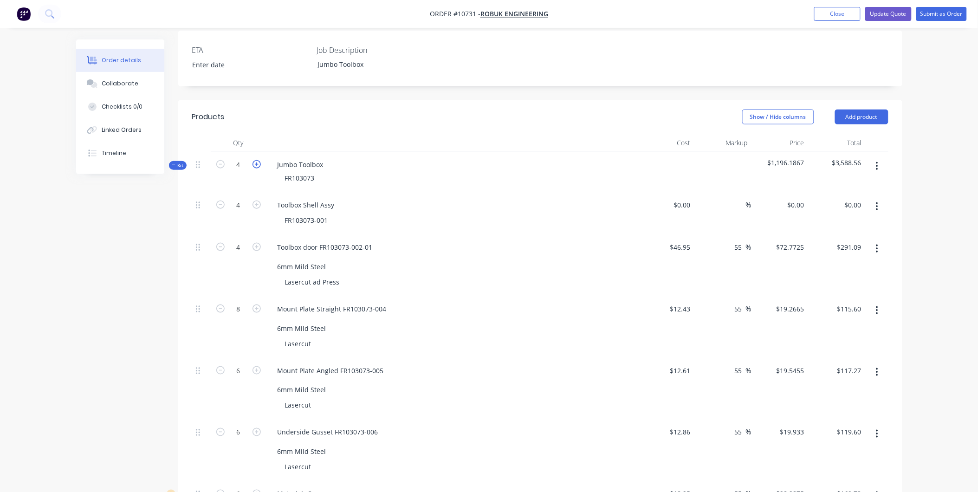
type input "$198.71"
type input "4"
type input "$580.00"
type input "4"
type input "$580.00"
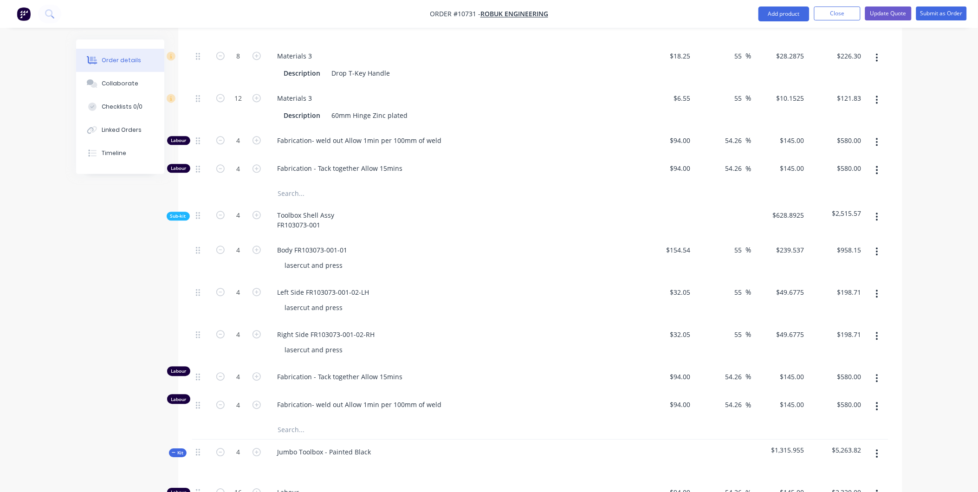
scroll to position [707, 0]
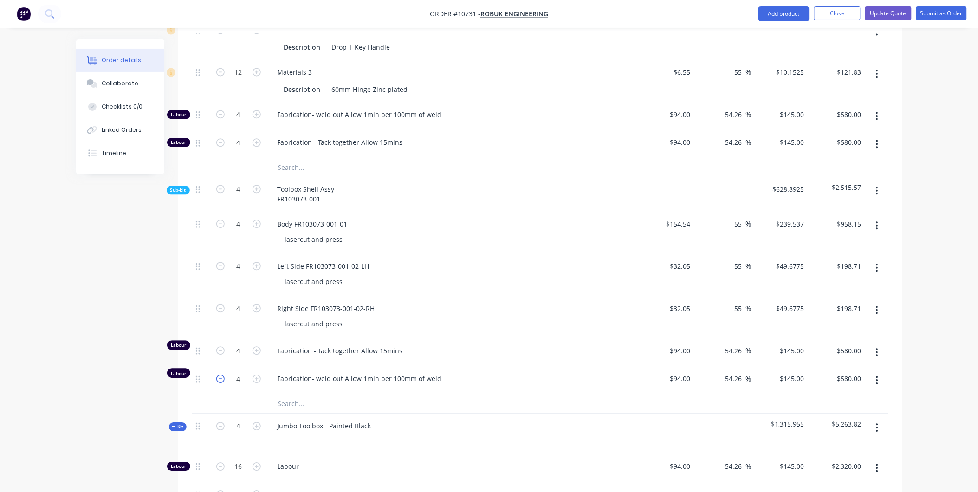
click at [221, 375] on icon "button" at bounding box center [220, 379] width 8 height 8
type input "3"
type input "$435.00"
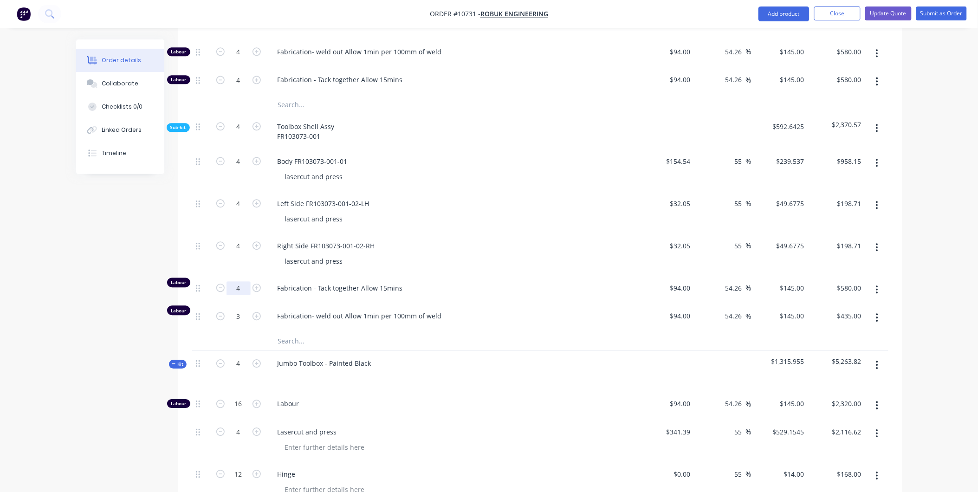
scroll to position [861, 0]
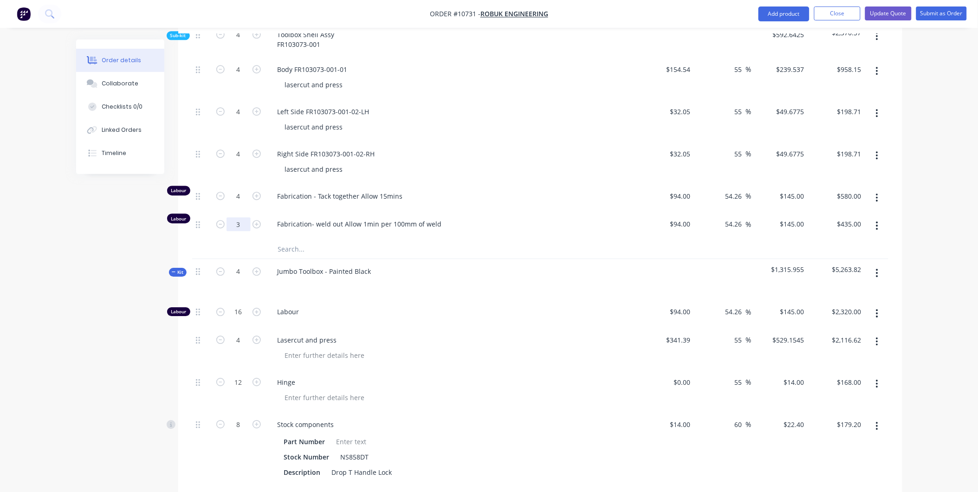
click at [239, 77] on input "3" at bounding box center [239, 70] width 24 height 14
type input "3.5"
type input "$507.50"
click at [422, 212] on div "Fabrication- weld out Allow 1min per 100mm of weld" at bounding box center [451, 226] width 371 height 28
click at [242, 77] on input "3.5" at bounding box center [239, 70] width 24 height 14
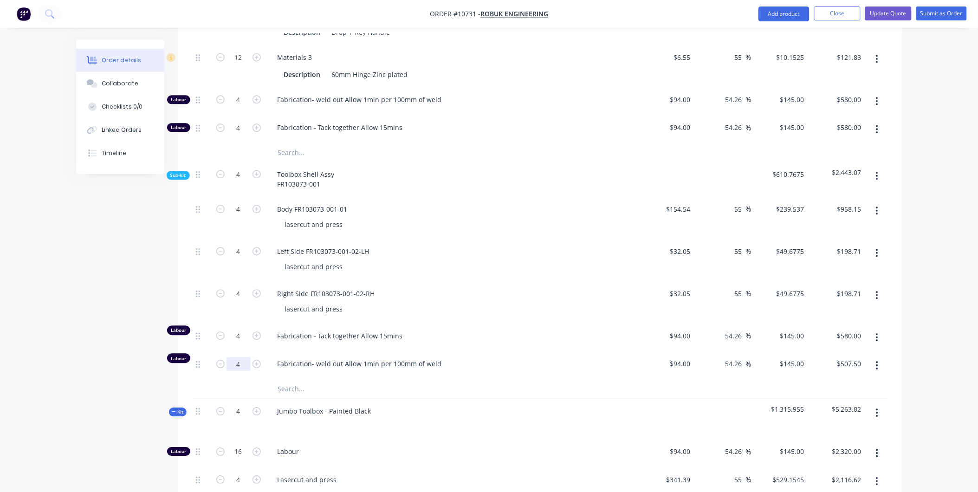
scroll to position [707, 0]
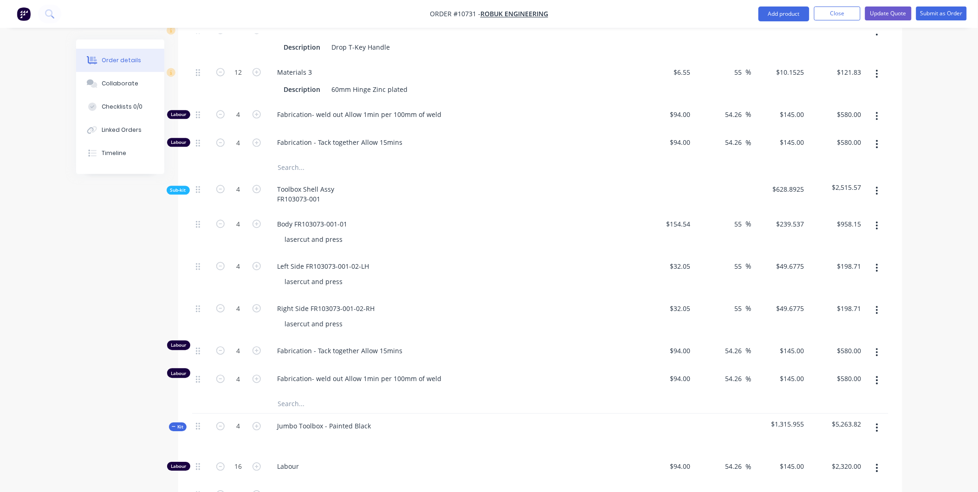
click at [387, 317] on div "lasercut and press" at bounding box center [456, 323] width 357 height 13
click at [254, 109] on button "button" at bounding box center [257, 114] width 12 height 10
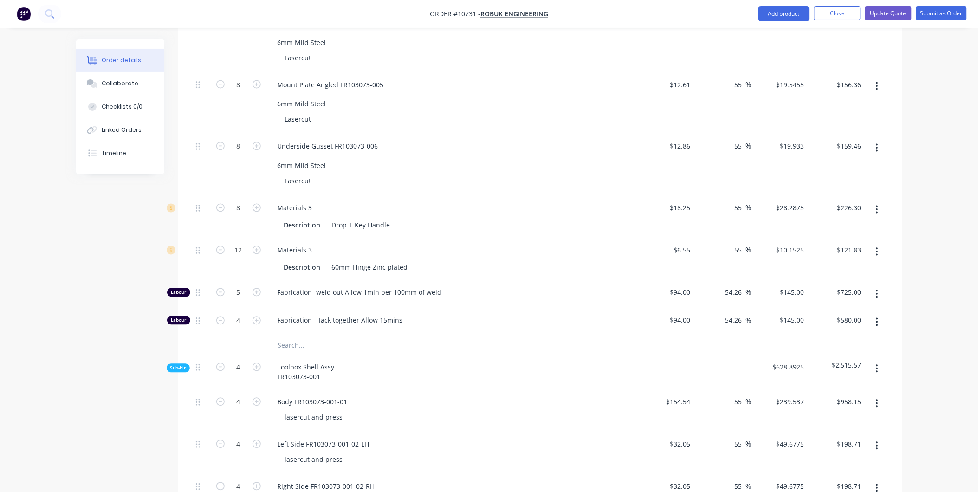
scroll to position [552, 0]
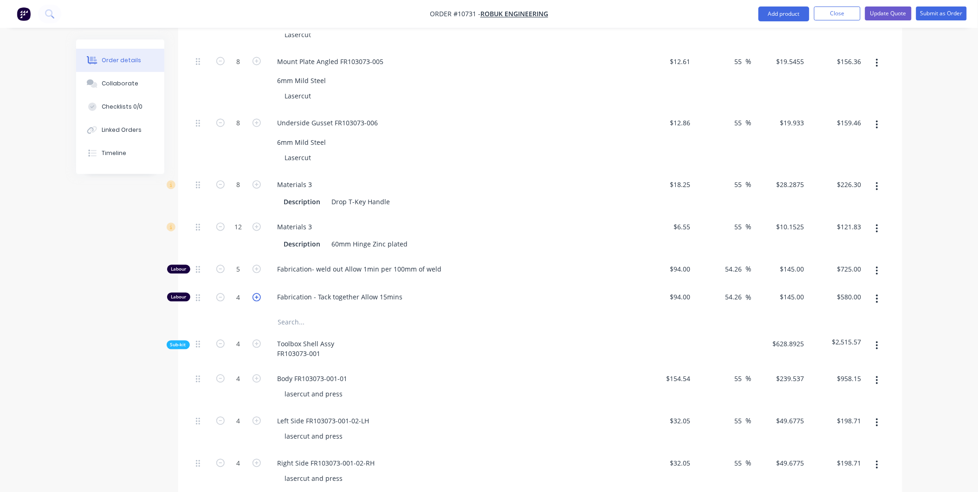
click at [256, 293] on icon "button" at bounding box center [257, 297] width 8 height 8
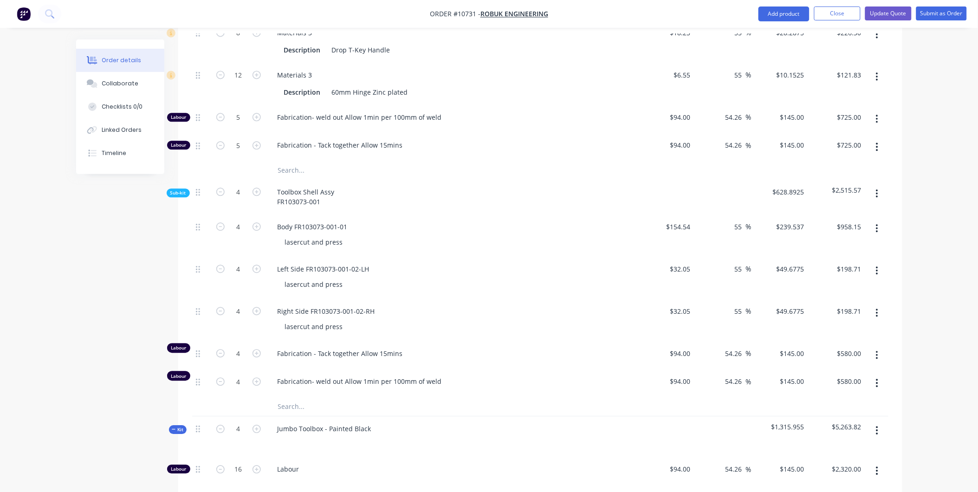
scroll to position [707, 0]
click at [257, 375] on icon "button" at bounding box center [257, 379] width 8 height 8
click at [525, 275] on div "lasercut and press" at bounding box center [456, 281] width 357 height 13
click at [874, 419] on button "button" at bounding box center [877, 427] width 22 height 17
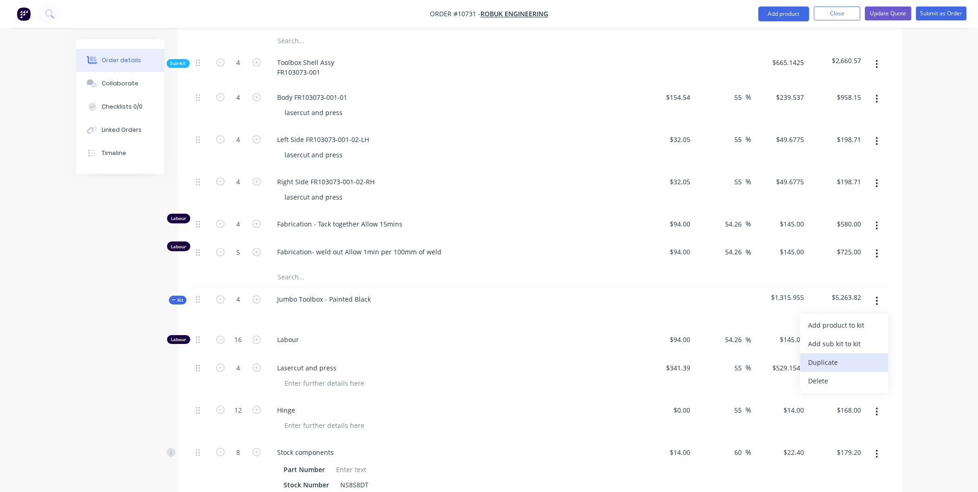
scroll to position [861, 0]
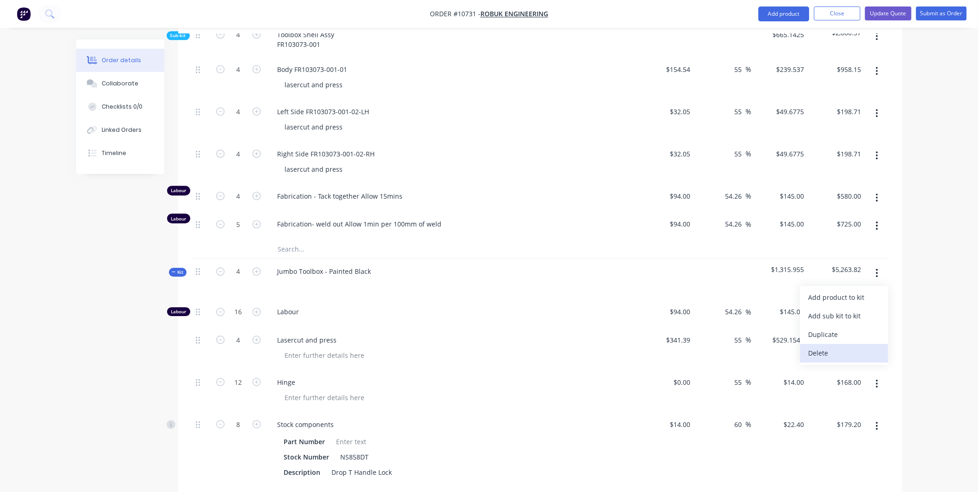
click at [833, 346] on div "Delete" at bounding box center [844, 352] width 71 height 13
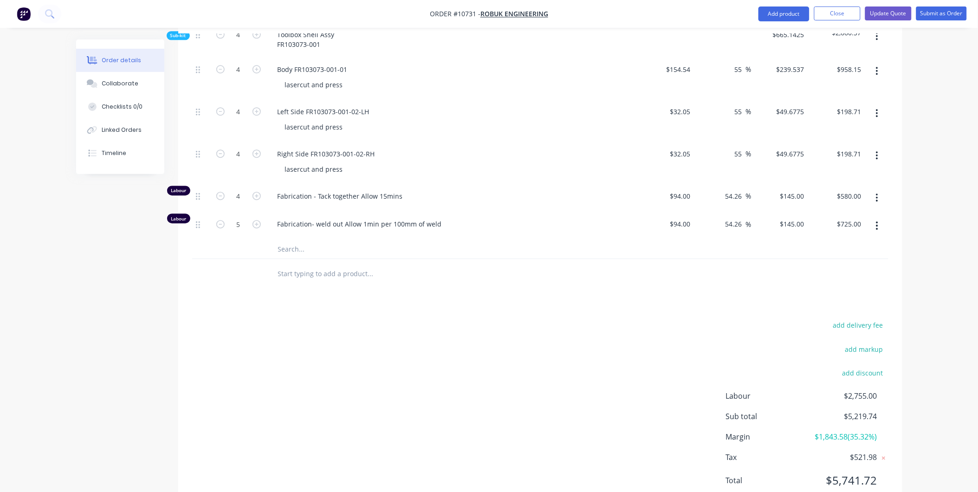
click at [687, 240] on div at bounding box center [540, 249] width 696 height 19
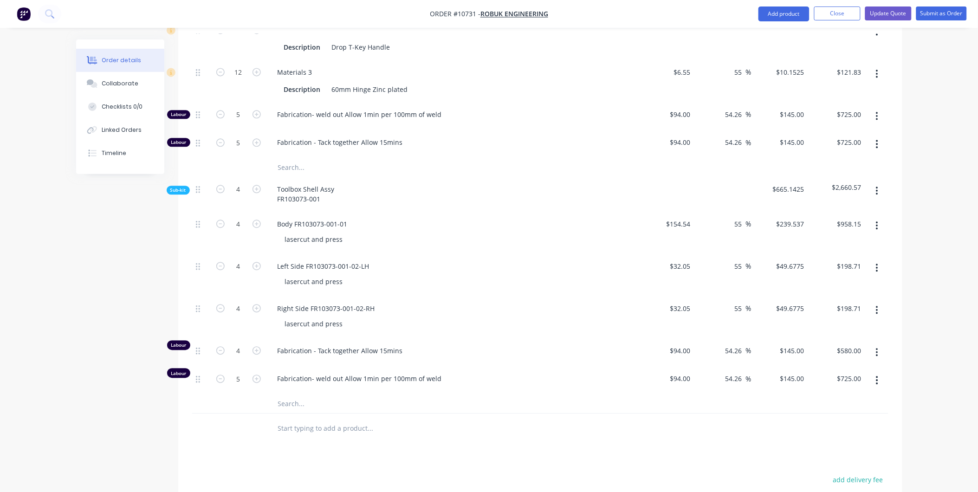
scroll to position [552, 0]
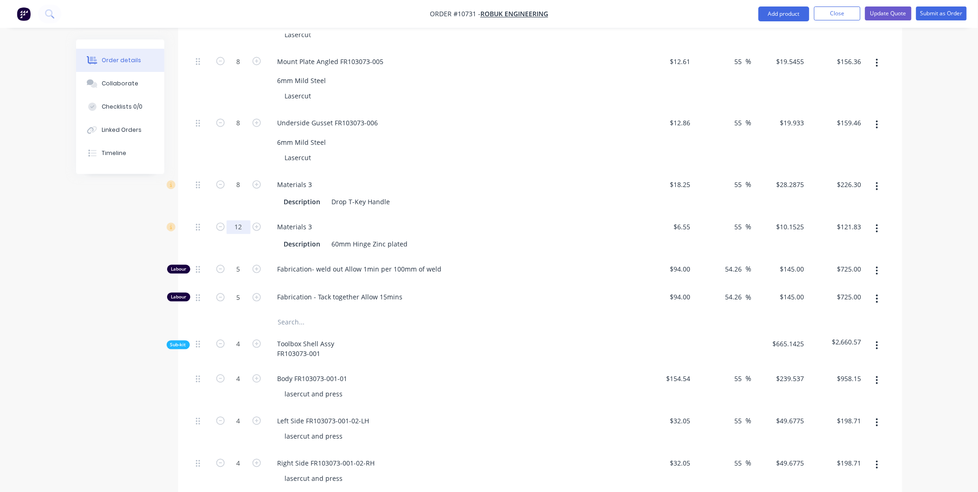
click at [480, 221] on div "Materials 3" at bounding box center [452, 227] width 364 height 13
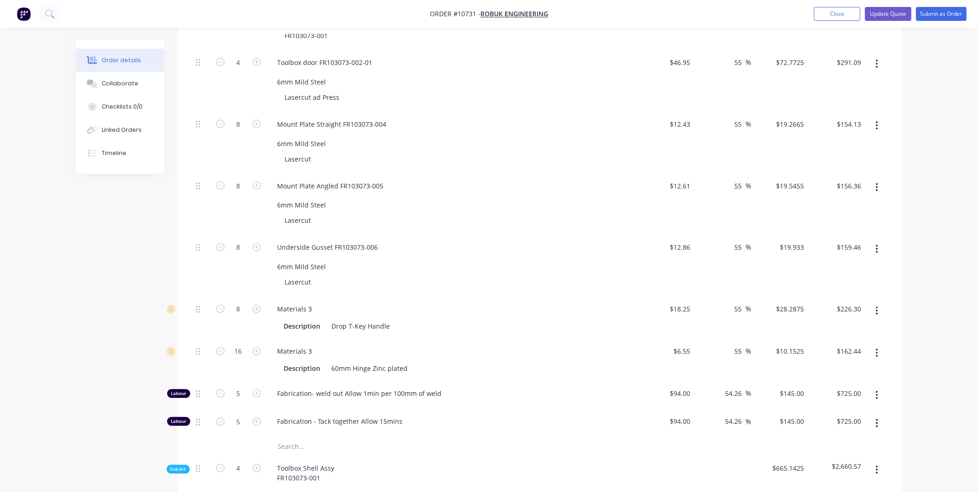
scroll to position [242, 0]
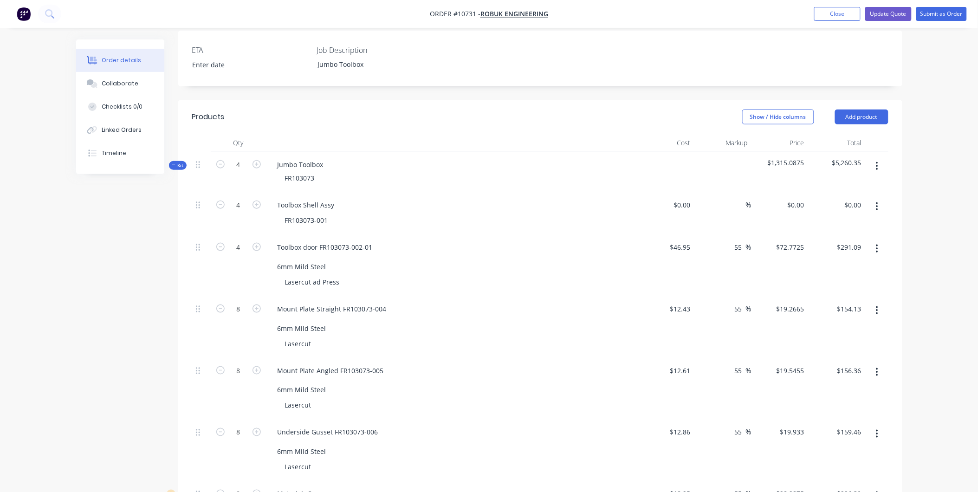
click at [557, 214] on div "FR103073-001" at bounding box center [456, 220] width 357 height 13
drag, startPoint x: 316, startPoint y: 162, endPoint x: 276, endPoint y: 158, distance: 40.1
click at [276, 171] on div "FR103073" at bounding box center [452, 177] width 364 height 13
click at [390, 198] on div "Toolbox Shell Assy" at bounding box center [452, 204] width 364 height 13
click at [870, 14] on button "Update Quote" at bounding box center [888, 14] width 46 height 14
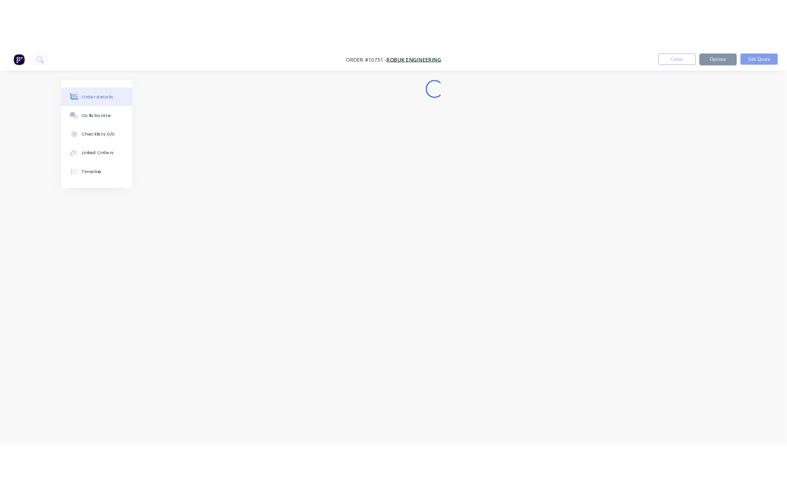
scroll to position [0, 0]
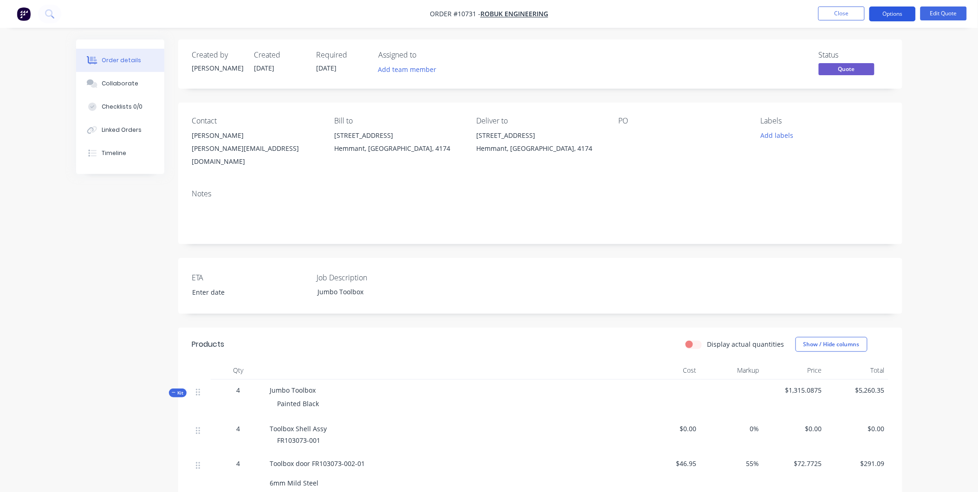
click at [904, 18] on button "Options" at bounding box center [893, 13] width 46 height 15
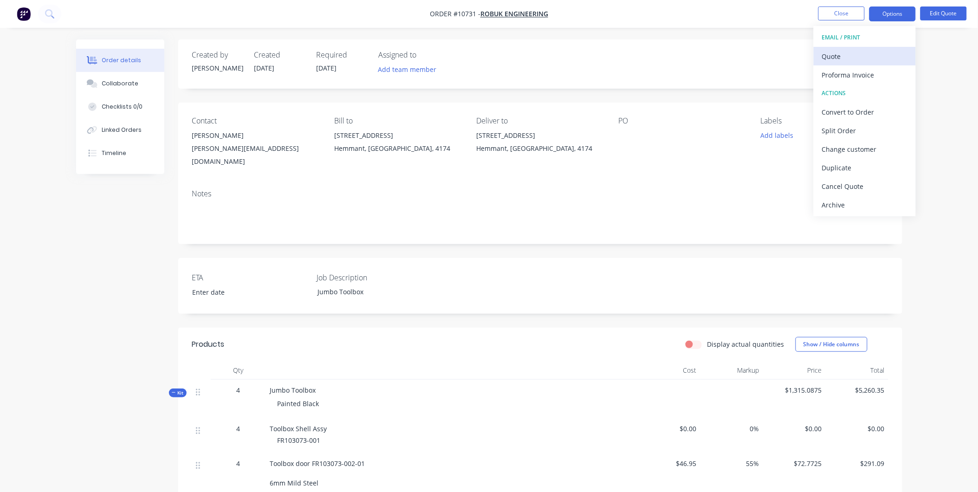
click at [849, 55] on div "Quote" at bounding box center [864, 56] width 85 height 13
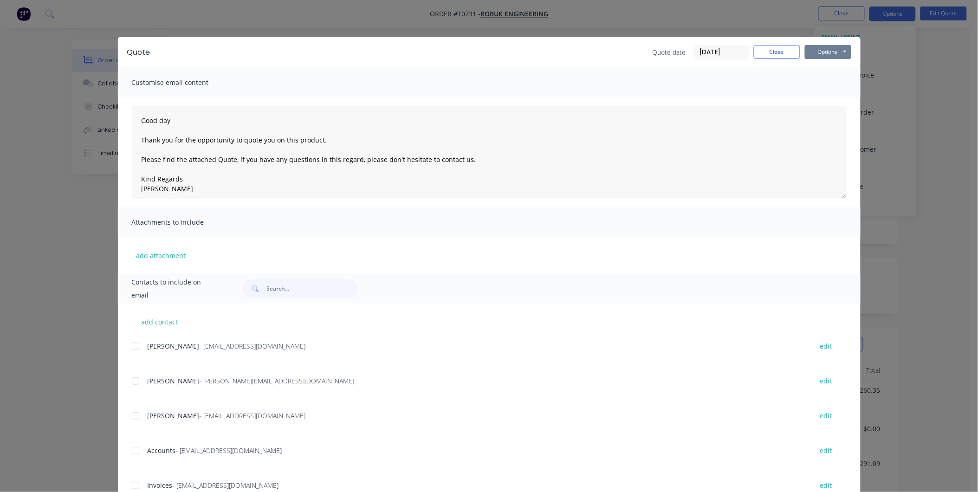
click at [832, 52] on button "Options" at bounding box center [828, 52] width 46 height 14
click at [832, 71] on button "Preview" at bounding box center [834, 68] width 59 height 15
click at [129, 379] on div at bounding box center [135, 381] width 19 height 19
click at [814, 54] on button "Options" at bounding box center [828, 52] width 46 height 14
click at [819, 94] on button "Email" at bounding box center [834, 98] width 59 height 15
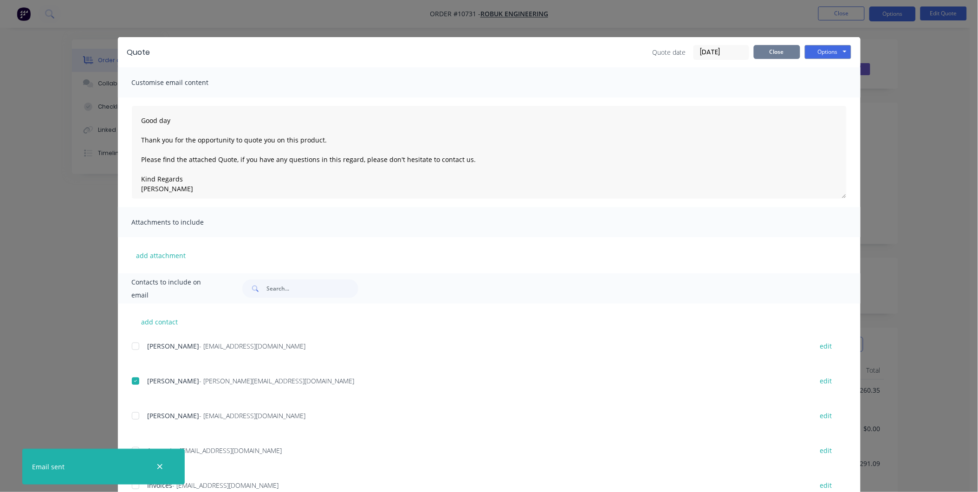
click at [774, 56] on button "Close" at bounding box center [777, 52] width 46 height 14
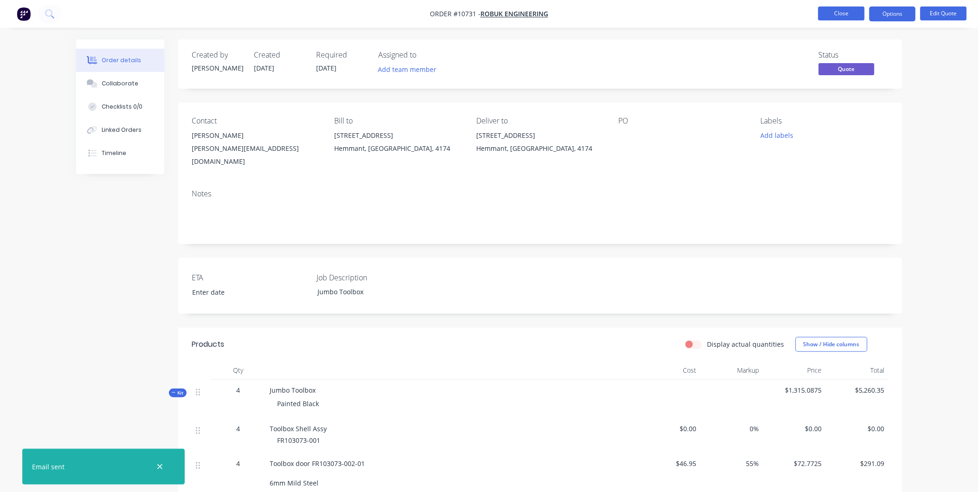
click at [830, 17] on button "Close" at bounding box center [841, 13] width 46 height 14
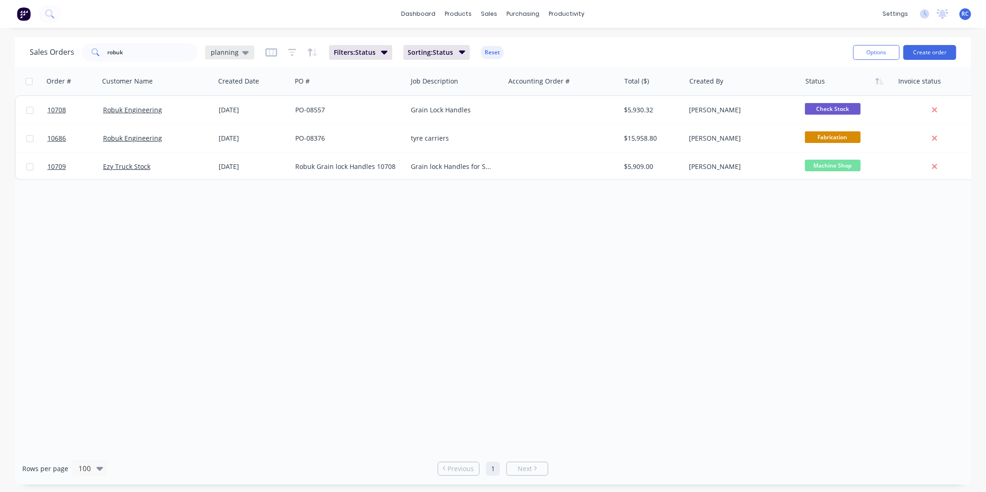
click at [217, 53] on span "planning" at bounding box center [225, 52] width 28 height 10
click at [234, 188] on button "Completed" at bounding box center [261, 187] width 106 height 11
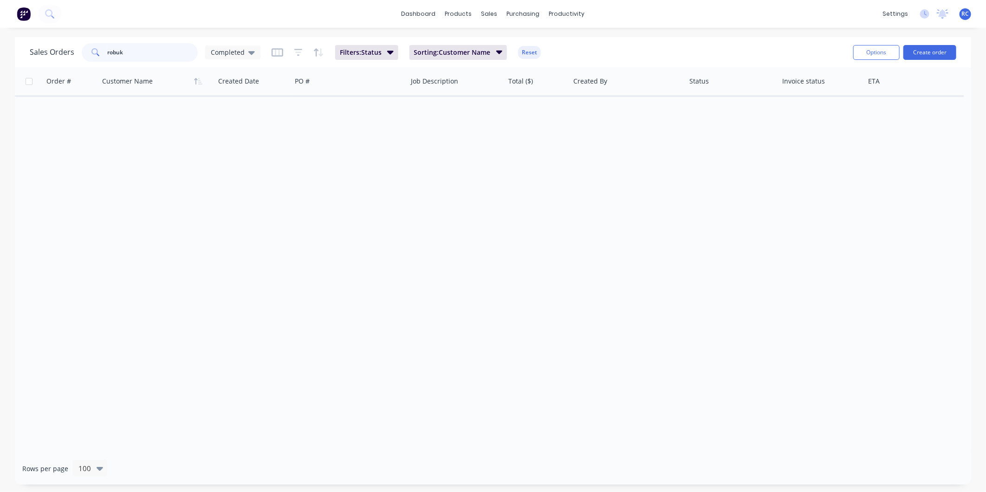
drag, startPoint x: 154, startPoint y: 57, endPoint x: 54, endPoint y: 53, distance: 99.9
click at [54, 53] on div "Sales Orders robuk Completed" at bounding box center [145, 52] width 231 height 19
